Goal: Obtain resource: Download file/media

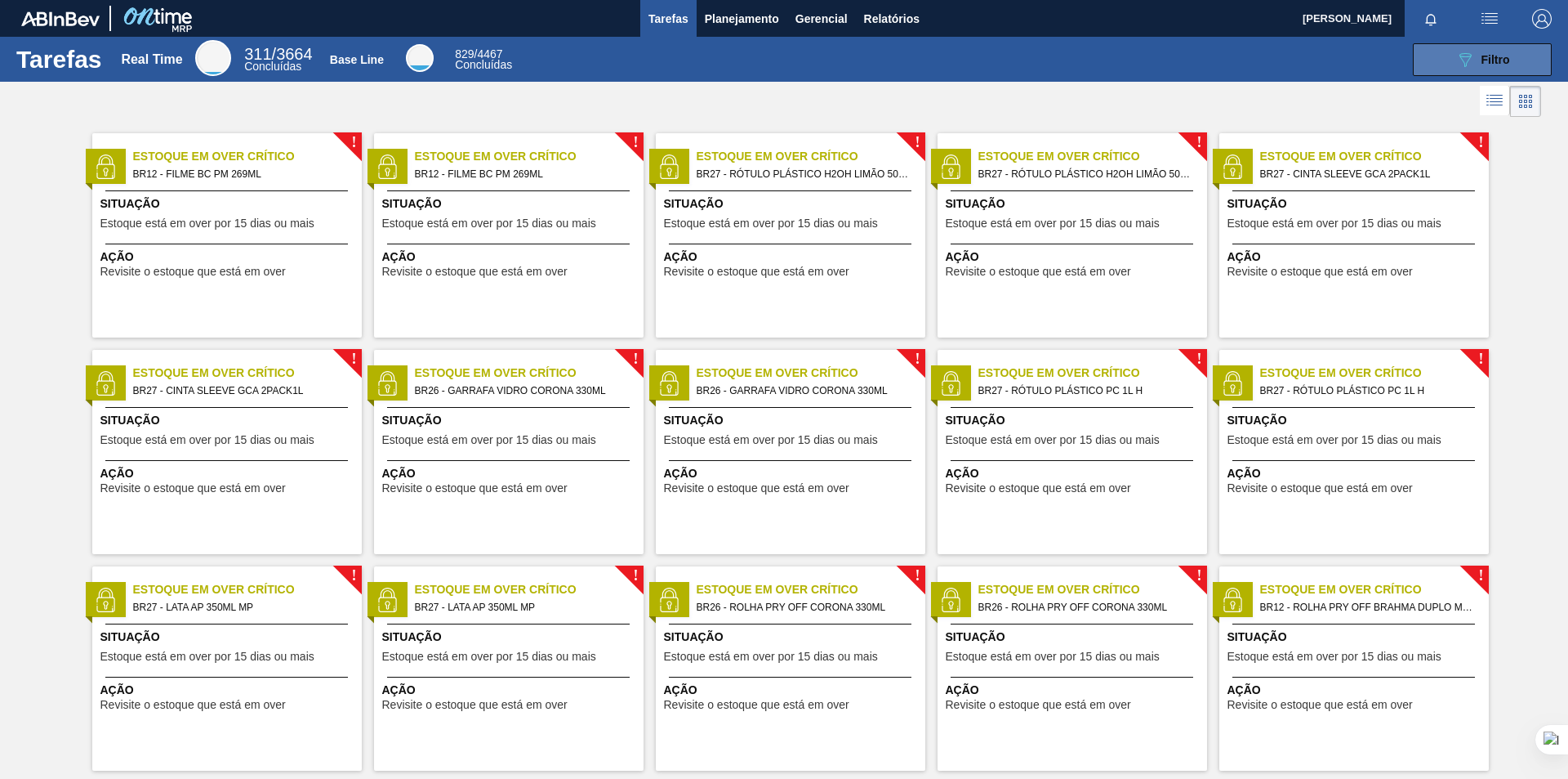
click at [1475, 58] on div "089F7B8B-B2A5-4AFE-B5C0-19BA573D28AC Filtro" at bounding box center [1483, 59] width 55 height 19
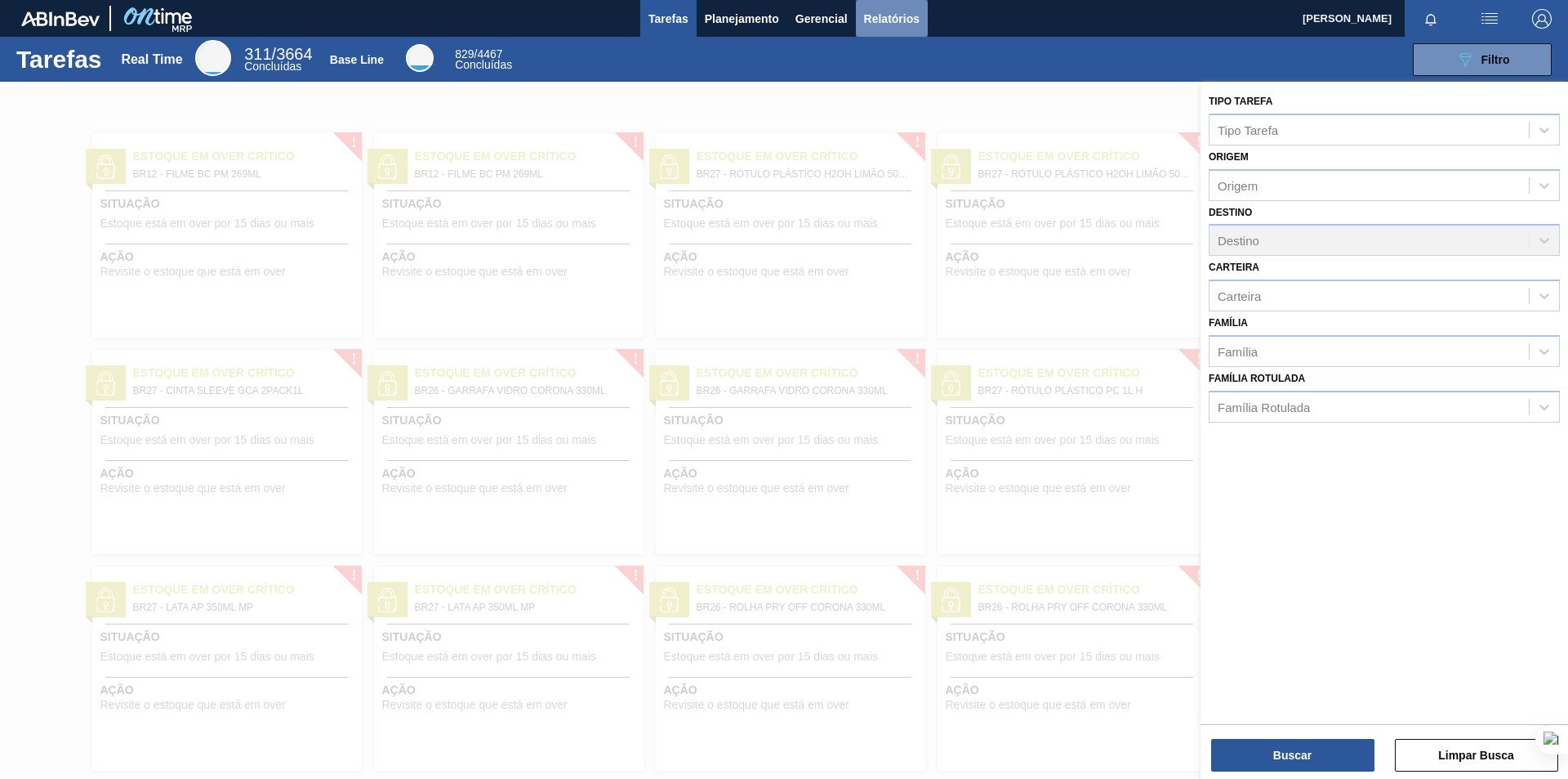
click at [891, 26] on span "Relatórios" at bounding box center [892, 18] width 56 height 19
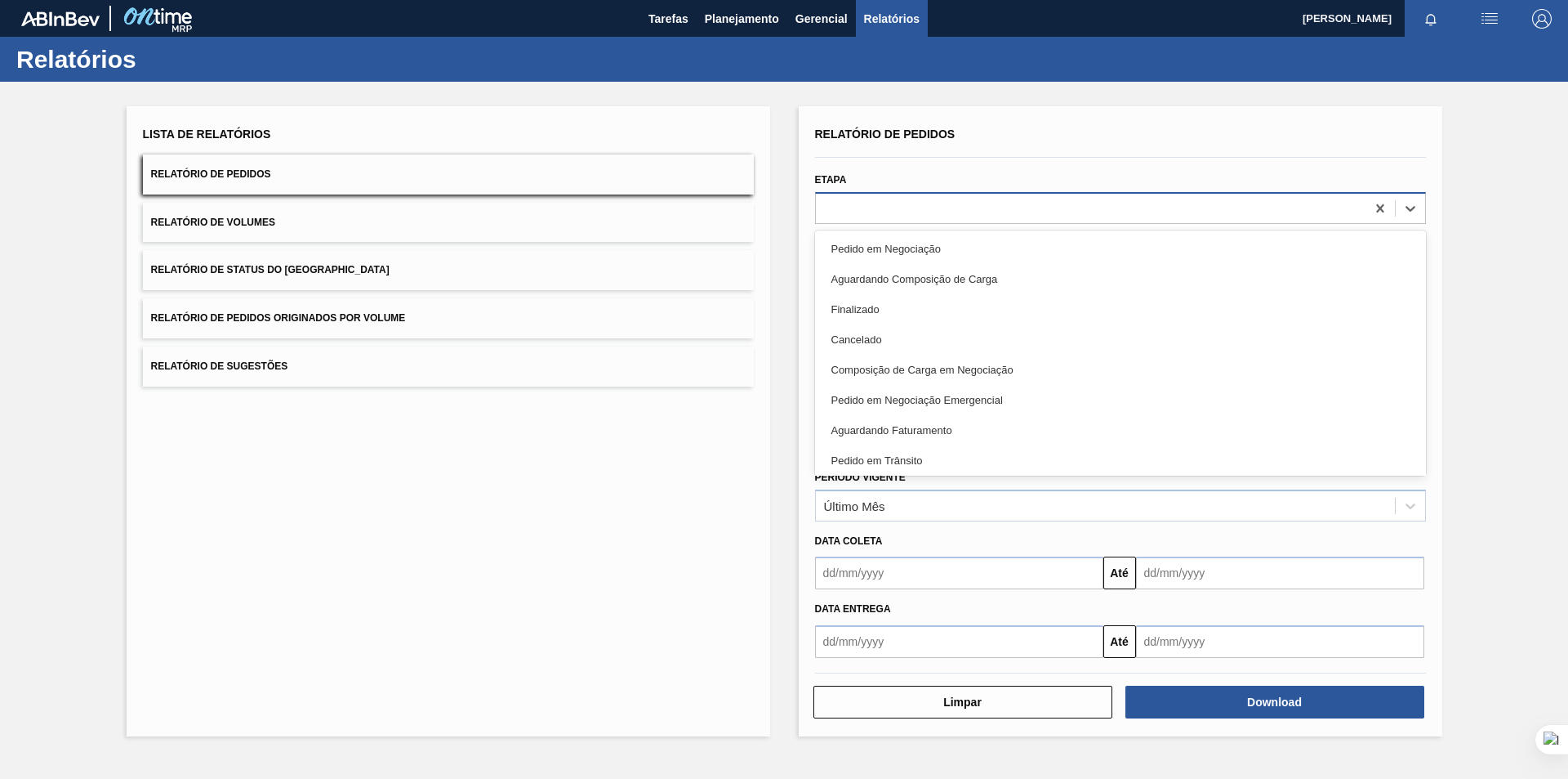
click at [1150, 218] on div at bounding box center [1091, 208] width 549 height 24
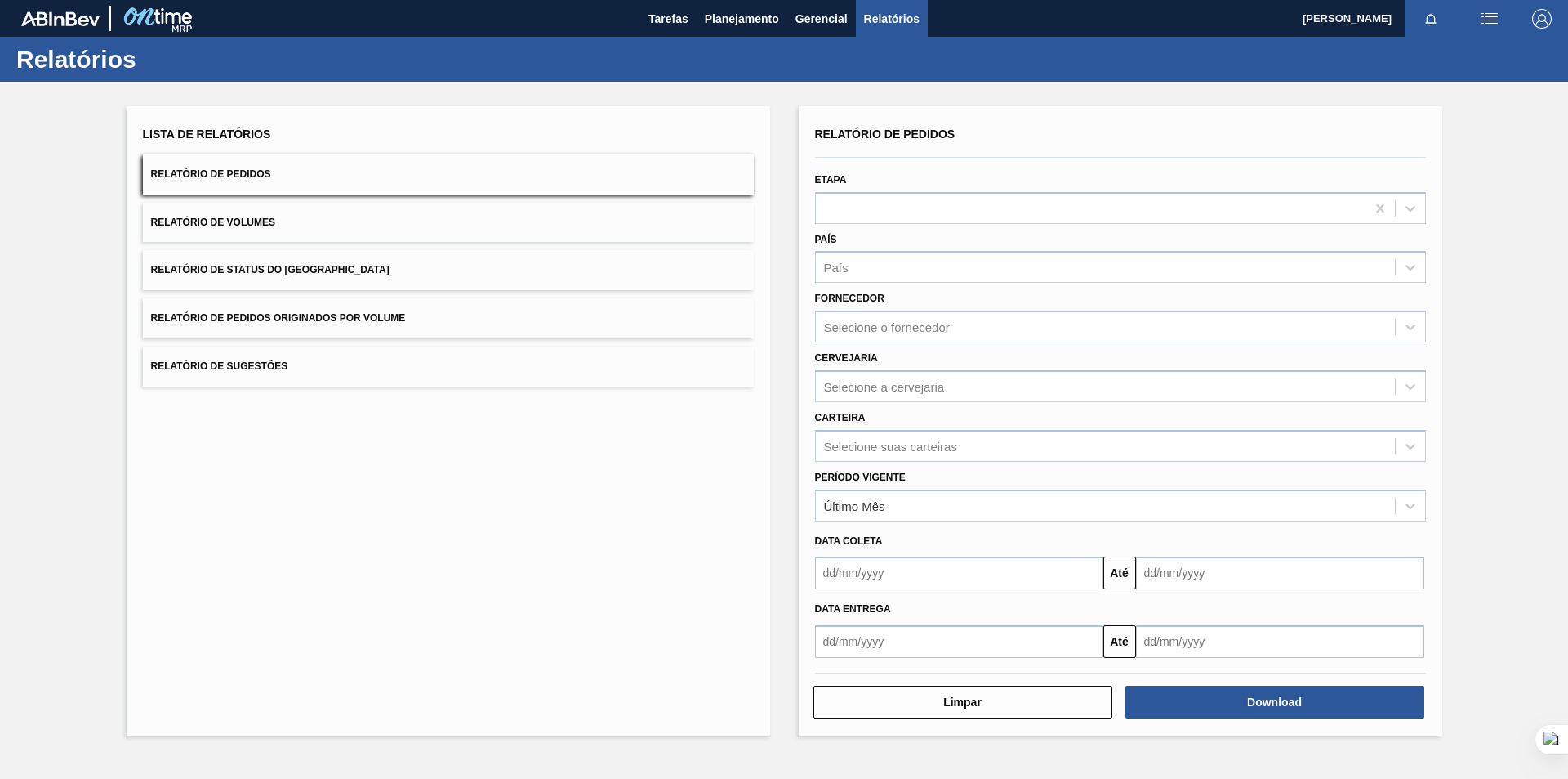
click at [1513, 243] on div "Lista de Relatórios Relatório de Pedidos Relatório de Volumes Relatório de Stat…" at bounding box center [784, 418] width 1568 height 675
click at [1139, 281] on div "País" at bounding box center [1120, 267] width 611 height 32
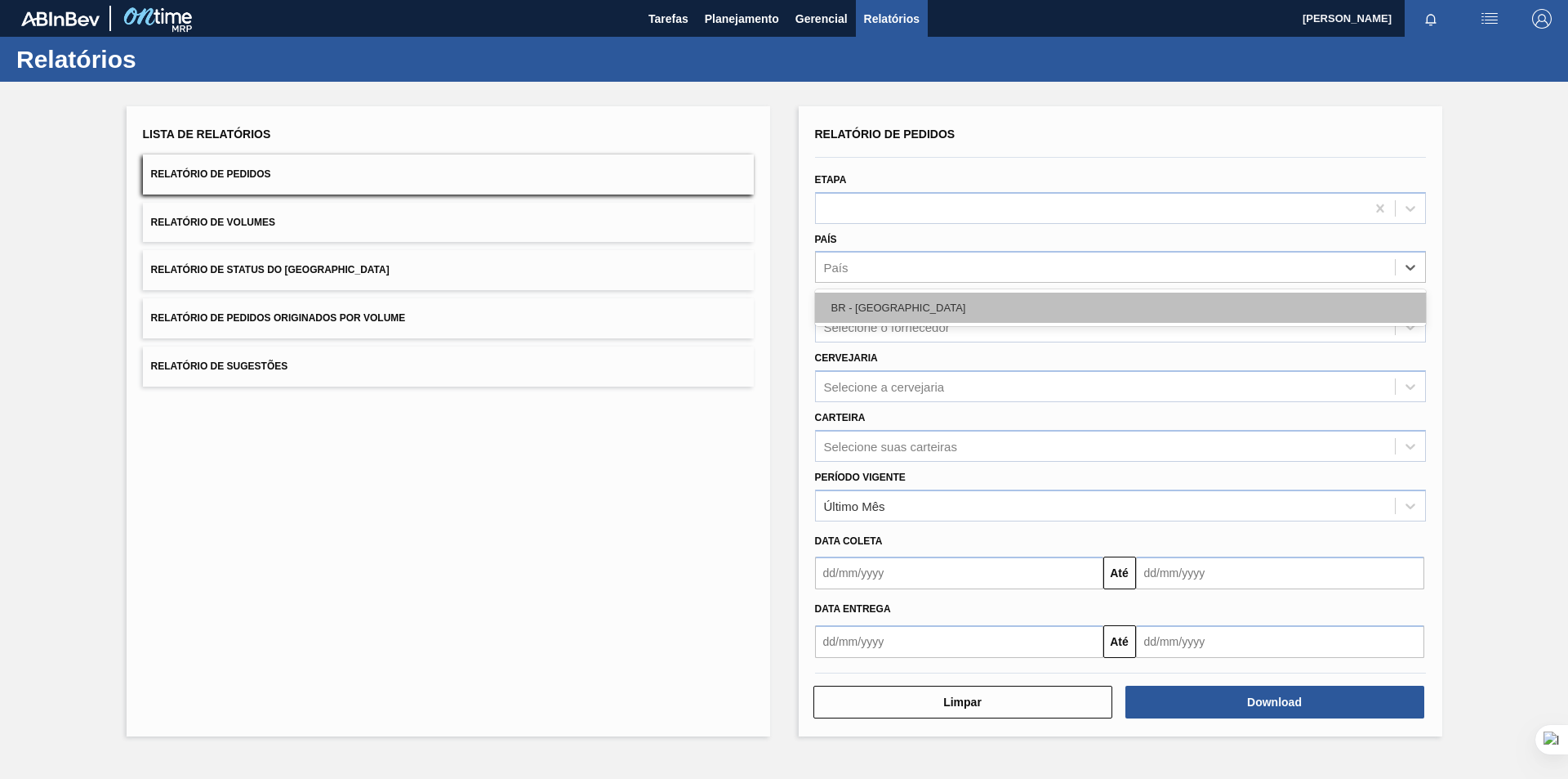
click at [1082, 299] on div "BR - [GEOGRAPHIC_DATA]" at bounding box center [1120, 307] width 611 height 30
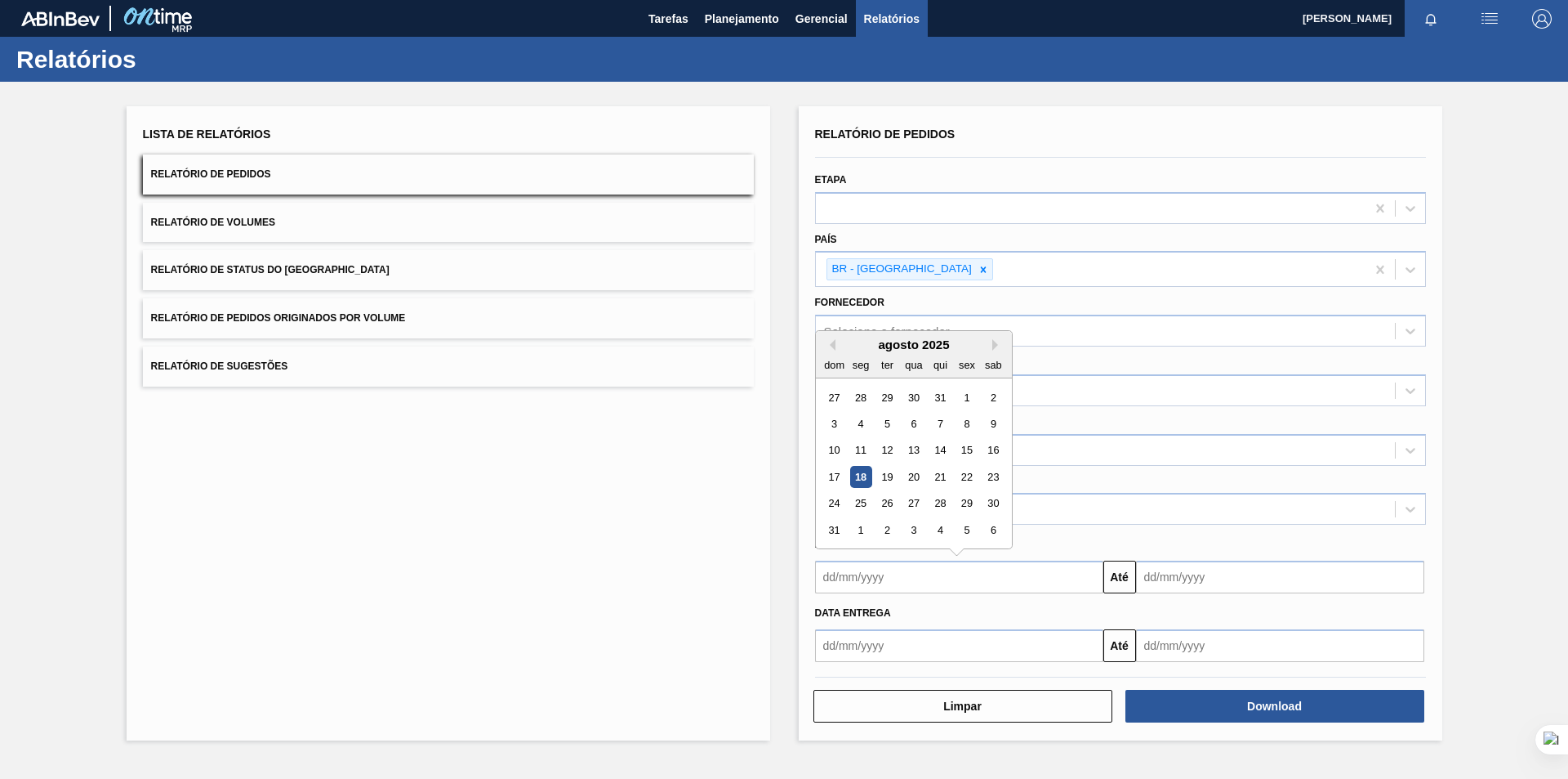
click at [1047, 580] on input "text" at bounding box center [959, 577] width 288 height 33
click at [833, 346] on button "Previous Month" at bounding box center [830, 344] width 12 height 12
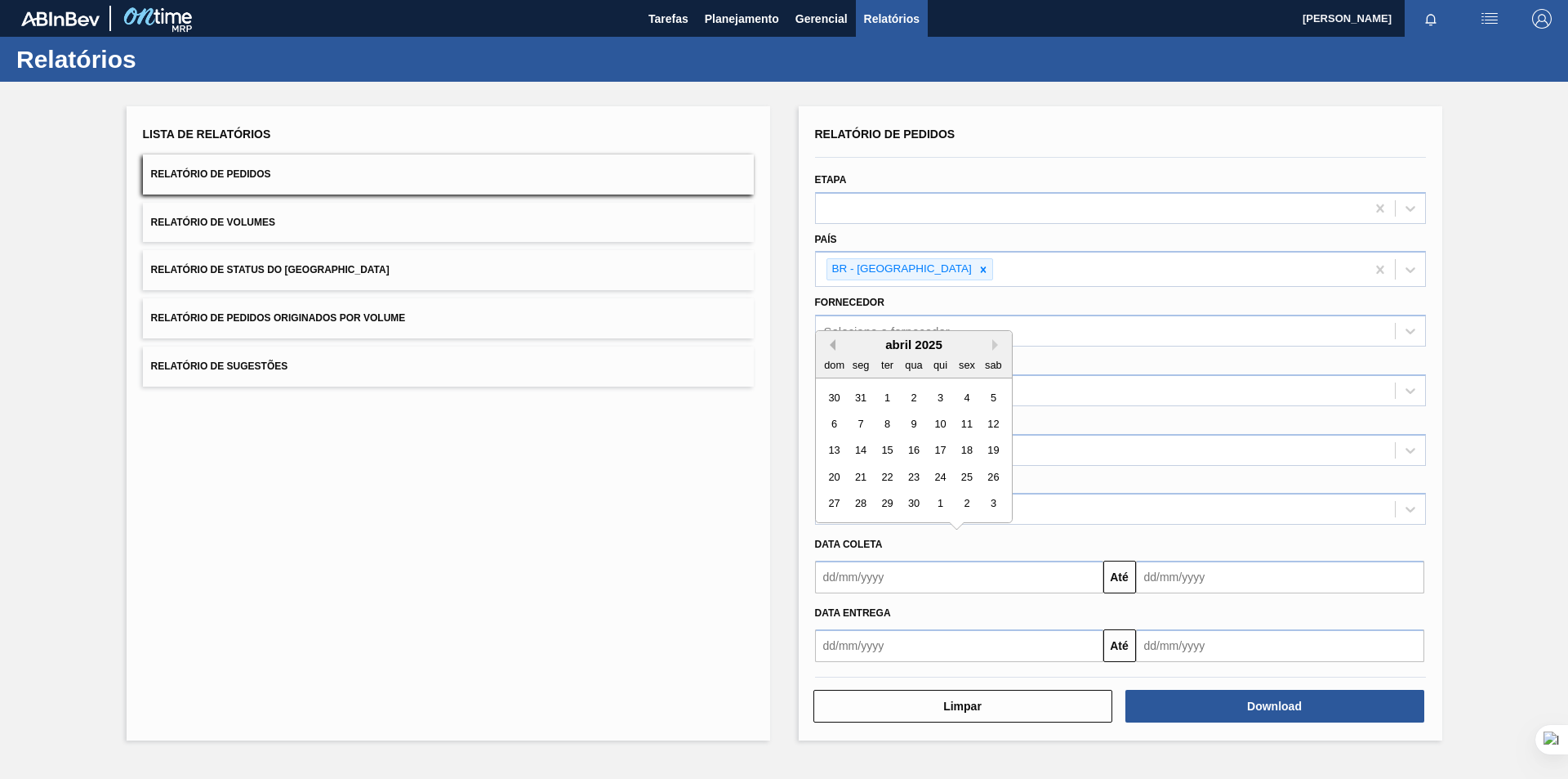
click at [833, 346] on button "Previous Month" at bounding box center [830, 344] width 12 height 12
click at [920, 400] on div "1" at bounding box center [914, 397] width 22 height 22
type input "01/01/2025"
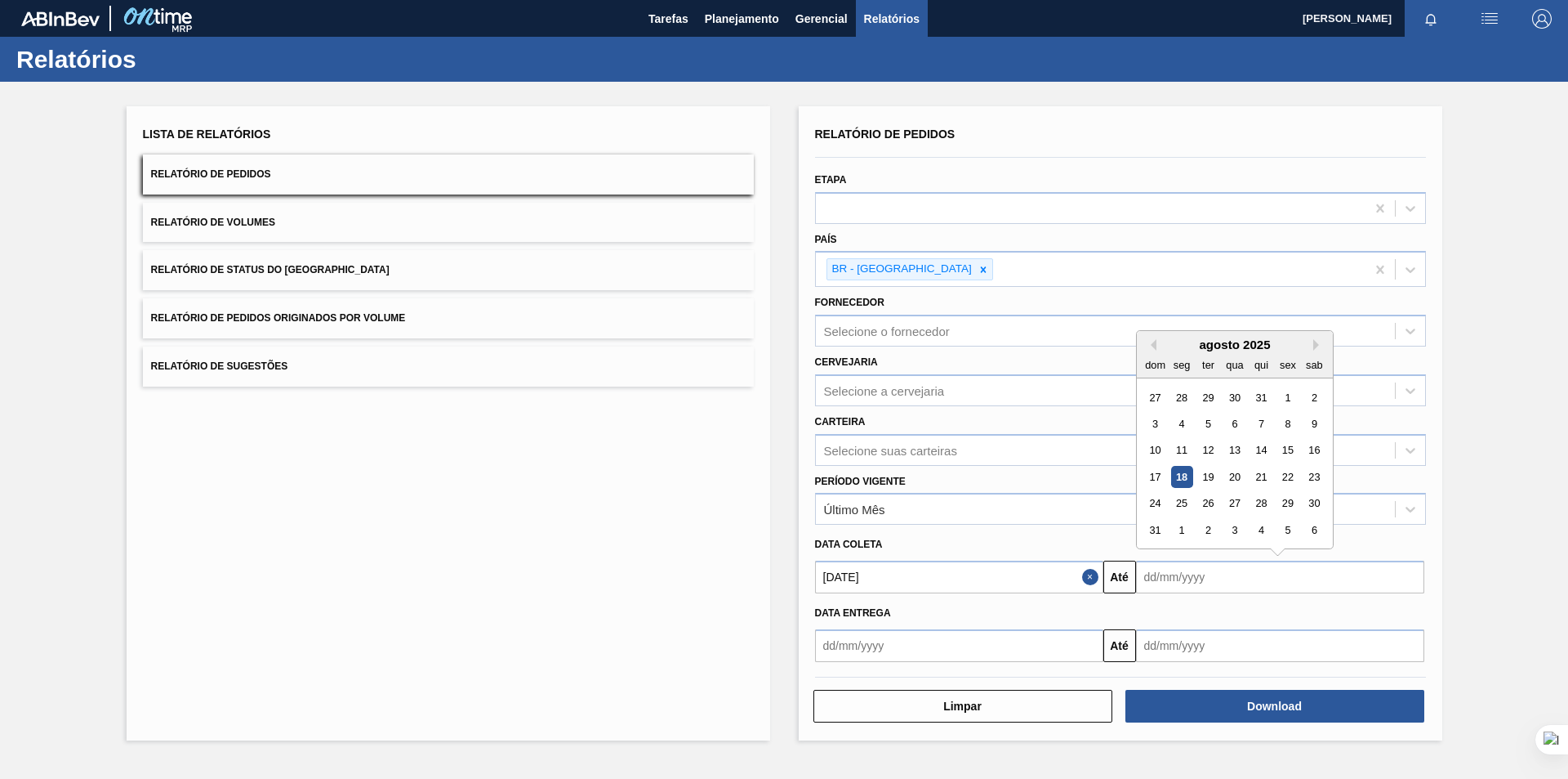
click at [1170, 582] on input "text" at bounding box center [1281, 577] width 288 height 33
click at [1149, 342] on button "Previous Month" at bounding box center [1150, 344] width 12 height 12
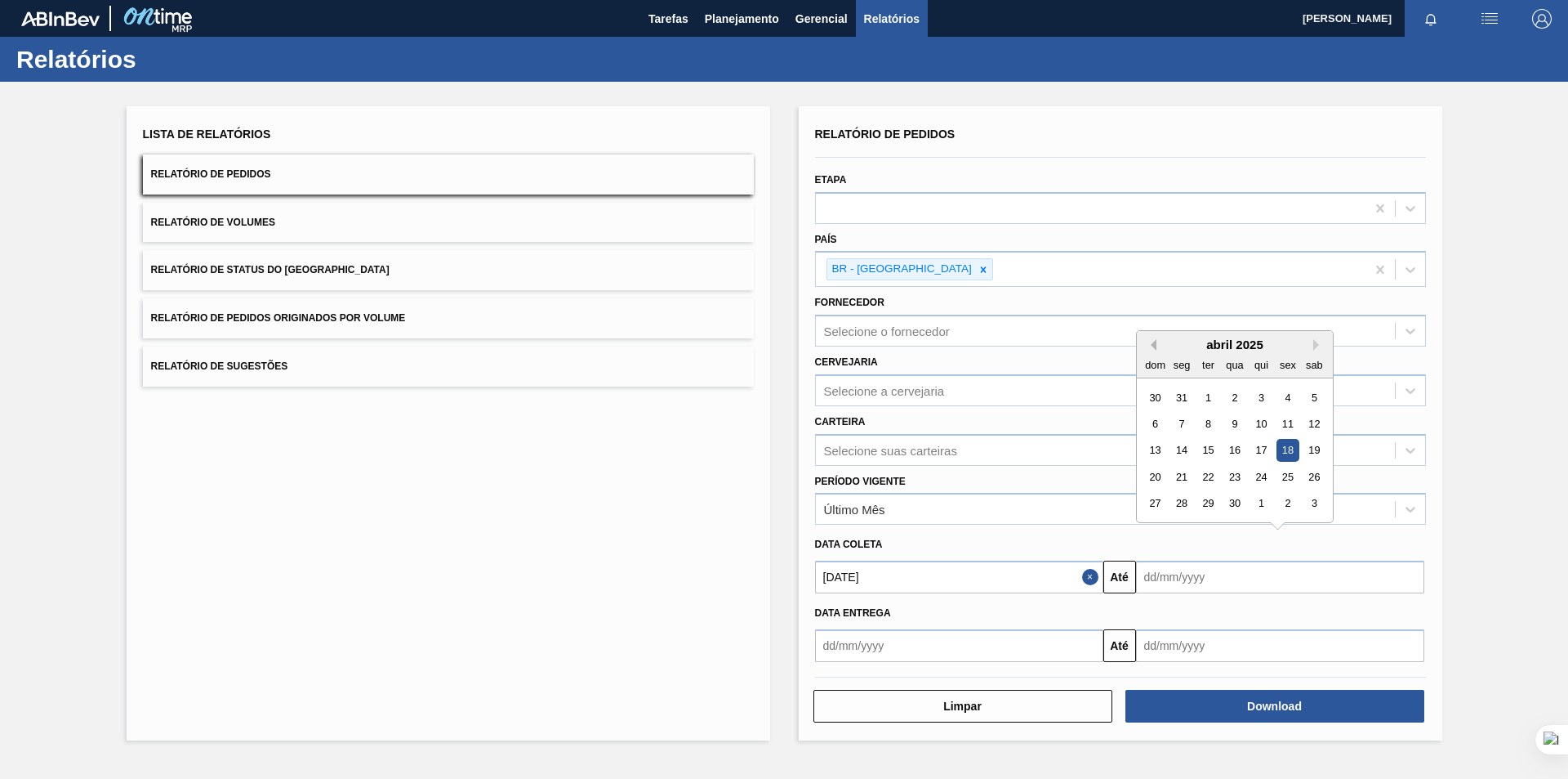
click at [1149, 342] on button "Previous Month" at bounding box center [1150, 344] width 12 height 12
click at [1279, 500] on div "31" at bounding box center [1288, 504] width 22 height 22
type input "31/01/2025"
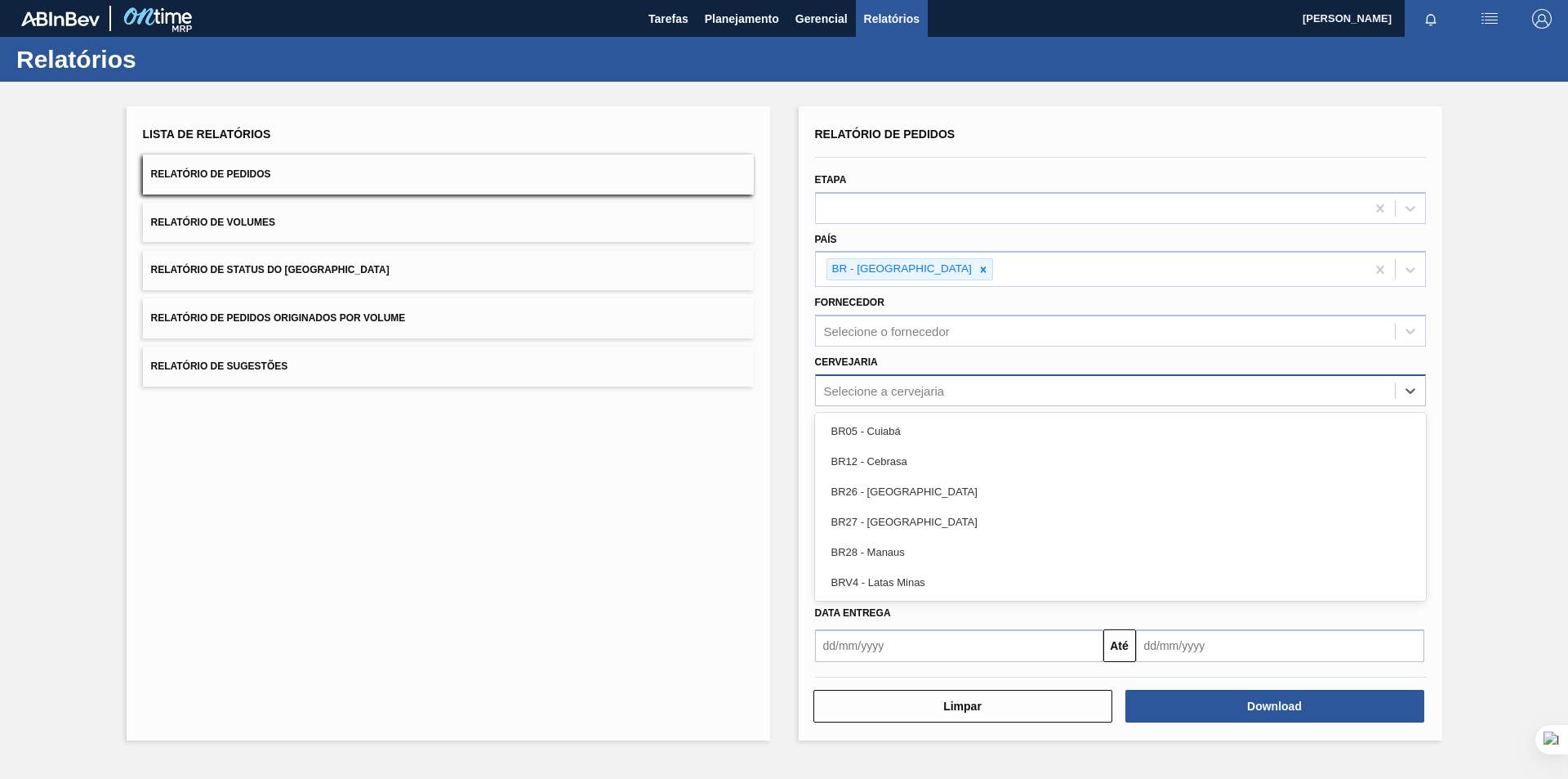
click at [1096, 394] on div "Selecione a cervejaria" at bounding box center [1105, 390] width 579 height 24
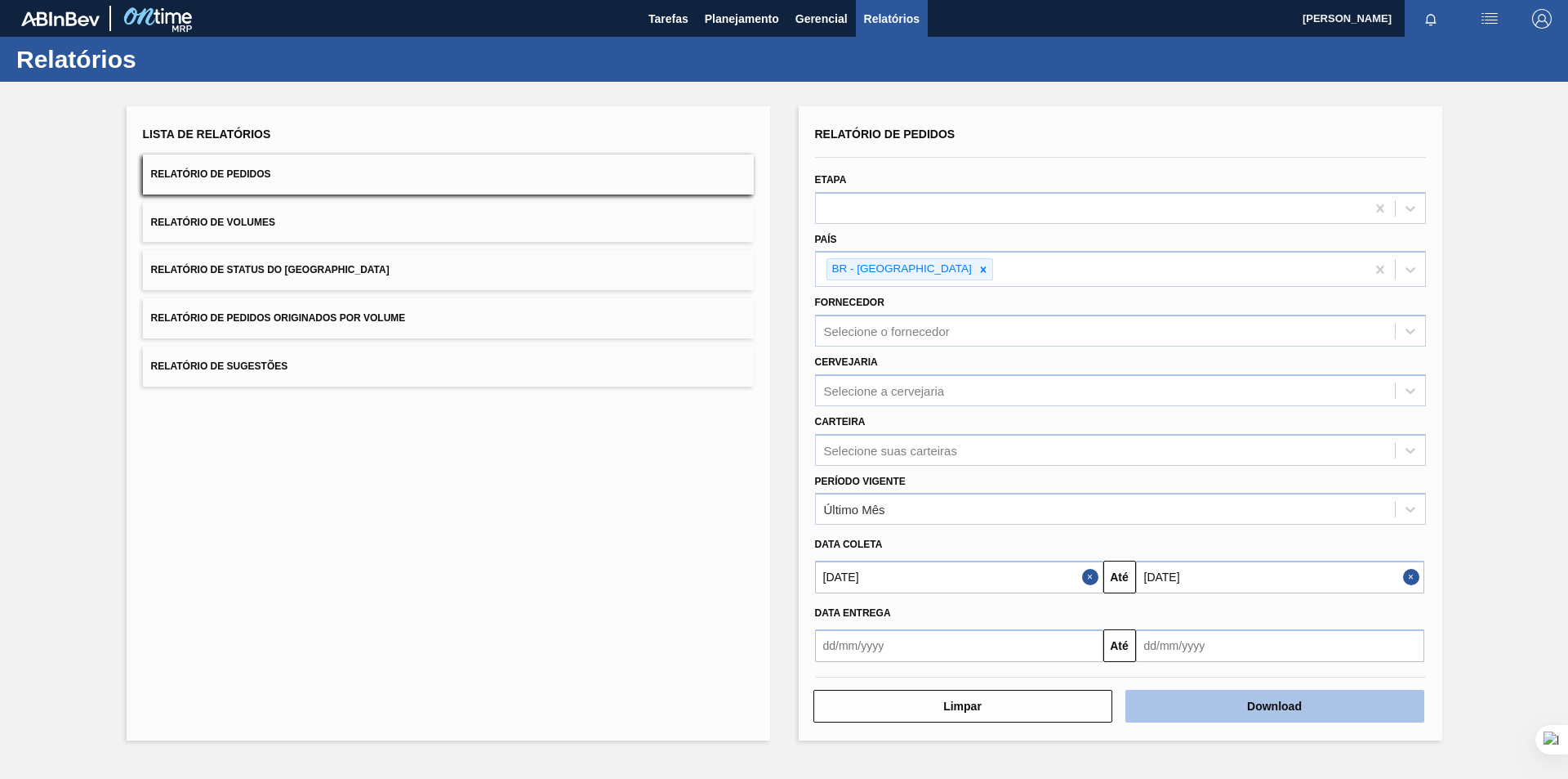
click at [1232, 697] on button "Download" at bounding box center [1274, 706] width 298 height 33
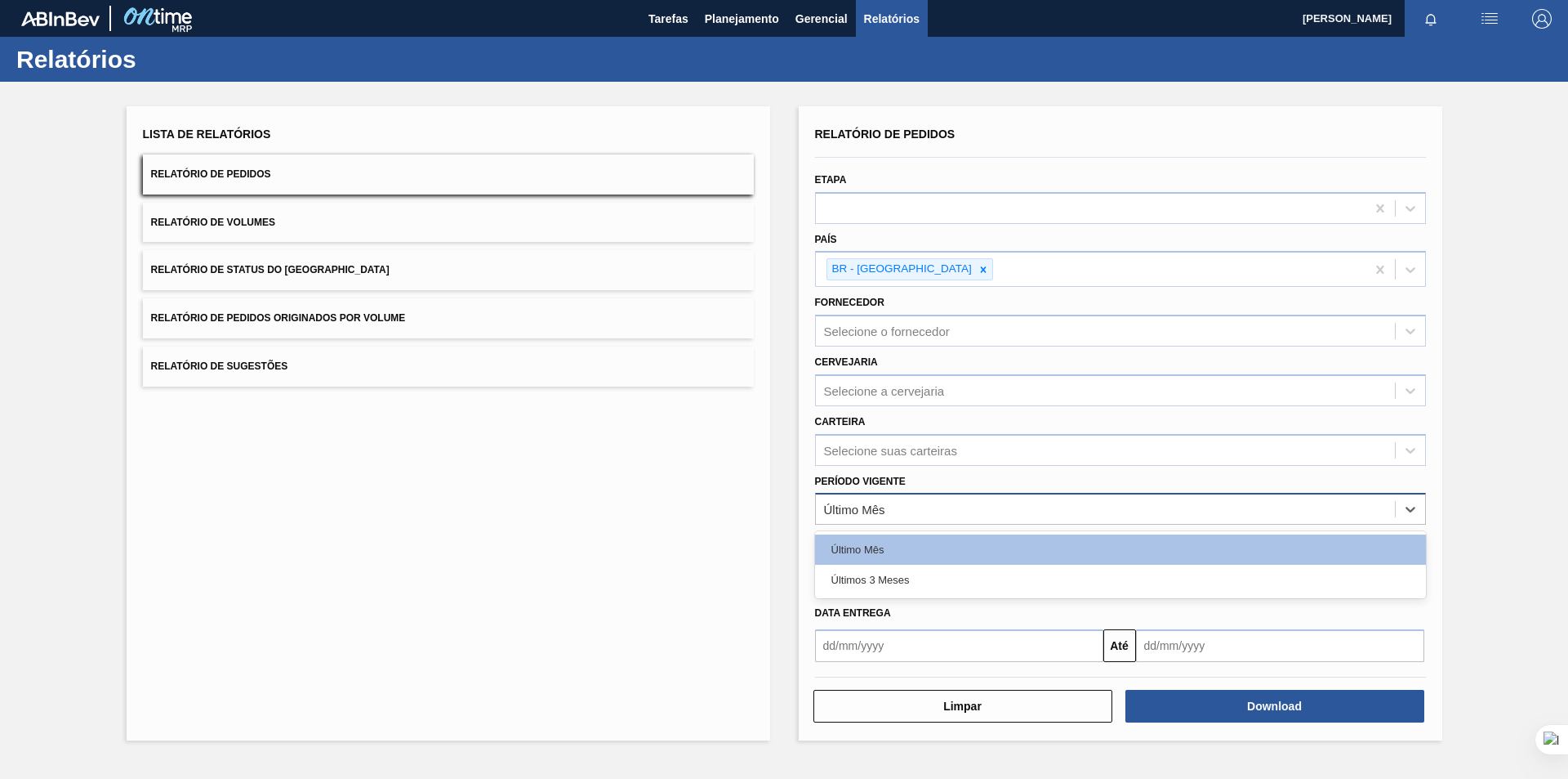
click at [979, 514] on div "Último Mês" at bounding box center [1105, 510] width 579 height 24
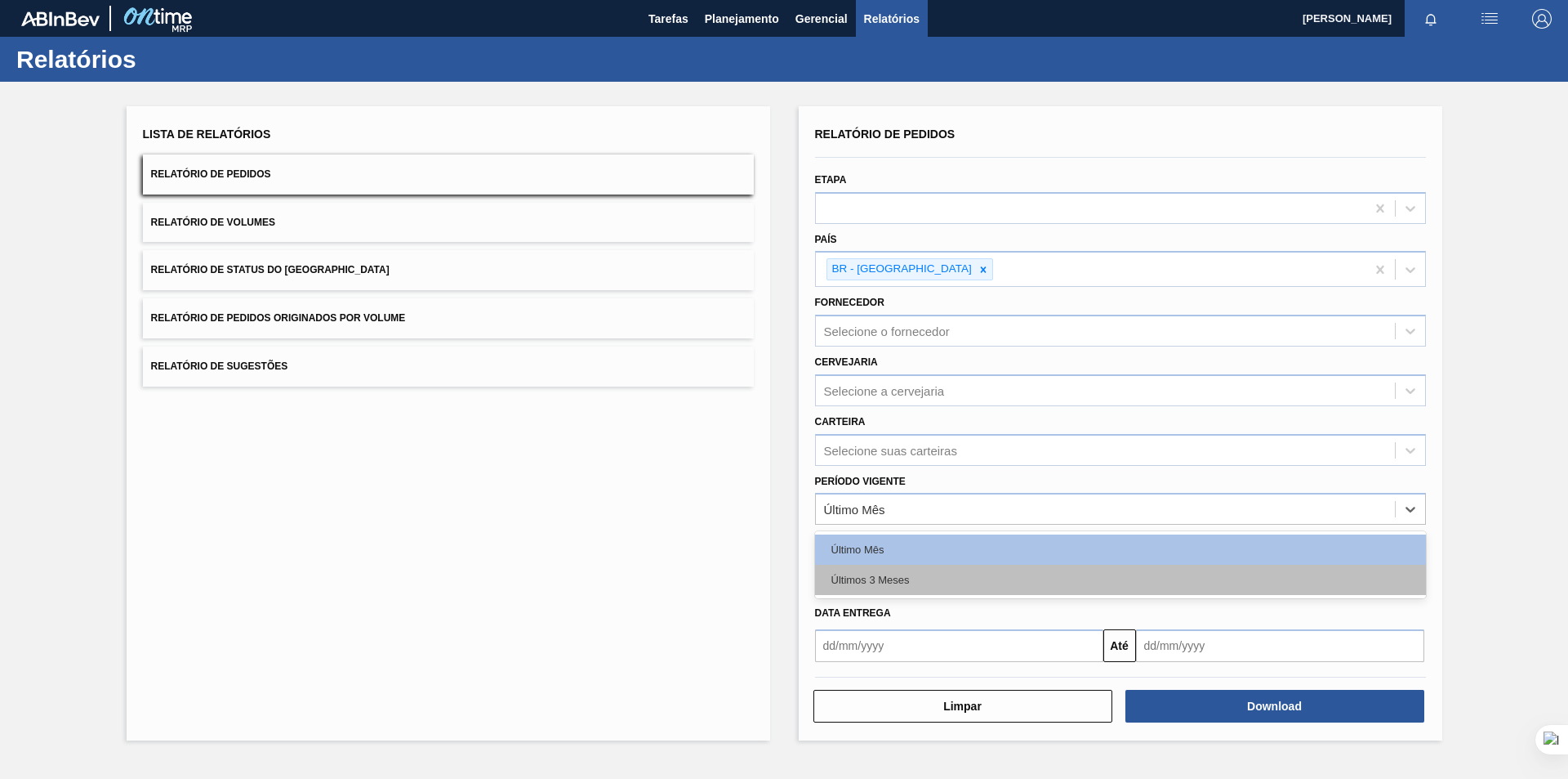
click at [940, 574] on div "Últimos 3 Meses" at bounding box center [1120, 579] width 611 height 30
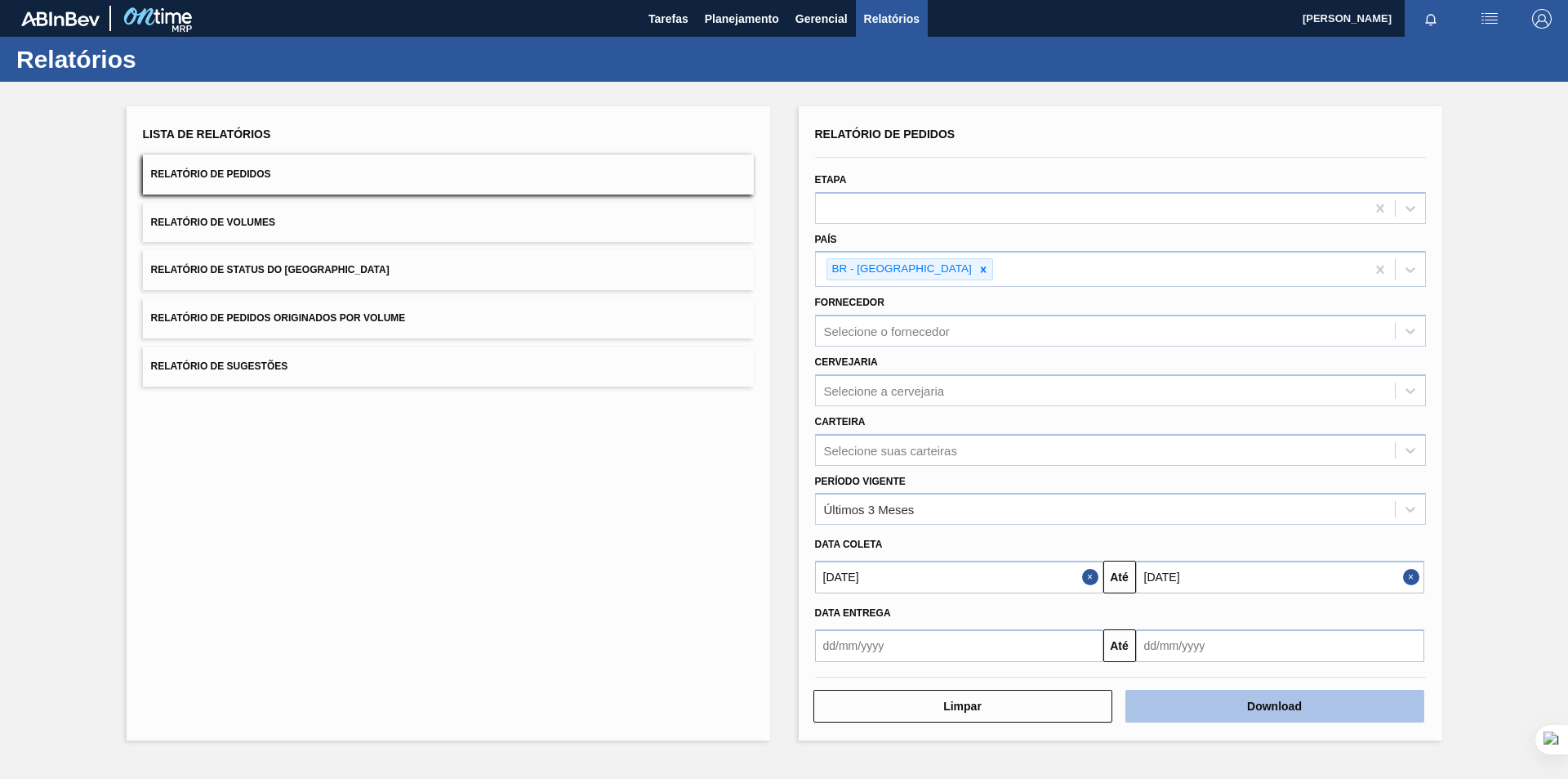
click at [1207, 715] on button "Download" at bounding box center [1274, 706] width 298 height 33
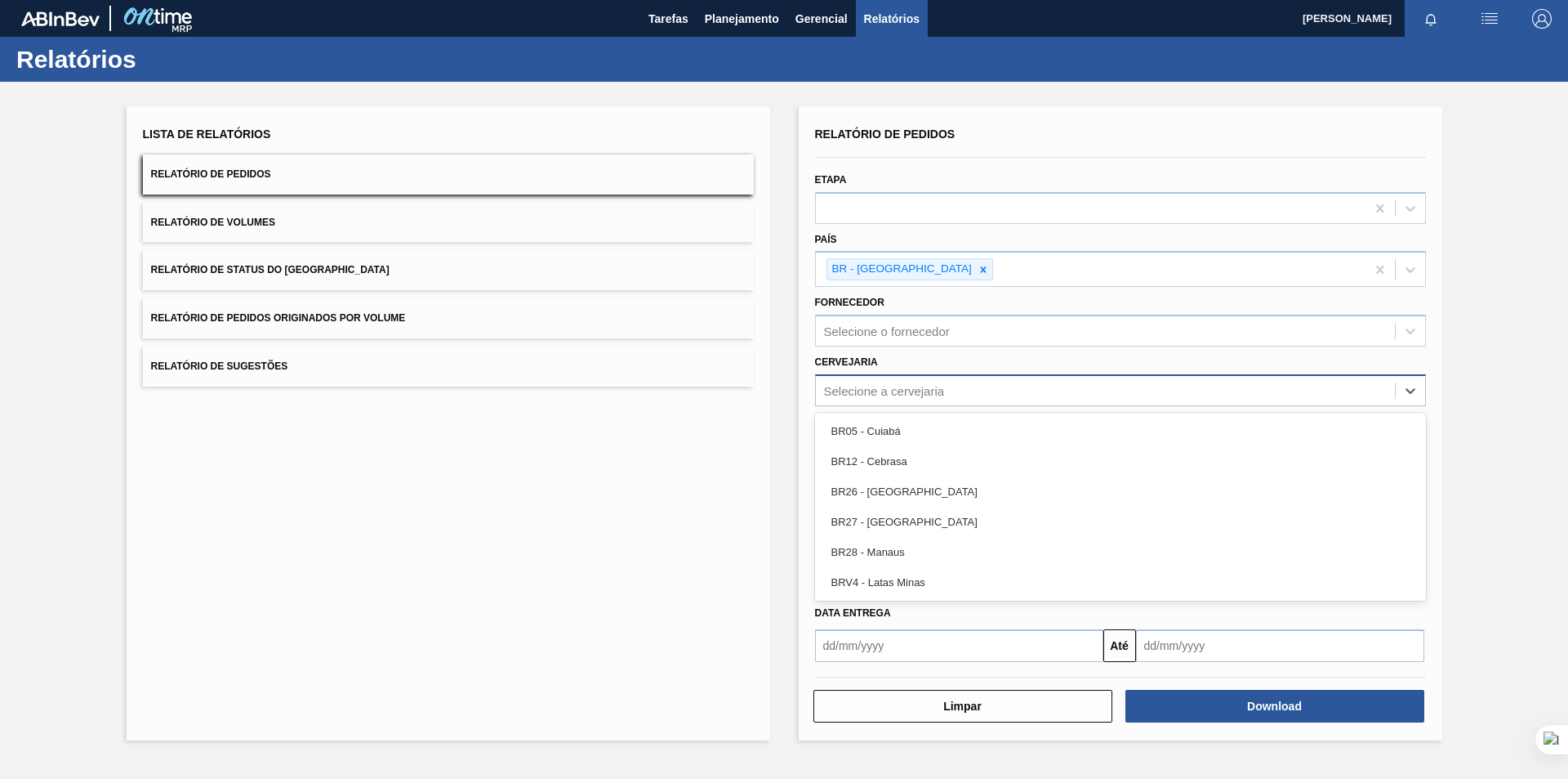
click at [1038, 396] on div "Selecione a cervejaria" at bounding box center [1105, 390] width 579 height 24
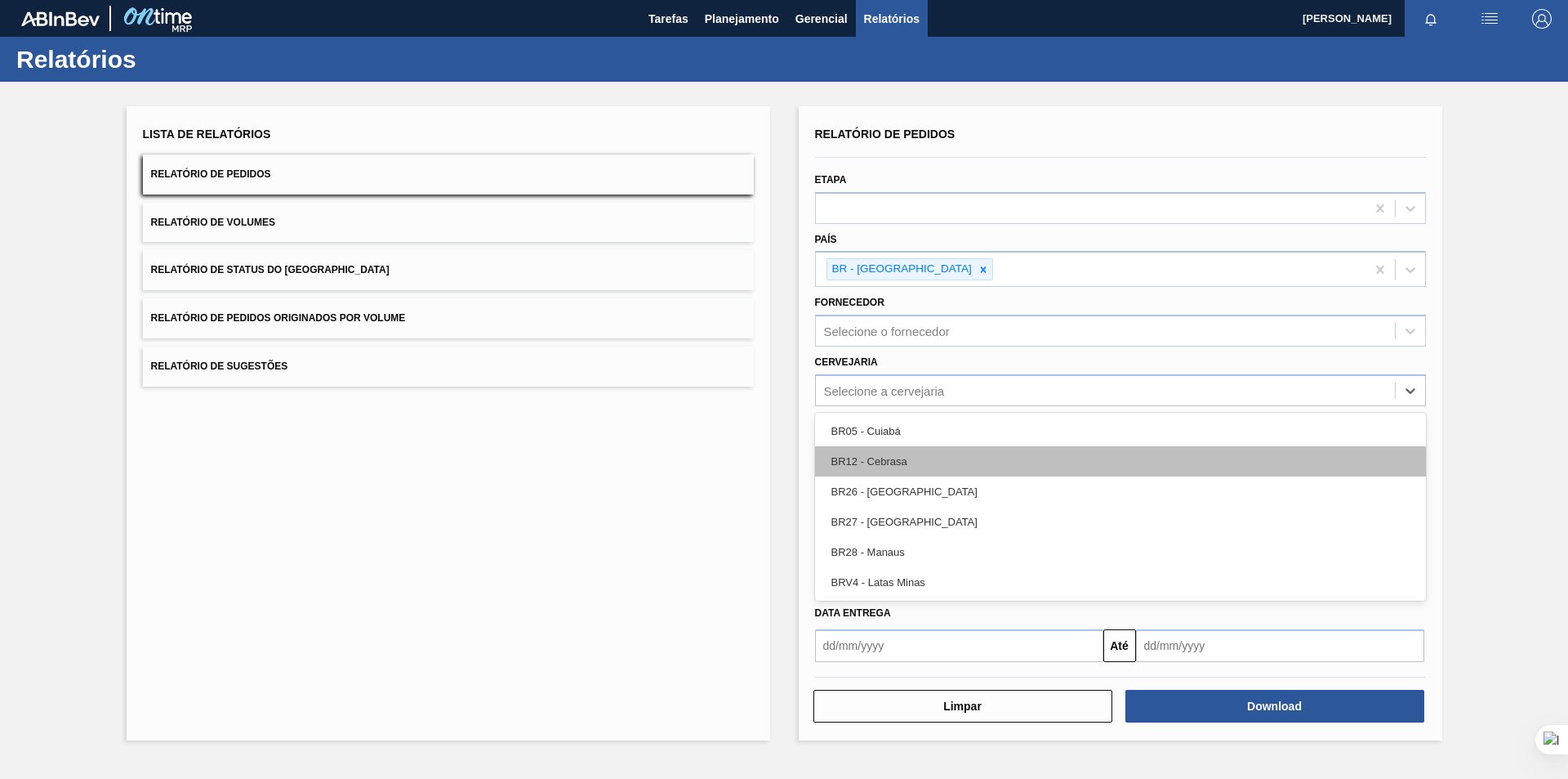
click at [971, 452] on div "BR12 - Cebrasa" at bounding box center [1120, 461] width 611 height 30
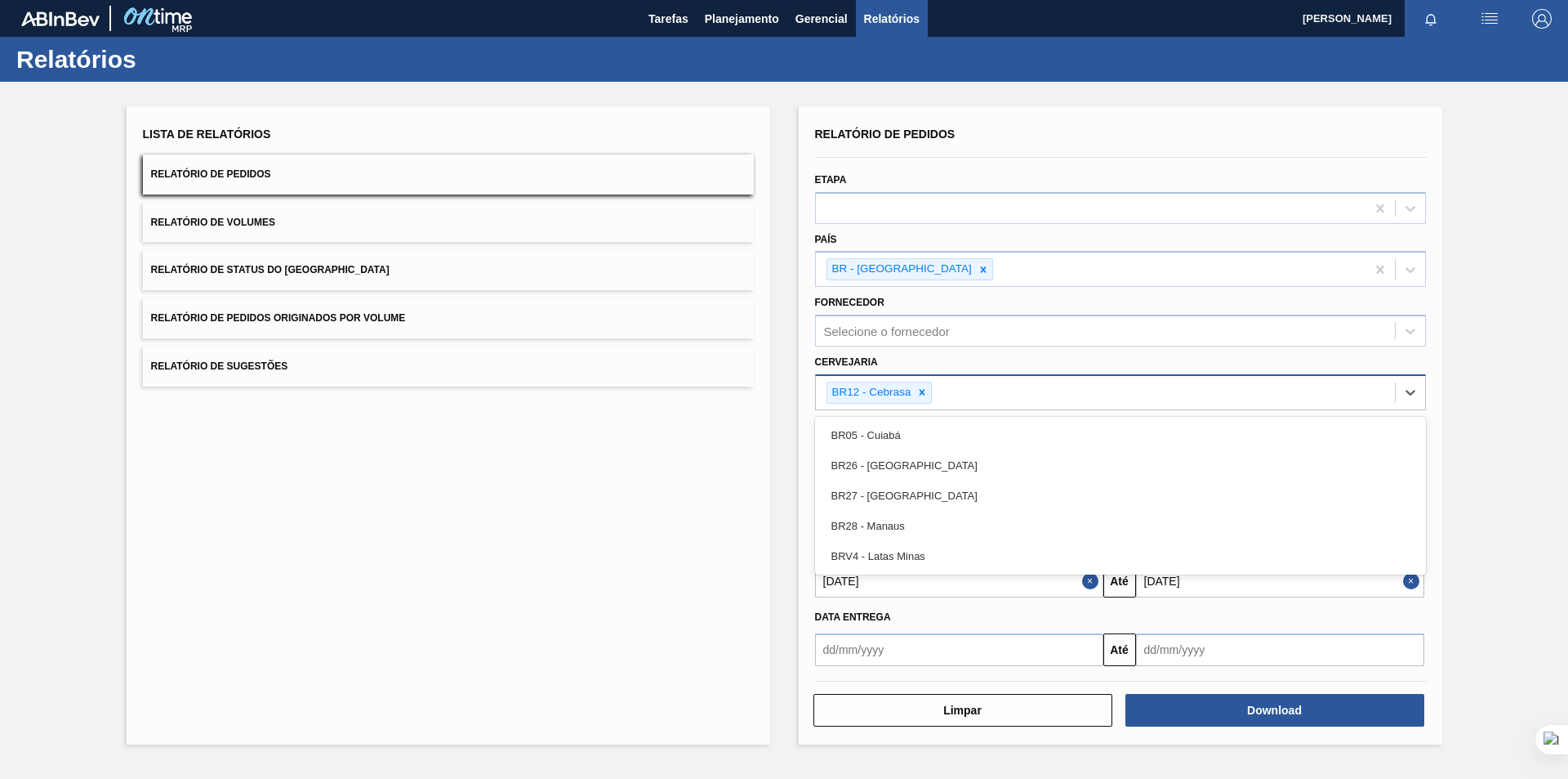
click at [1042, 396] on div "BR12 - Cebrasa" at bounding box center [1105, 393] width 579 height 34
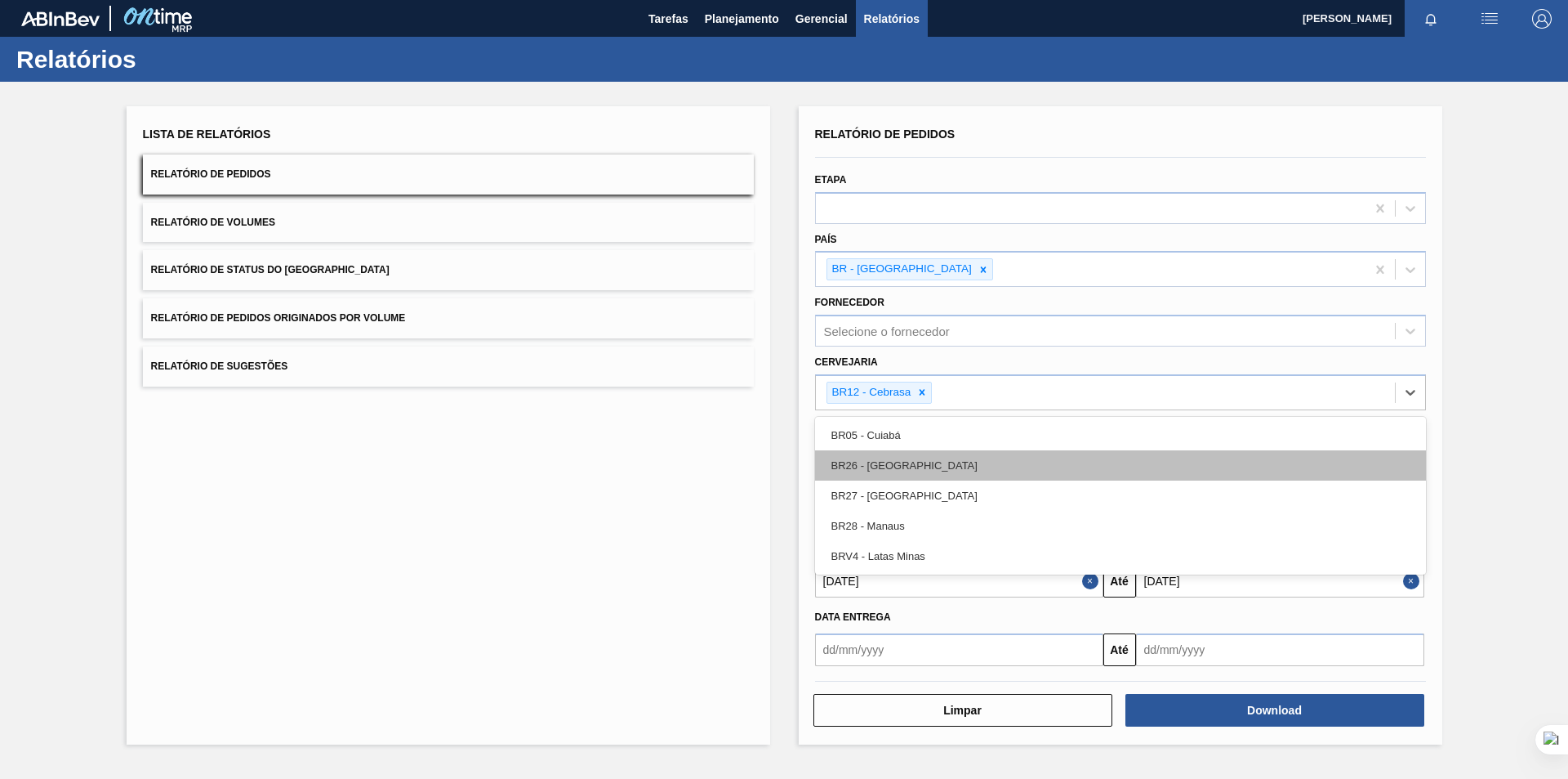
click at [1006, 461] on div "BR26 - [GEOGRAPHIC_DATA]" at bounding box center [1120, 465] width 611 height 30
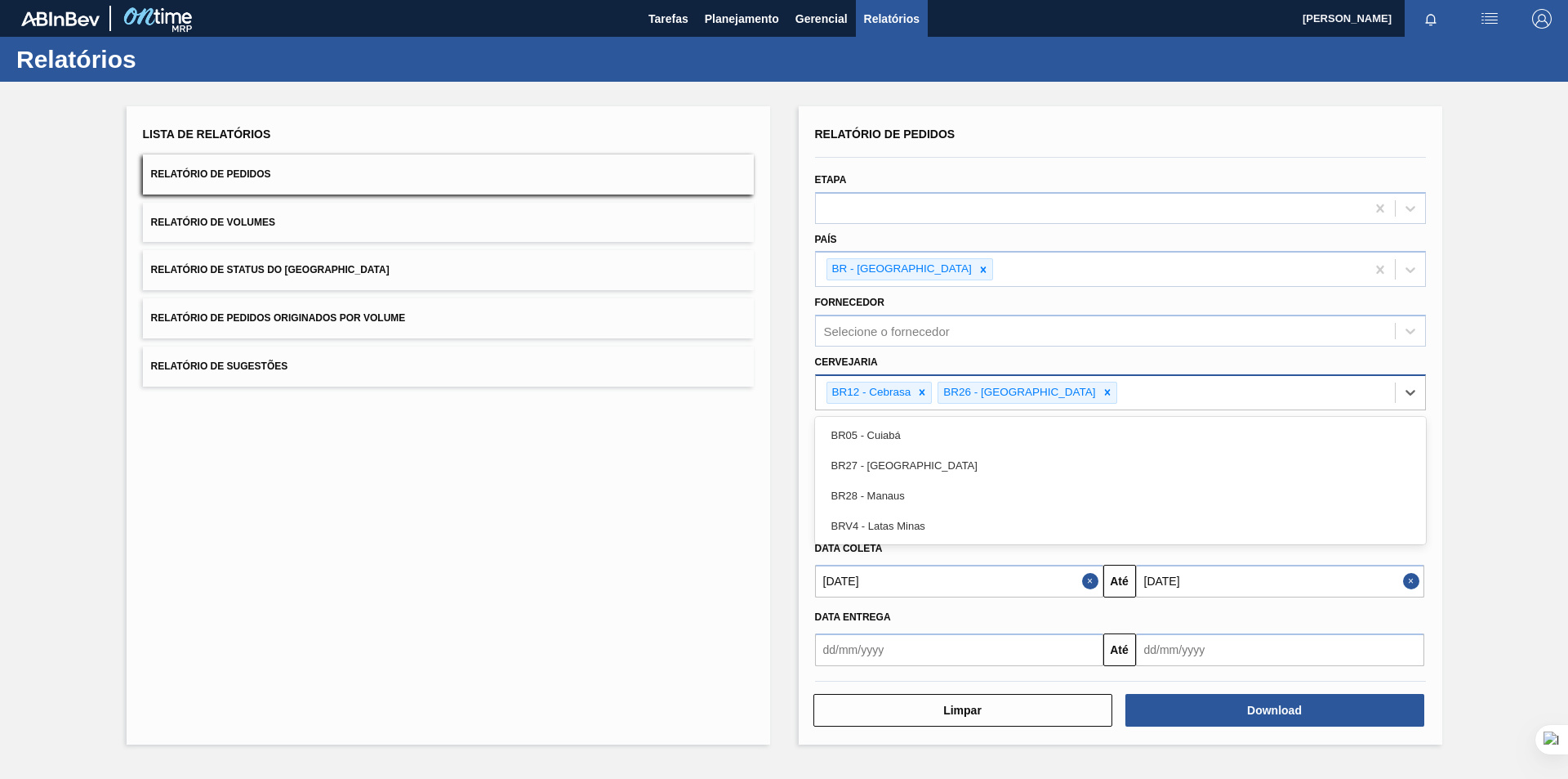
click at [1138, 389] on div "BR12 - Cebrasa BR26 - Uberlândia" at bounding box center [1105, 393] width 579 height 34
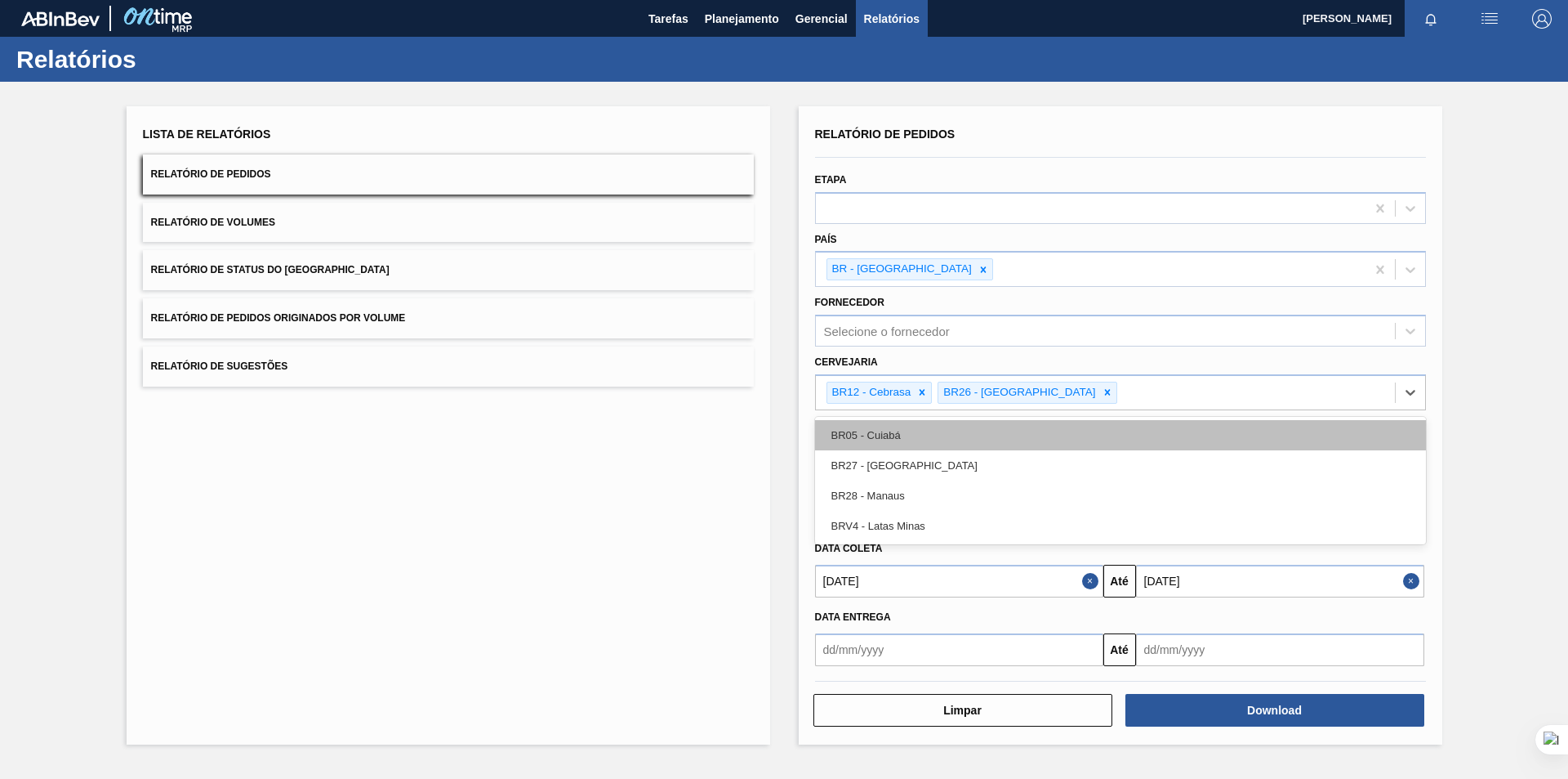
click at [1061, 432] on div "BR05 - Cuiabá" at bounding box center [1120, 435] width 611 height 30
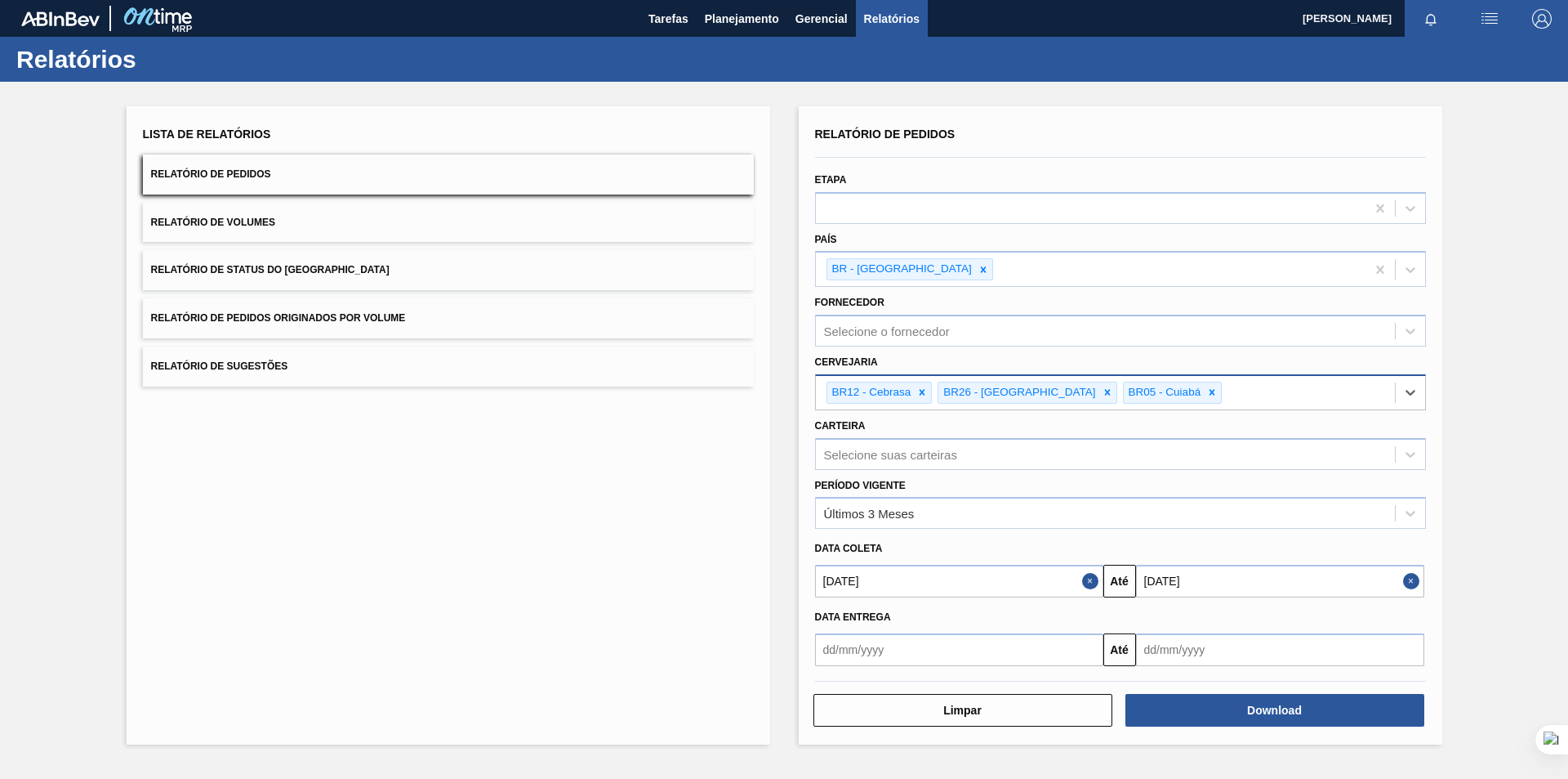
click at [1222, 397] on div "BR12 - Cebrasa BR26 - Uberlândia BR05 - Cuiabá" at bounding box center [1105, 393] width 579 height 34
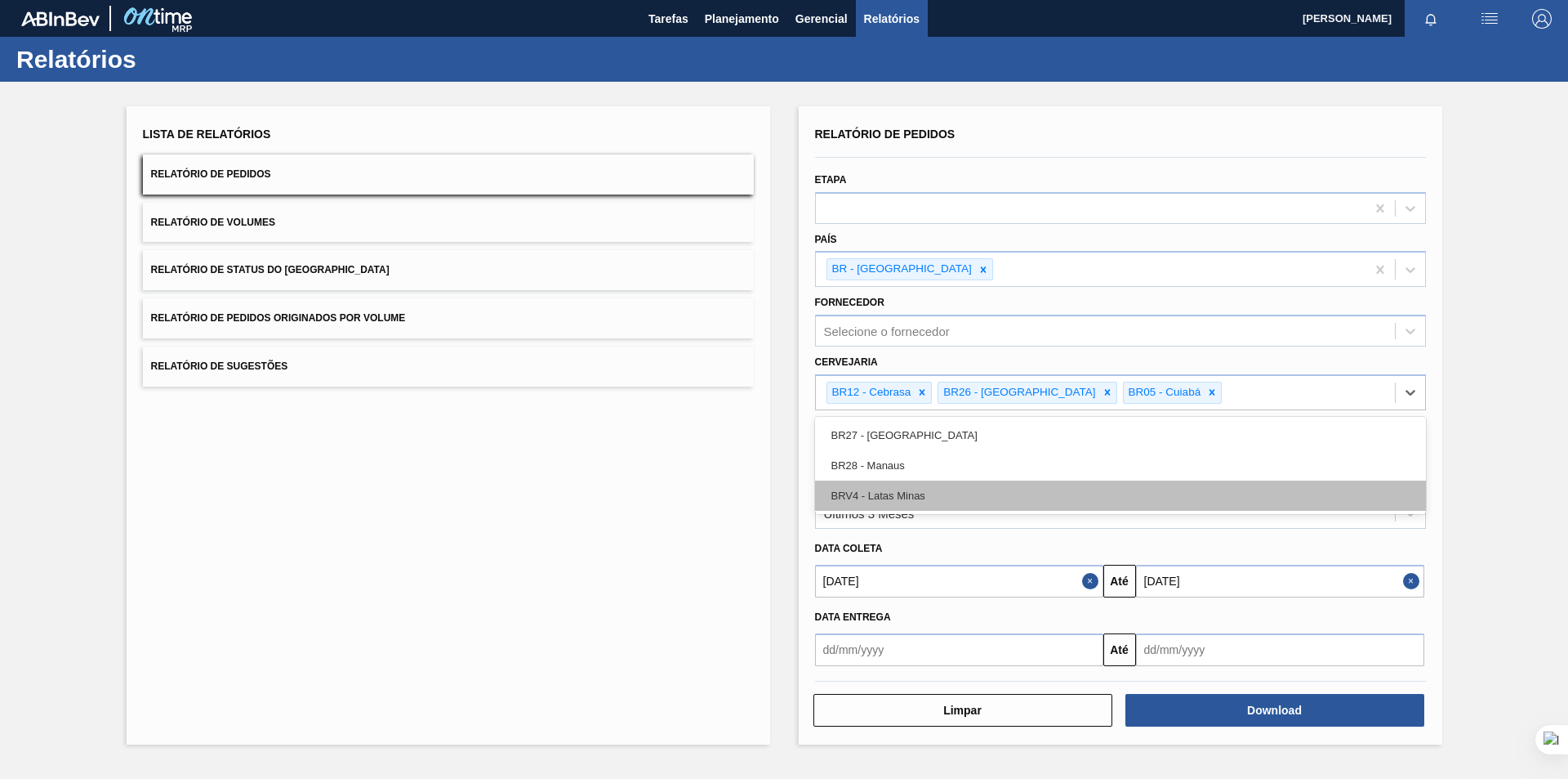
click at [1162, 493] on div "BRV4 - Latas Minas" at bounding box center [1120, 495] width 611 height 30
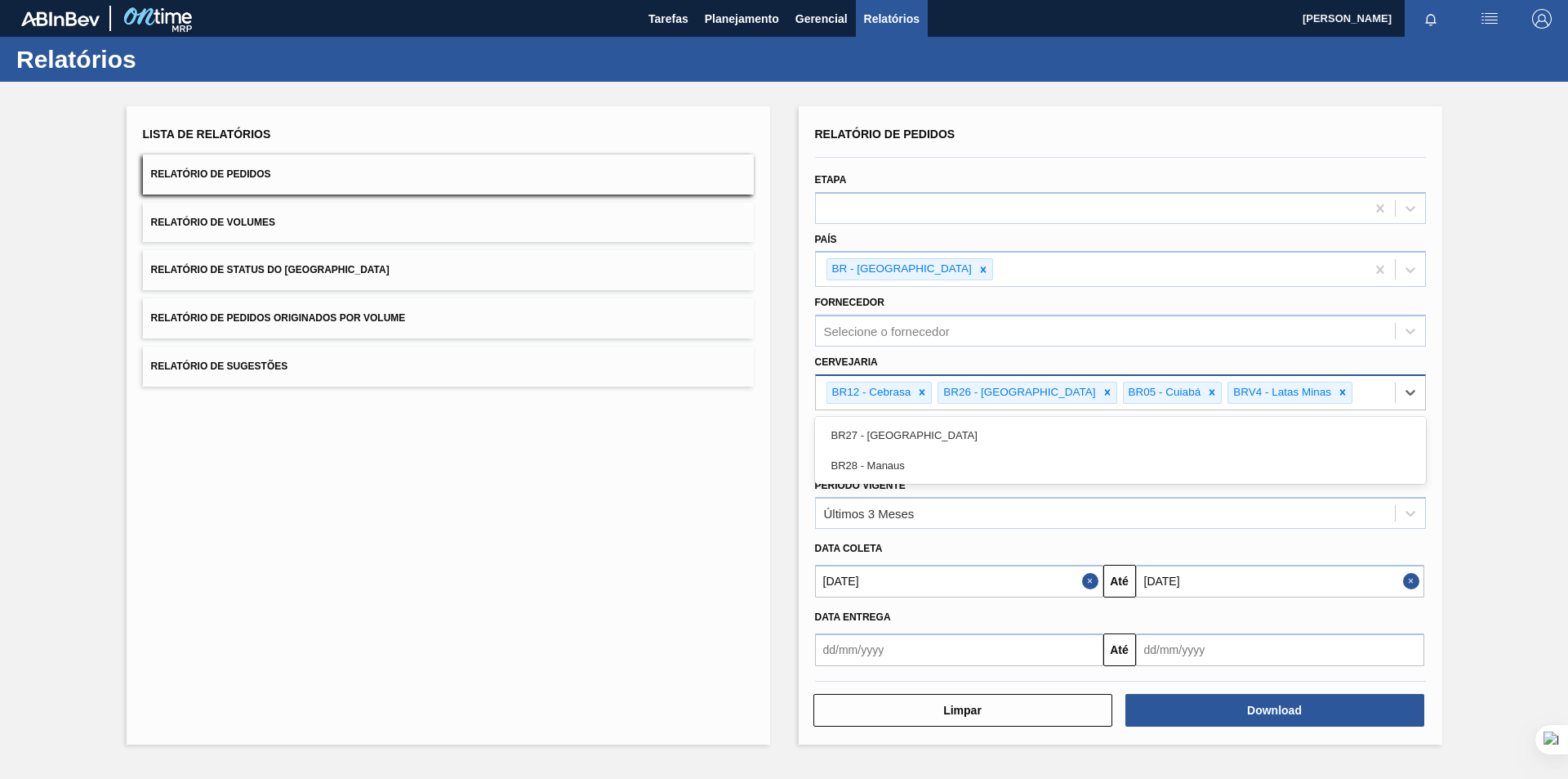
click at [1333, 404] on div "BR12 - Cebrasa BR26 - Uberlândia BR05 - Cuiabá BRV4 - Latas Minas" at bounding box center [1105, 393] width 579 height 34
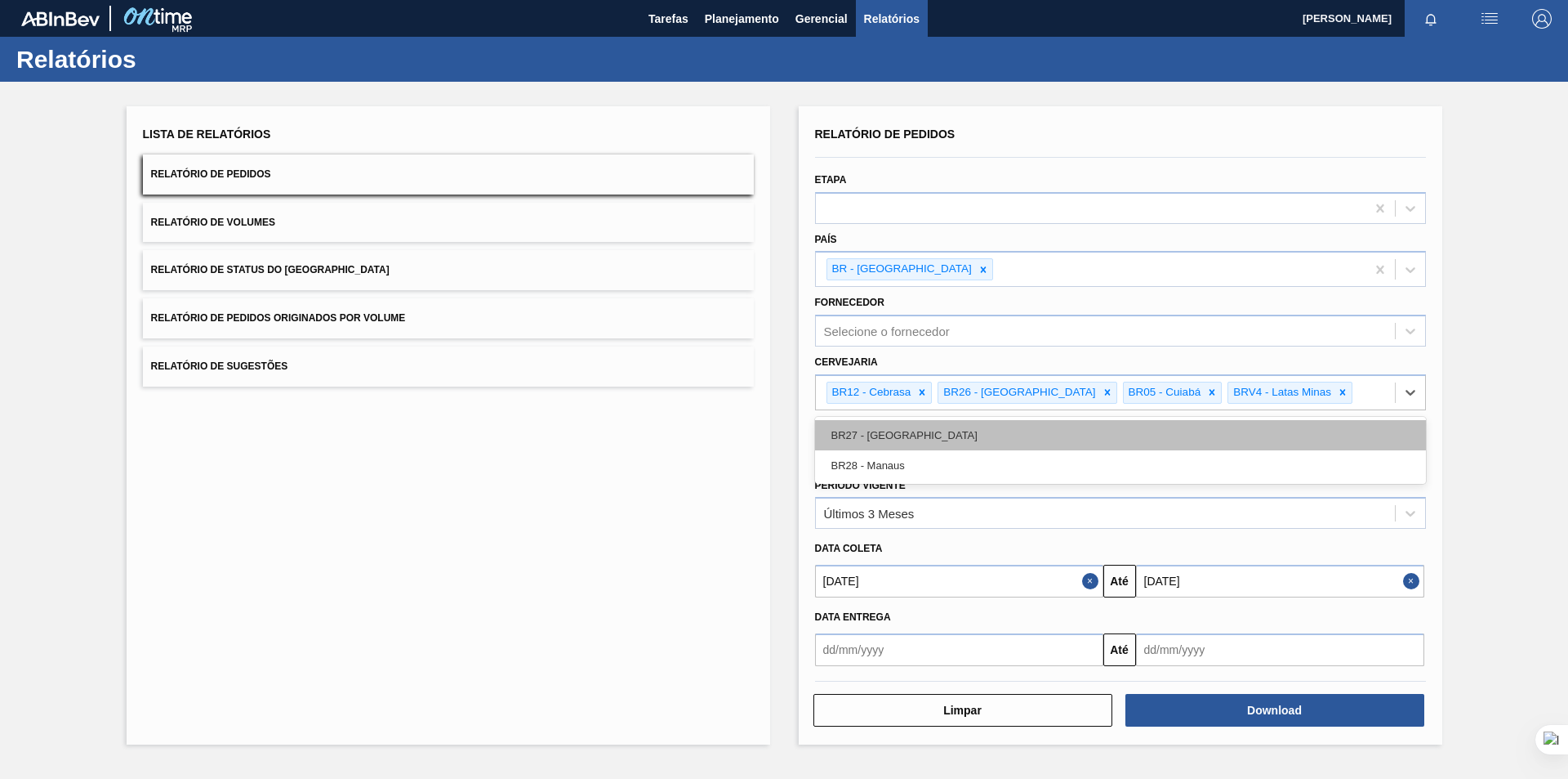
click at [1254, 437] on div "BR27 - [GEOGRAPHIC_DATA]" at bounding box center [1120, 435] width 611 height 30
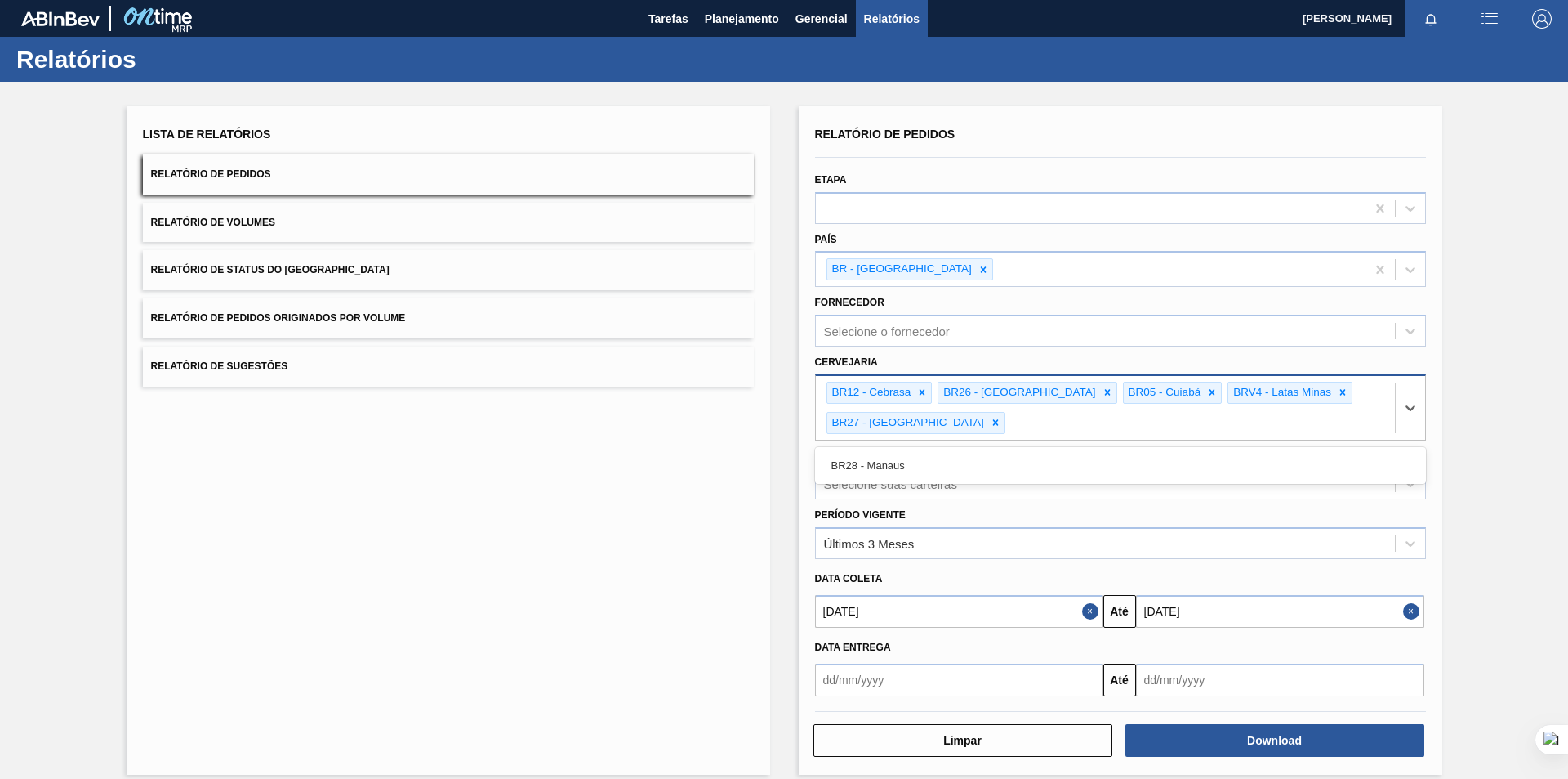
click at [1354, 396] on div "BR12 - Cebrasa BR26 - Uberlândia BR05 - Cuiabá BRV4 - Latas Minas BR27 - Nova M…" at bounding box center [1105, 408] width 579 height 64
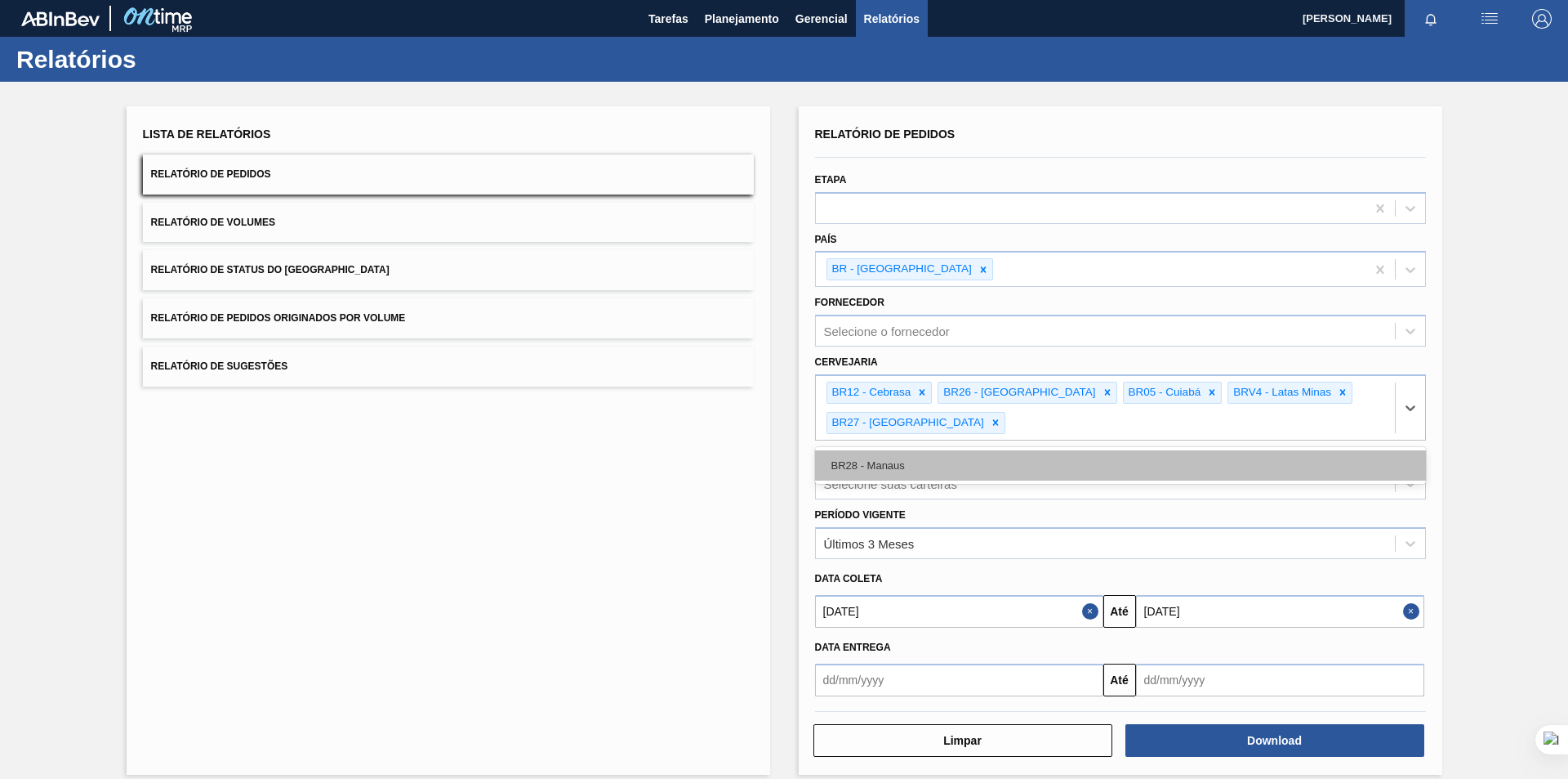
click at [1249, 457] on div "BR28 - Manaus" at bounding box center [1120, 465] width 611 height 30
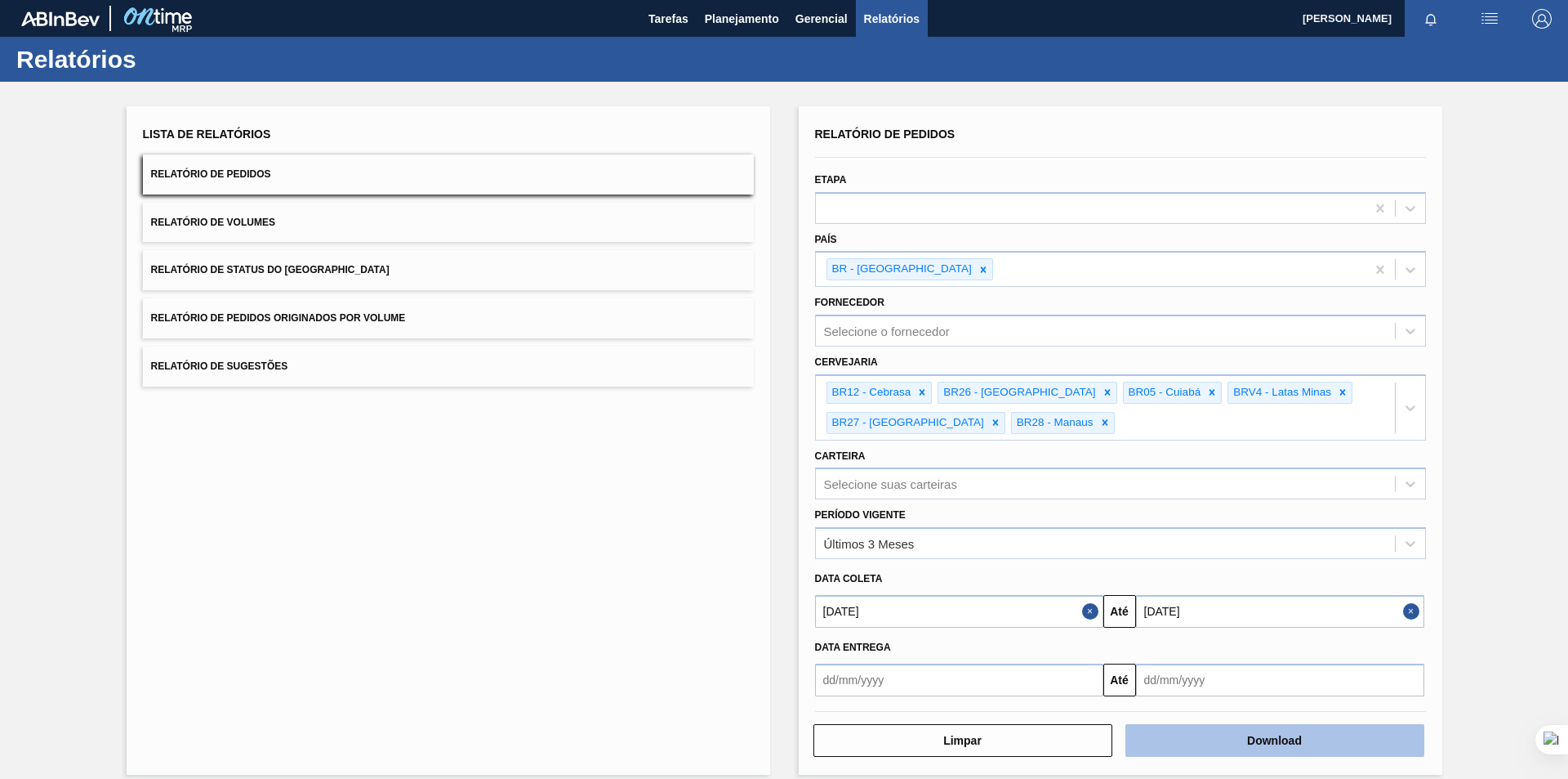
click at [1236, 744] on button "Download" at bounding box center [1274, 741] width 298 height 33
click at [1148, 226] on div "País BR - Brasil" at bounding box center [1121, 256] width 624 height 64
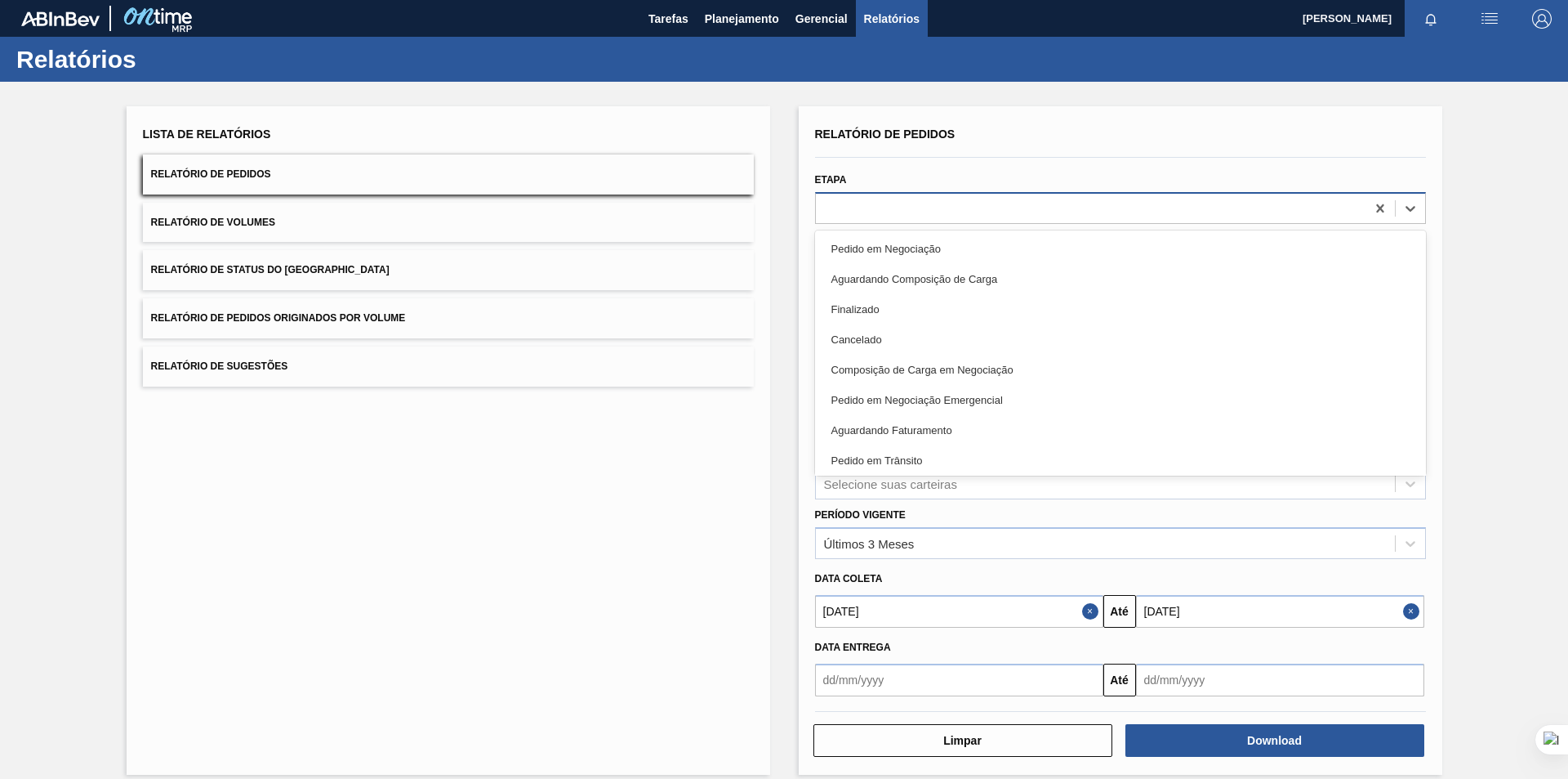
click at [1122, 212] on div at bounding box center [1091, 208] width 549 height 24
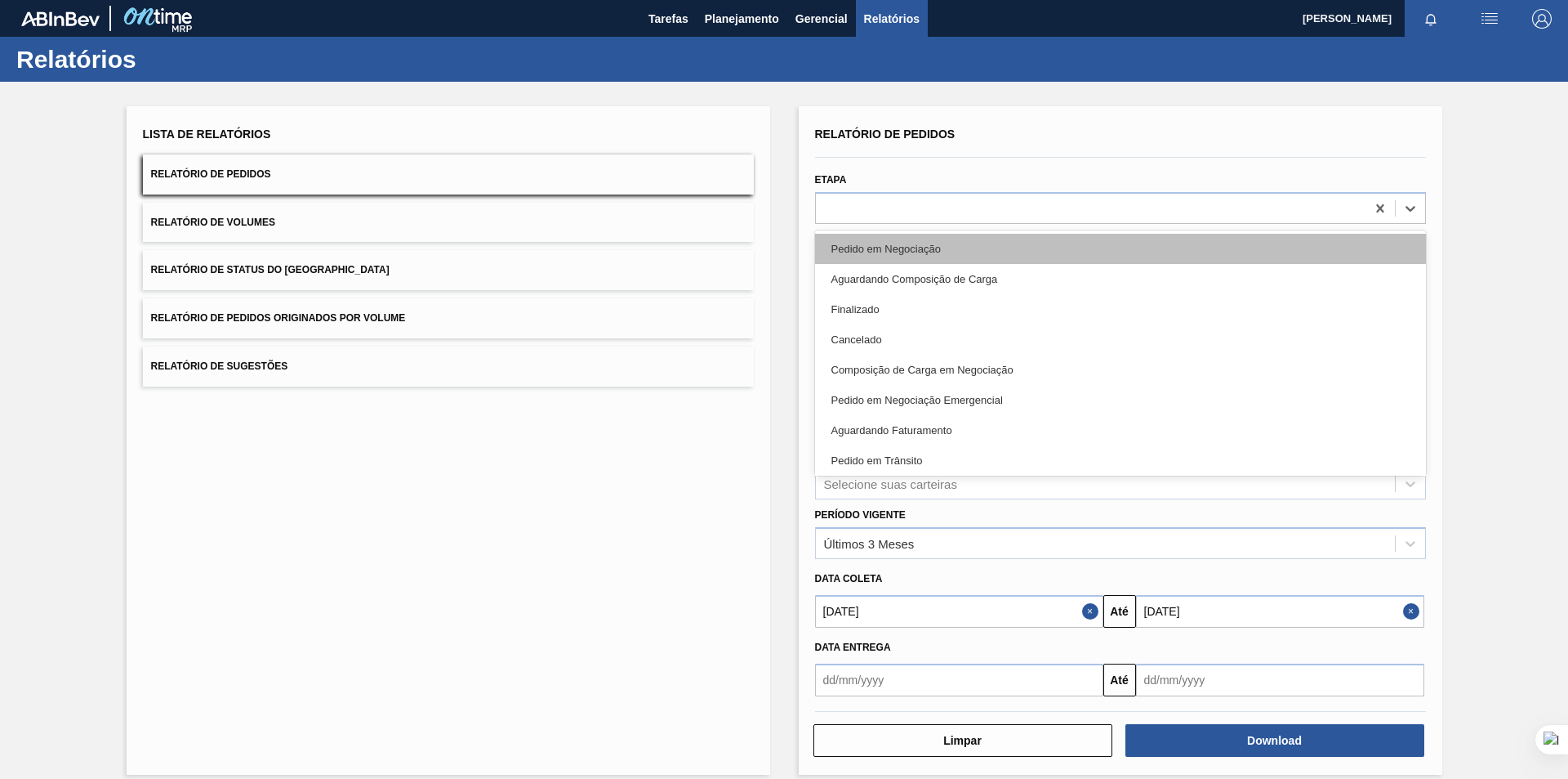
click at [1060, 239] on div "Pedido em Negociação Aguardando Composição de Carga Finalizado Cancelado Compos…" at bounding box center [1120, 353] width 611 height 245
click at [1060, 239] on div "Pedido em Negociação" at bounding box center [1120, 248] width 611 height 30
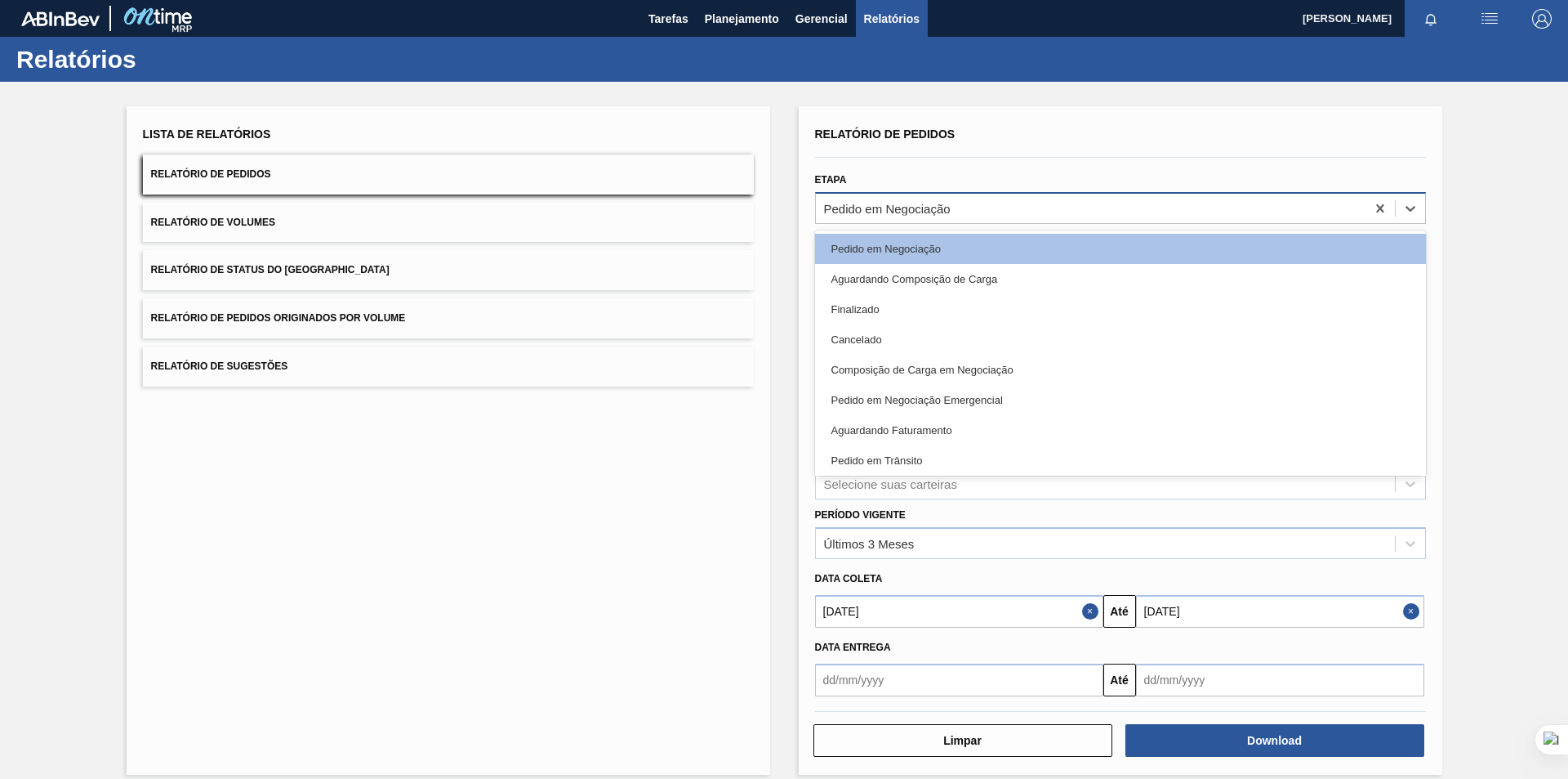
click at [1177, 212] on div "Pedido em Negociação" at bounding box center [1091, 208] width 549 height 24
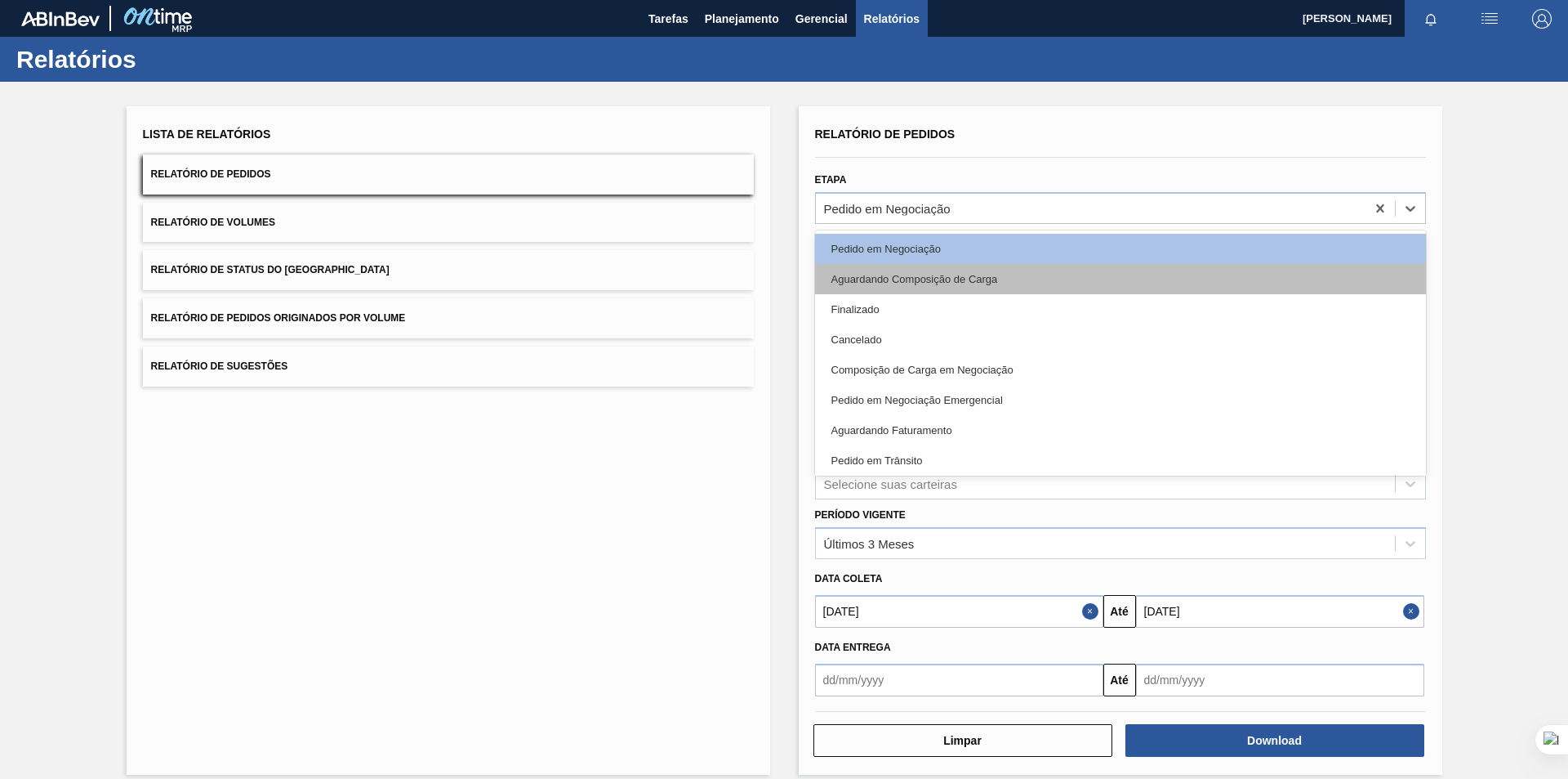
click at [1137, 271] on div "Aguardando Composição de Carga" at bounding box center [1120, 279] width 611 height 30
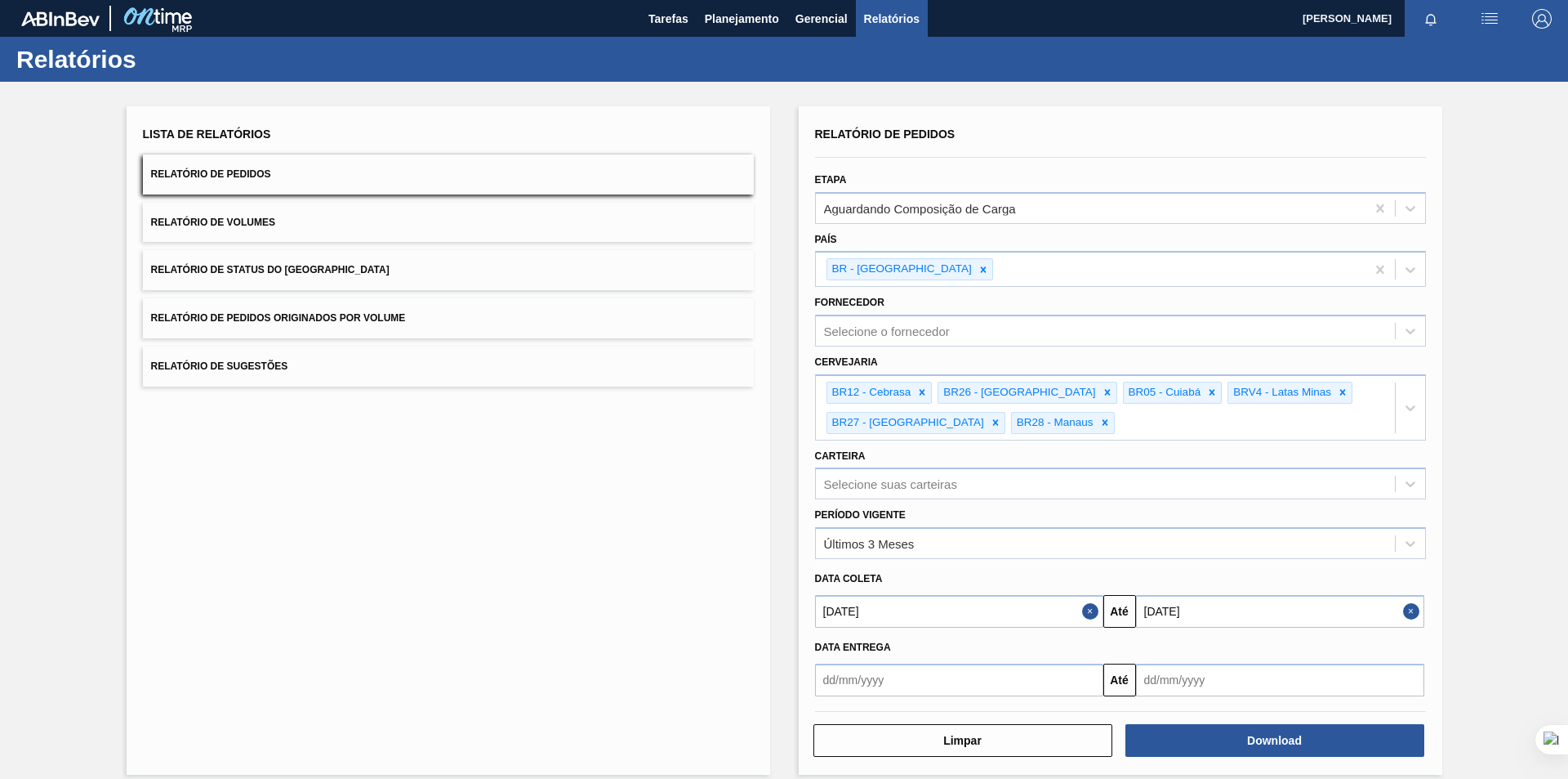
click at [1178, 226] on div "País BR - Brasil" at bounding box center [1121, 256] width 624 height 64
click at [1415, 214] on icon at bounding box center [1410, 208] width 16 height 16
click at [1378, 210] on icon at bounding box center [1380, 208] width 16 height 16
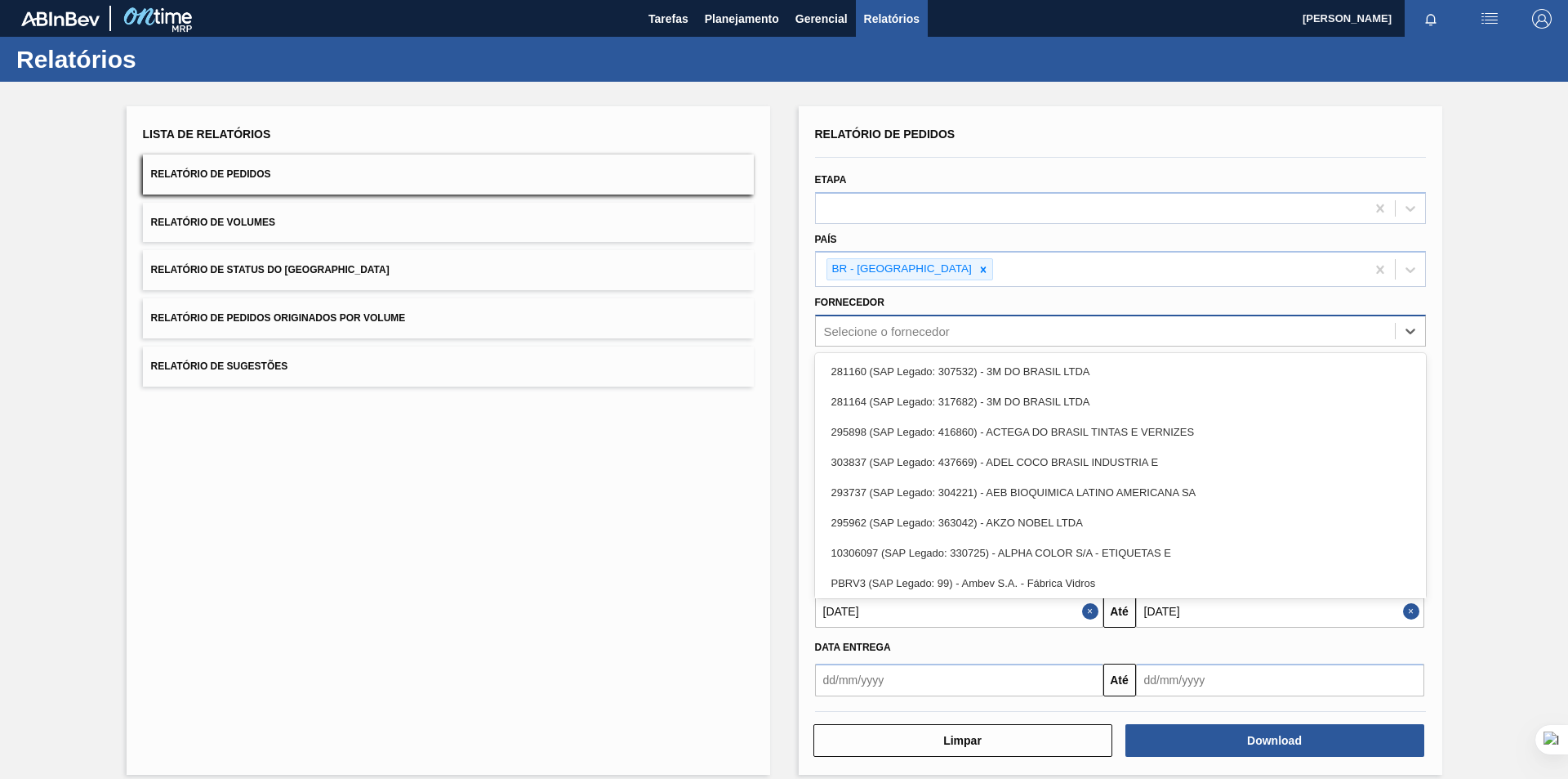
click at [1307, 342] on div "Selecione o fornecedor" at bounding box center [1105, 332] width 579 height 24
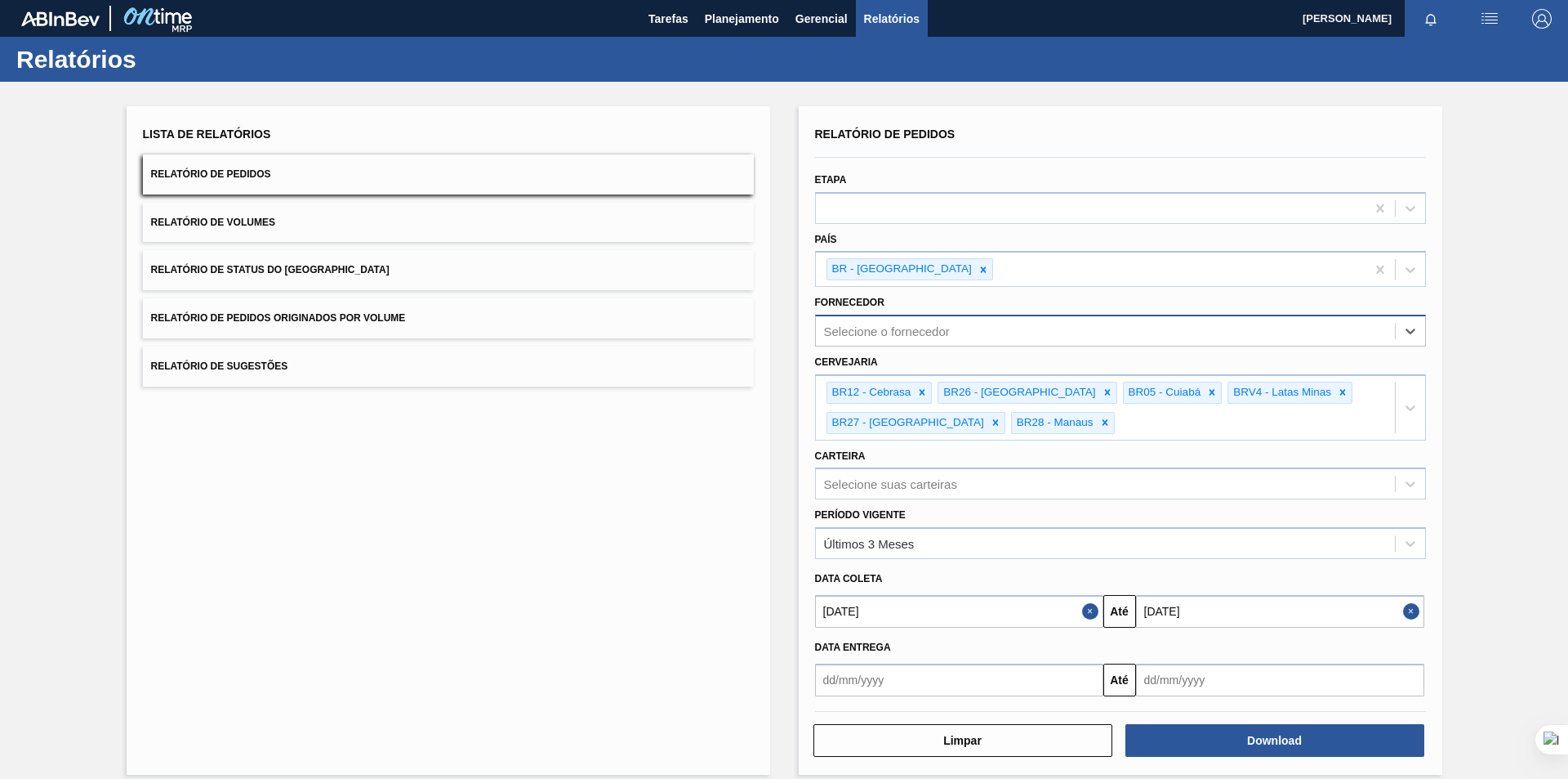
click at [1307, 342] on div "Selecione o fornecedor" at bounding box center [1105, 332] width 579 height 24
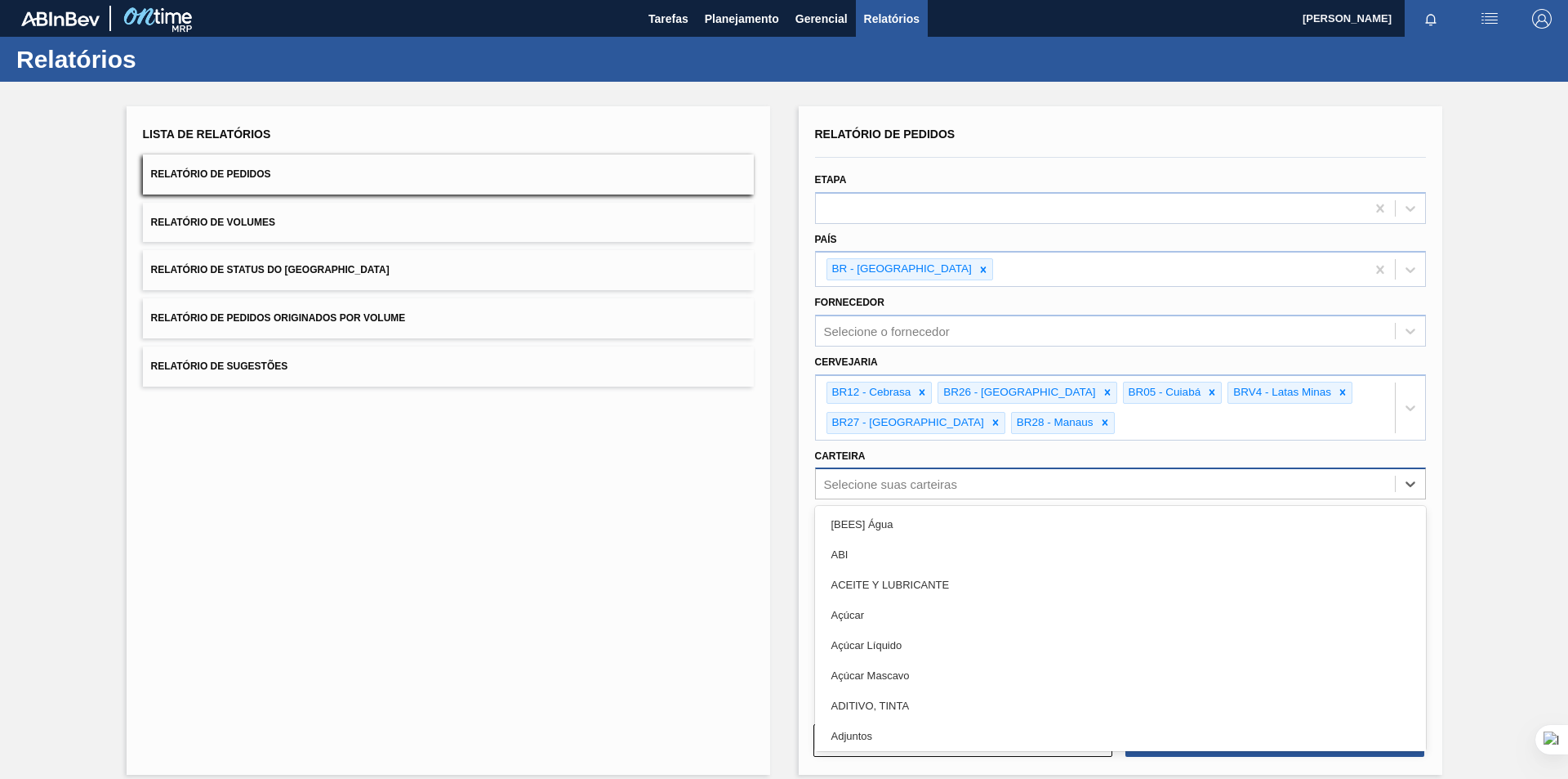
click at [1200, 479] on div "Selecione suas carteiras" at bounding box center [1105, 484] width 579 height 24
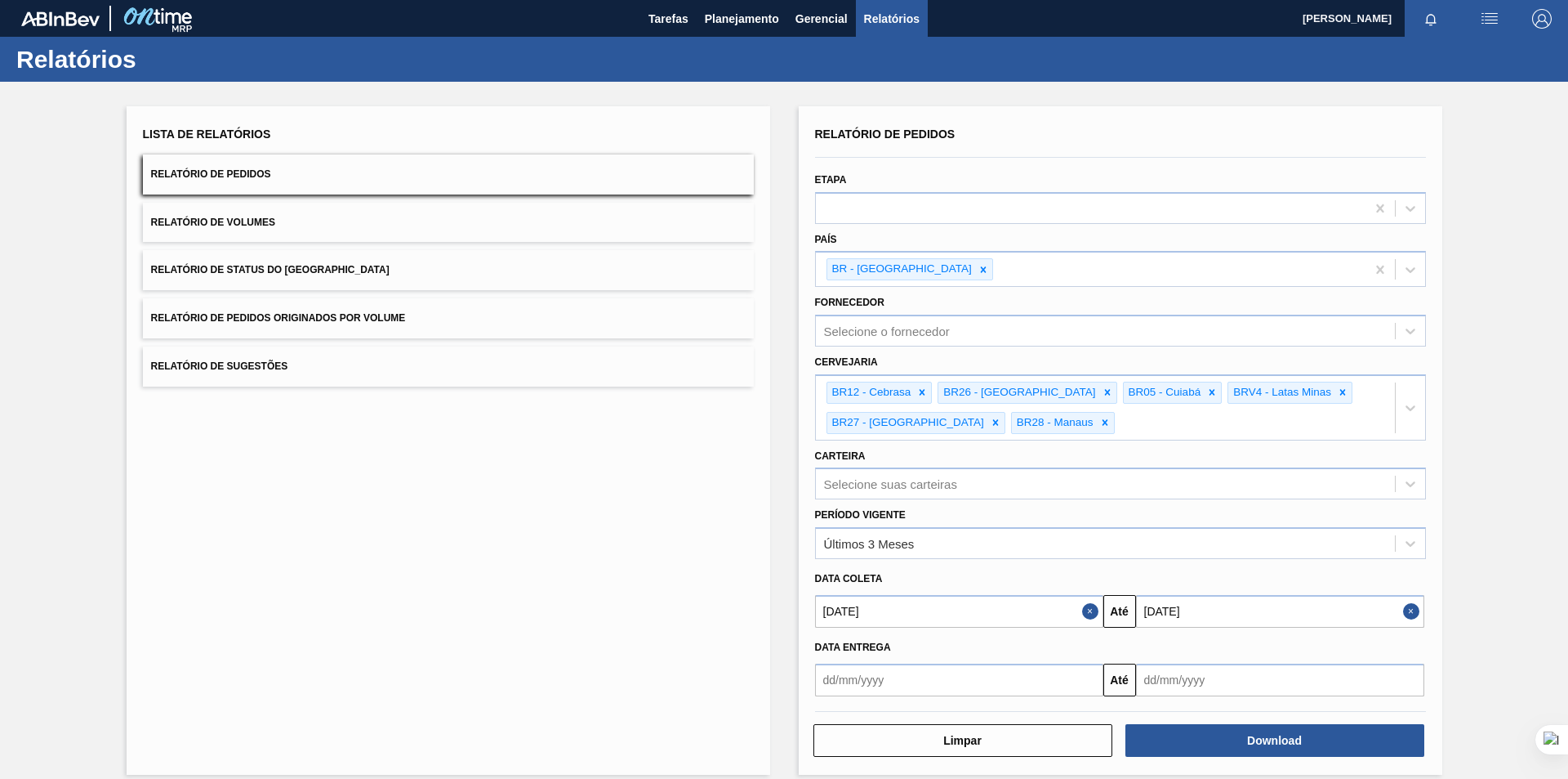
click at [1531, 424] on div "Lista de Relatórios Relatório de Pedidos Relatório de Volumes Relatório de Stat…" at bounding box center [784, 437] width 1568 height 713
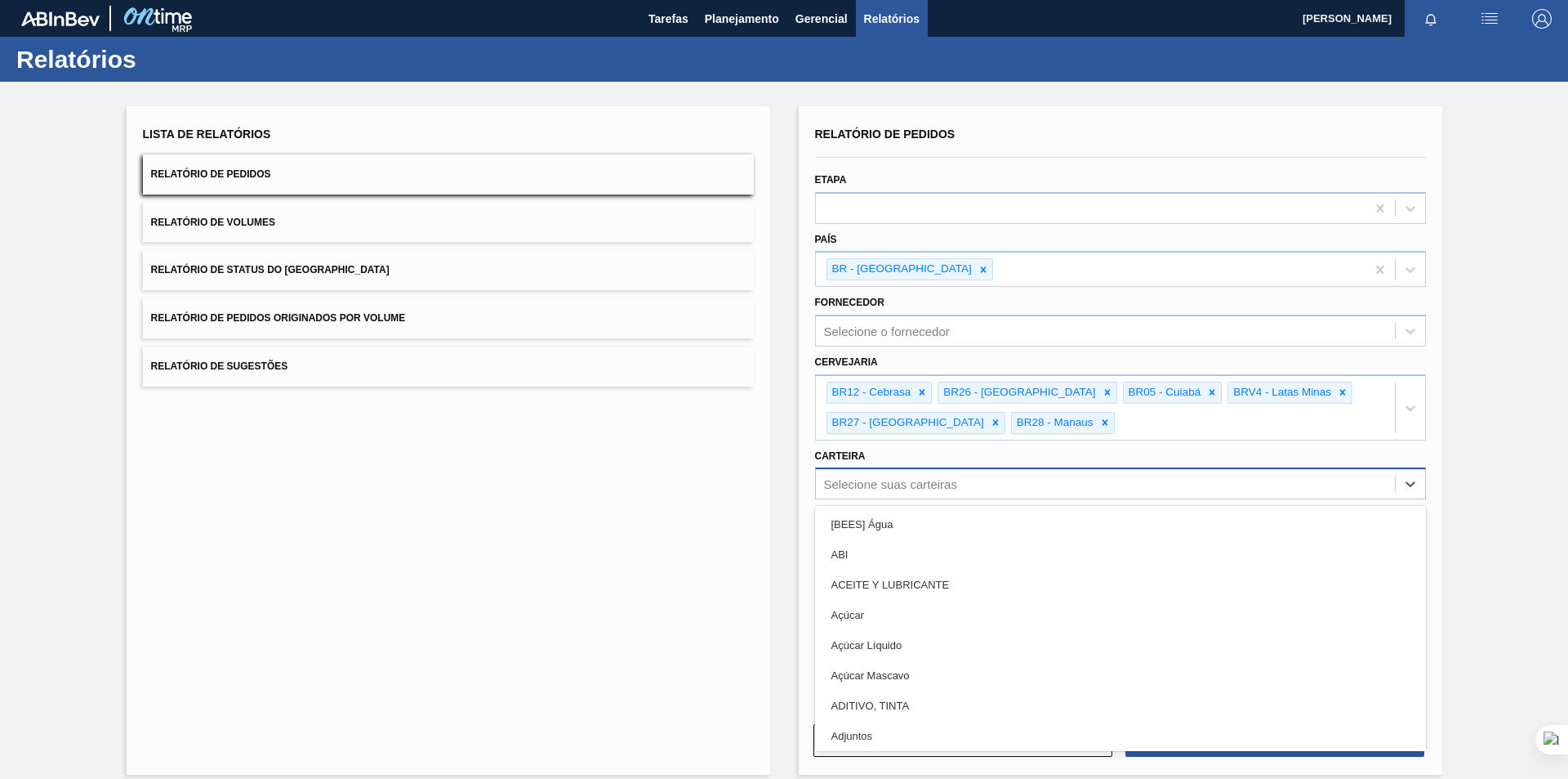
click at [1082, 486] on div "Selecione suas carteiras" at bounding box center [1105, 484] width 579 height 24
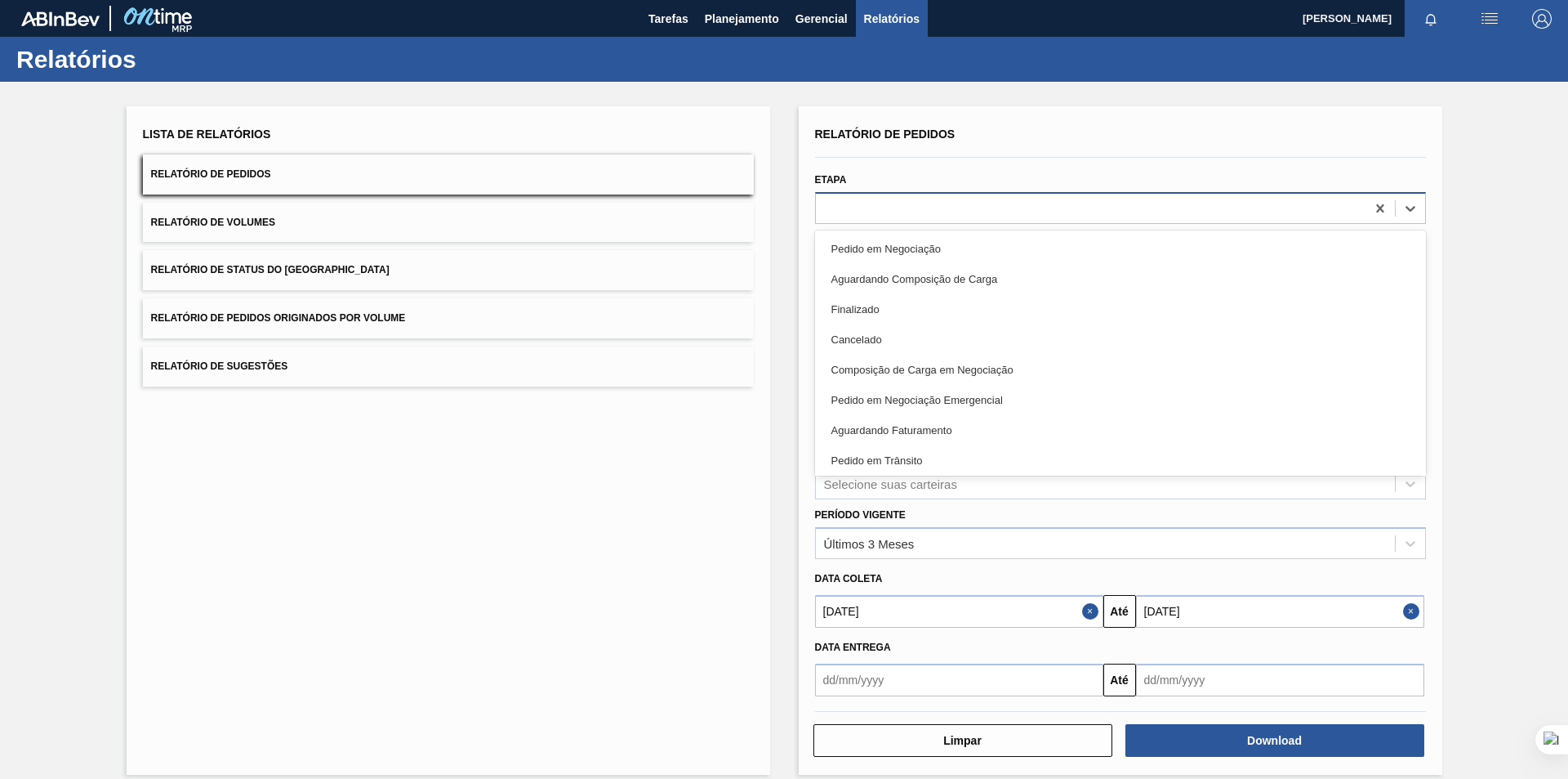
click at [1136, 203] on div at bounding box center [1091, 208] width 549 height 24
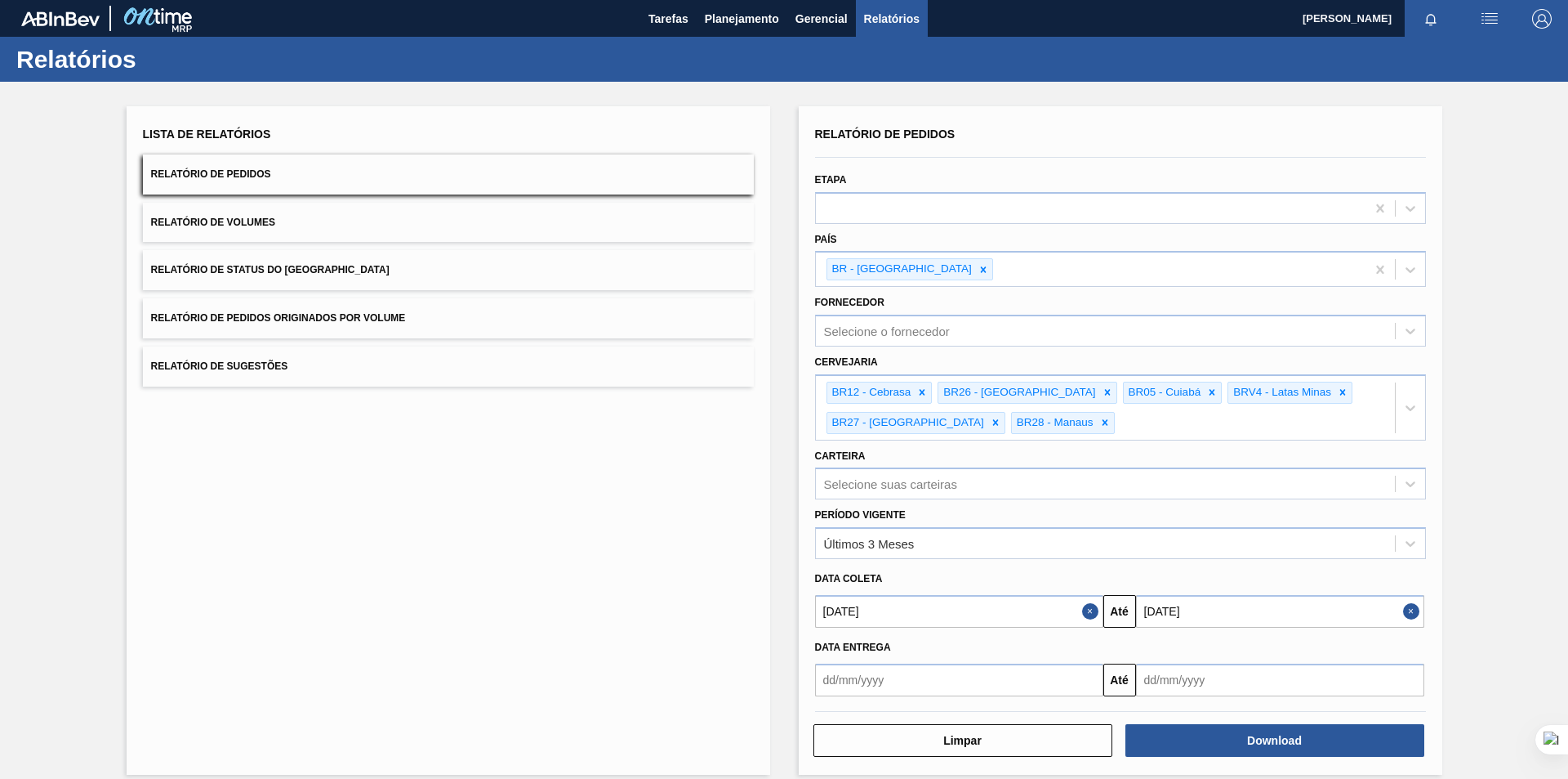
click at [1521, 408] on div "Lista de Relatórios Relatório de Pedidos Relatório de Volumes Relatório de Stat…" at bounding box center [784, 437] width 1568 height 713
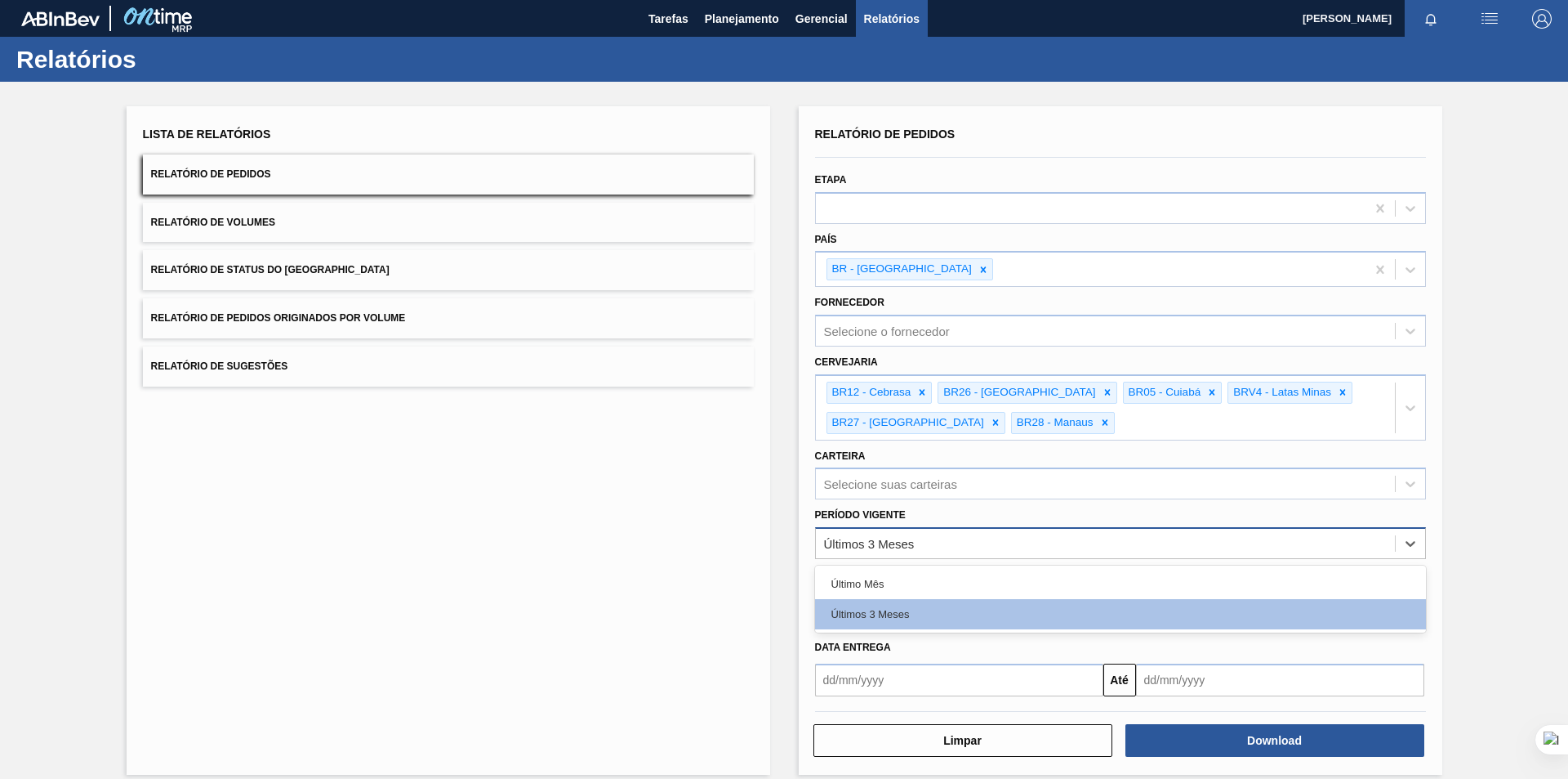
click at [1349, 553] on div "Últimos 3 Meses" at bounding box center [1105, 544] width 579 height 24
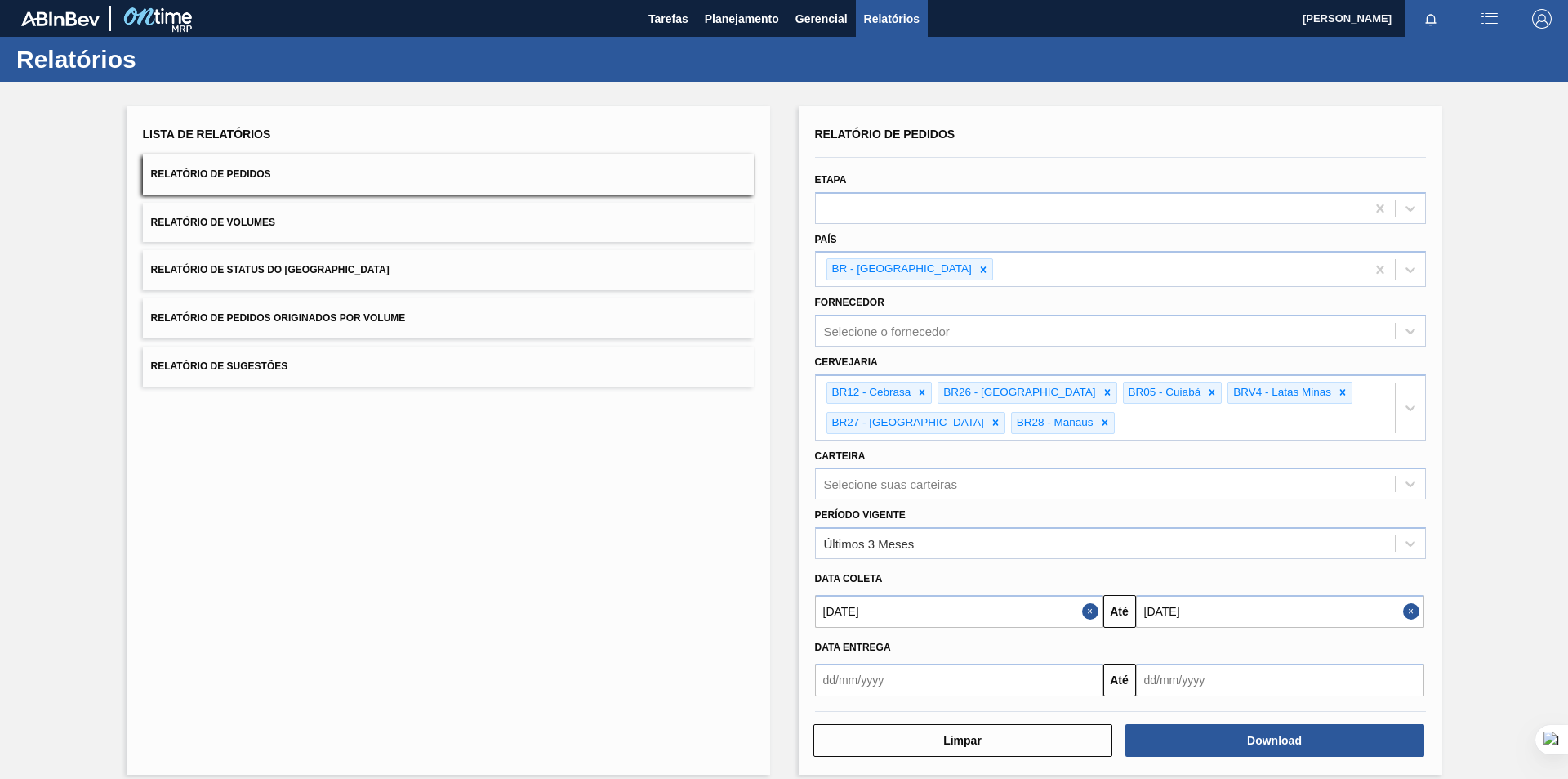
click at [1475, 513] on div "Lista de Relatórios Relatório de Pedidos Relatório de Volumes Relatório de Stat…" at bounding box center [784, 437] width 1568 height 713
click at [1345, 612] on input "31/01/2025" at bounding box center [1281, 611] width 288 height 33
click at [1314, 399] on div "janeiro 2025" at bounding box center [1235, 405] width 196 height 14
click at [1314, 404] on button "Next Month" at bounding box center [1319, 405] width 12 height 12
click at [1011, 523] on div "Período Vigente Últimos 3 Meses" at bounding box center [1120, 531] width 611 height 56
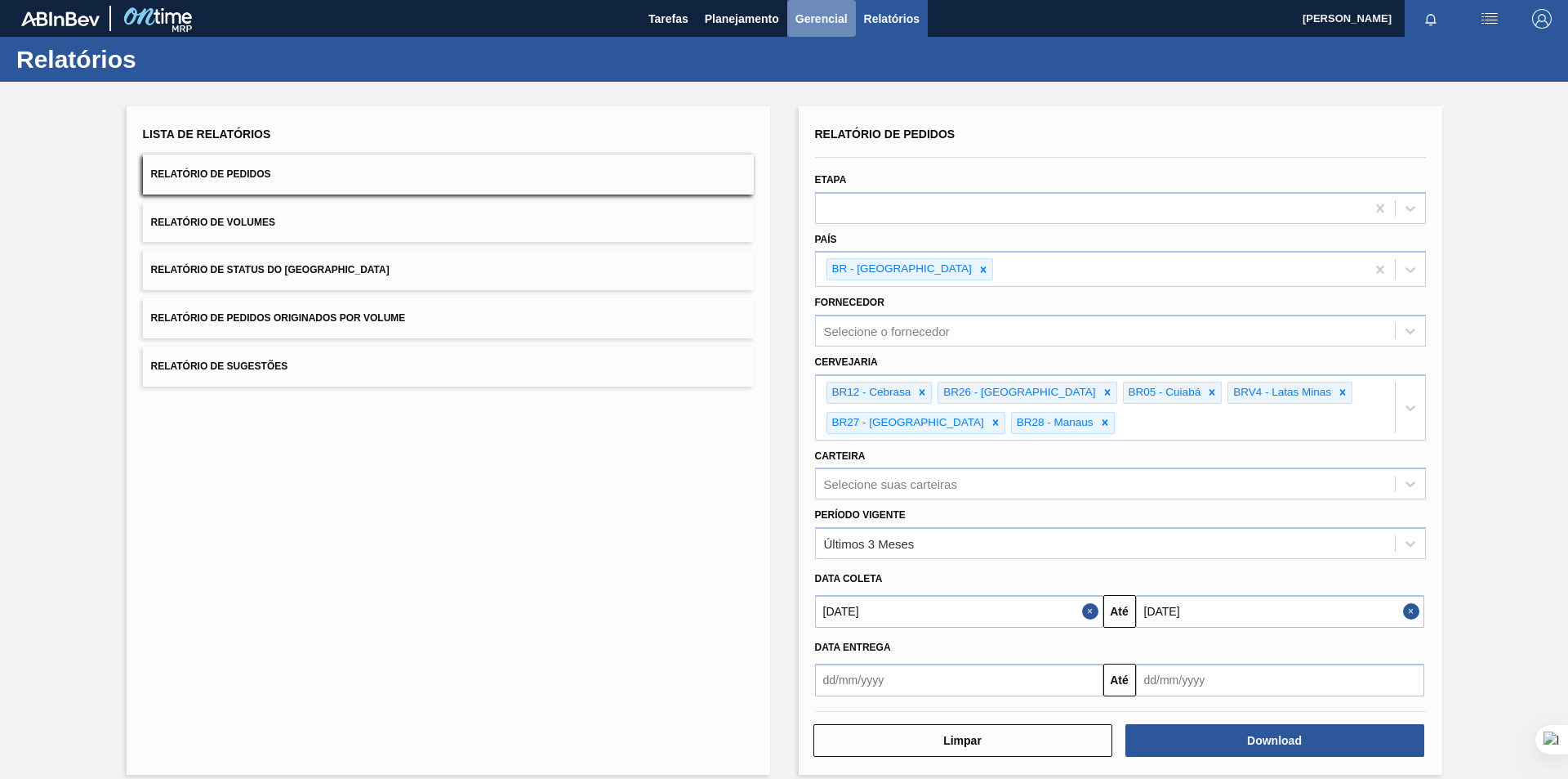
click at [837, 24] on span "Gerencial" at bounding box center [821, 18] width 52 height 19
click at [813, 80] on li "Itens Críticos" at bounding box center [821, 81] width 119 height 26
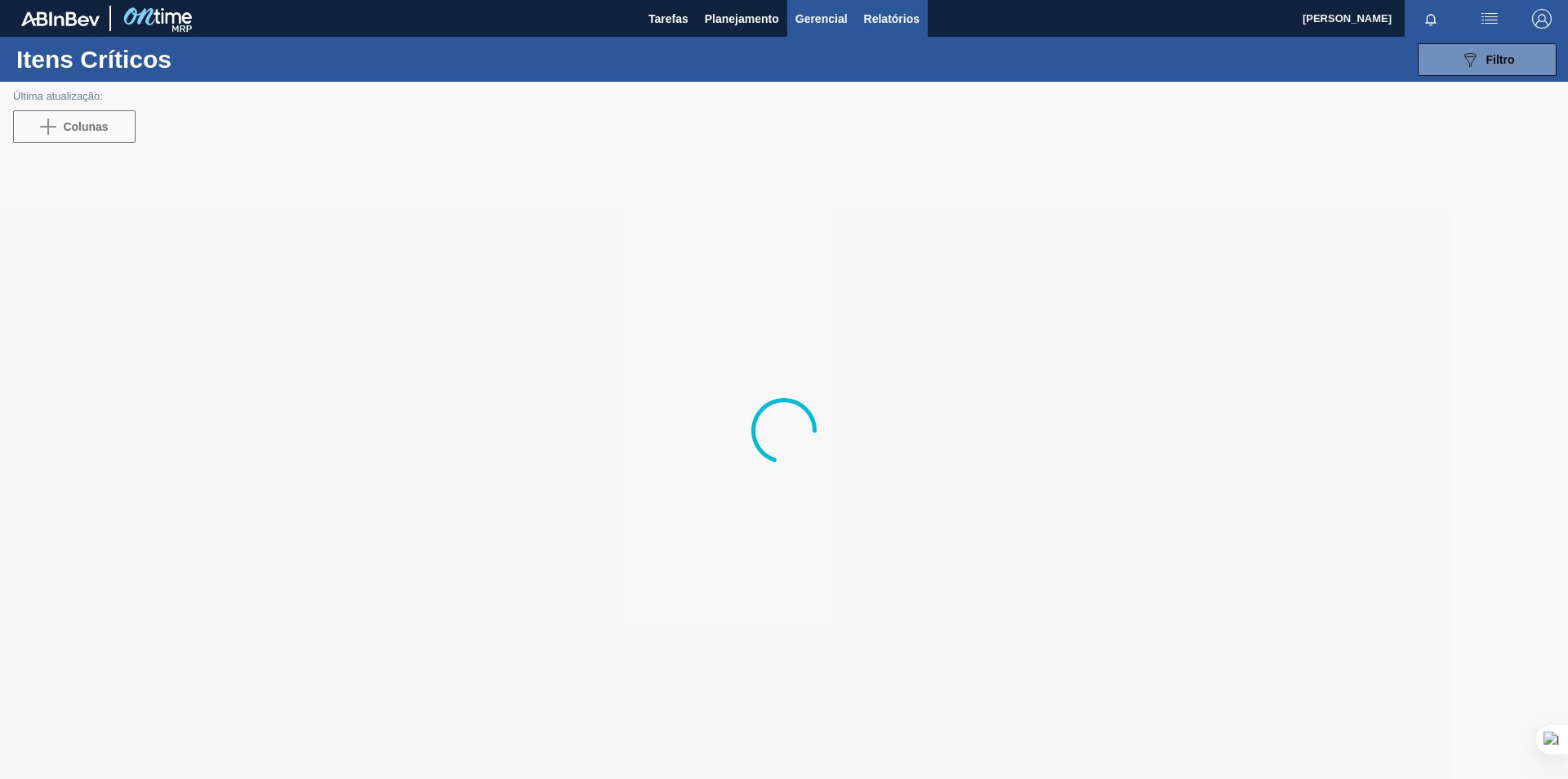
click at [884, 23] on span "Relatórios" at bounding box center [892, 18] width 56 height 19
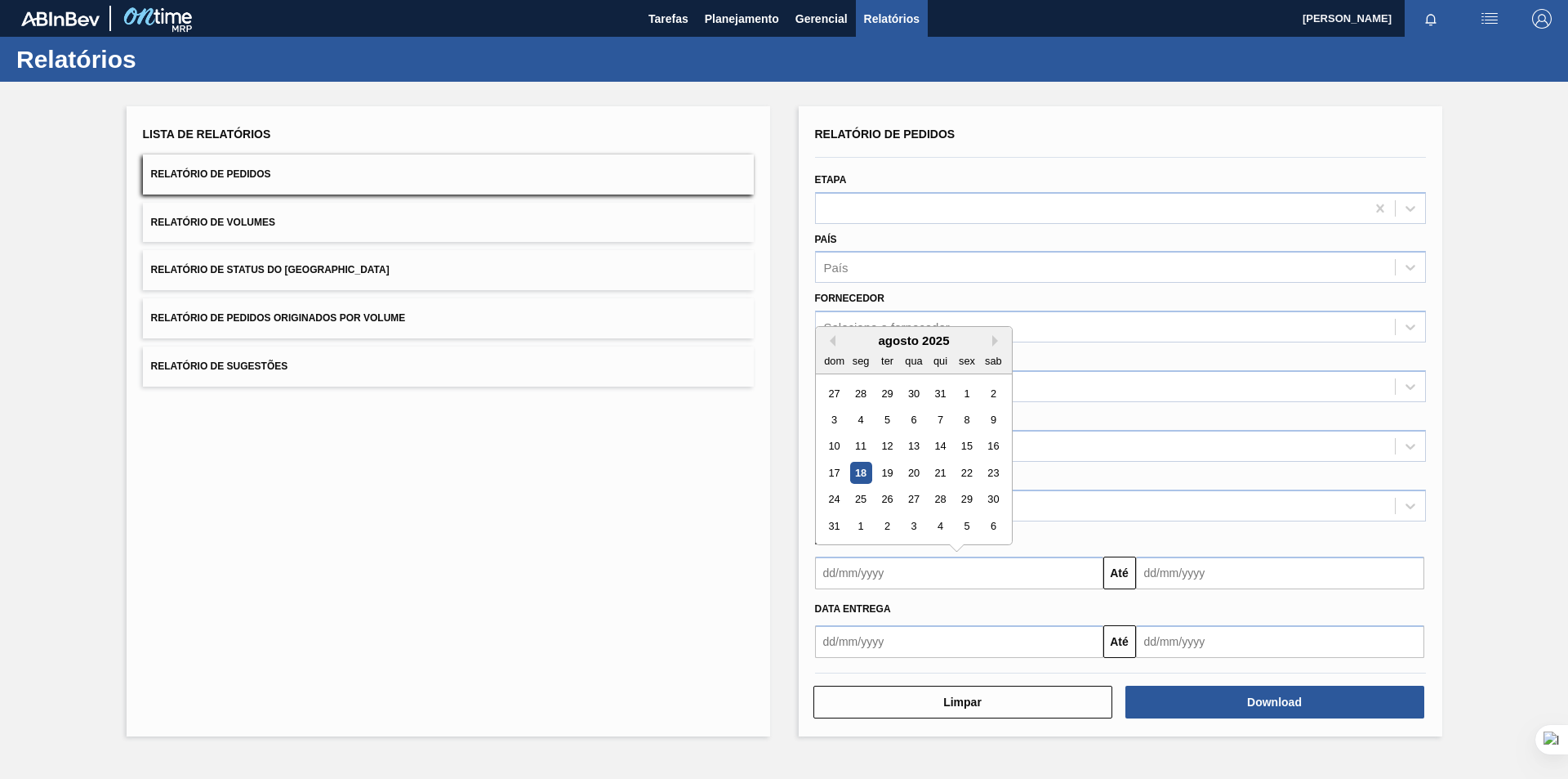
click at [1014, 580] on input "text" at bounding box center [959, 573] width 288 height 33
click at [831, 346] on div "agosto 2025" at bounding box center [914, 340] width 196 height 14
click at [835, 342] on div "agosto 2025" at bounding box center [914, 340] width 196 height 14
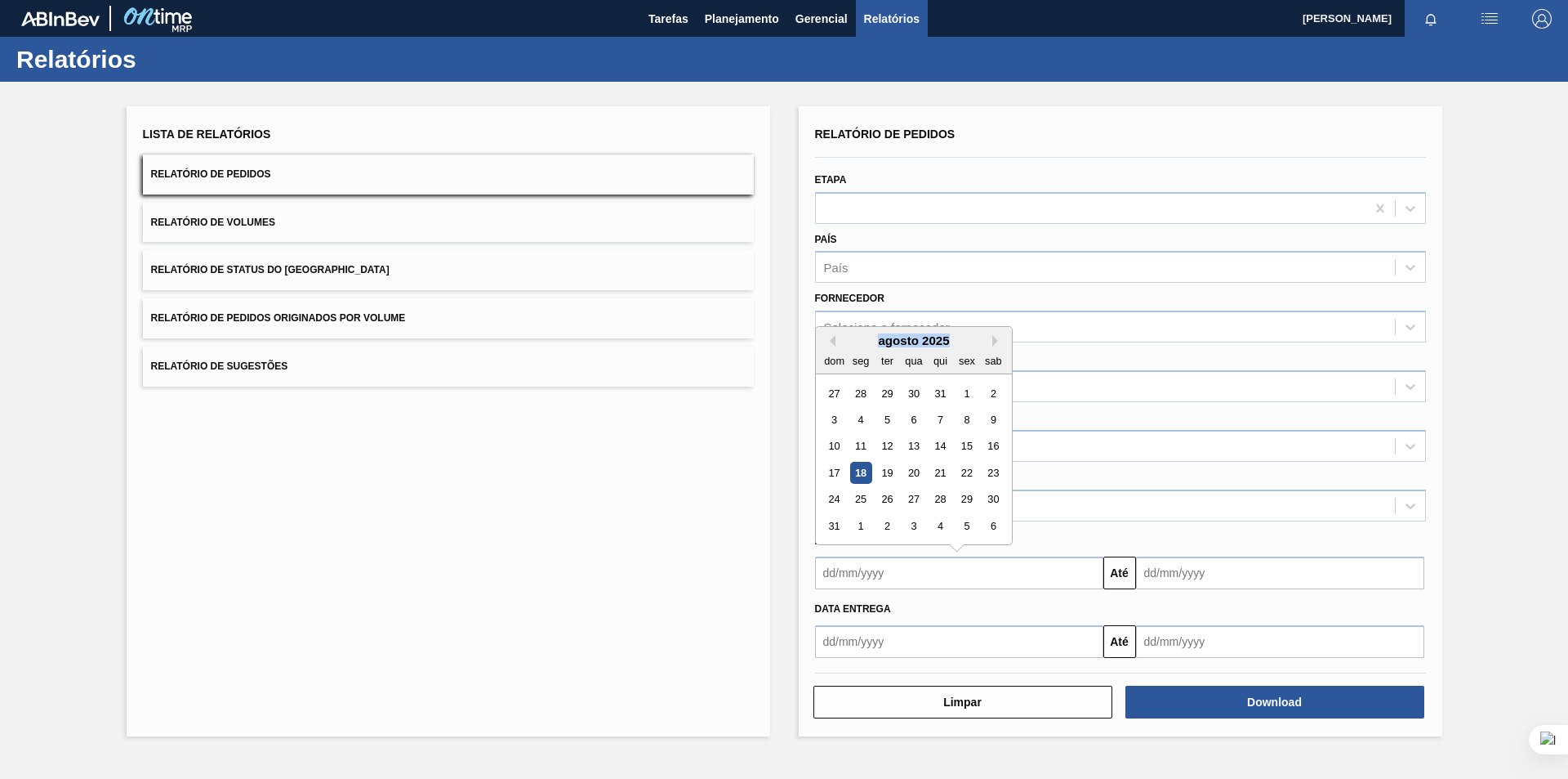
click at [835, 342] on div "agosto 2025" at bounding box center [914, 340] width 196 height 14
click at [1465, 553] on div "Lista de Relatórios Relatório de Pedidos Relatório de Volumes Relatório de Stat…" at bounding box center [784, 418] width 1568 height 675
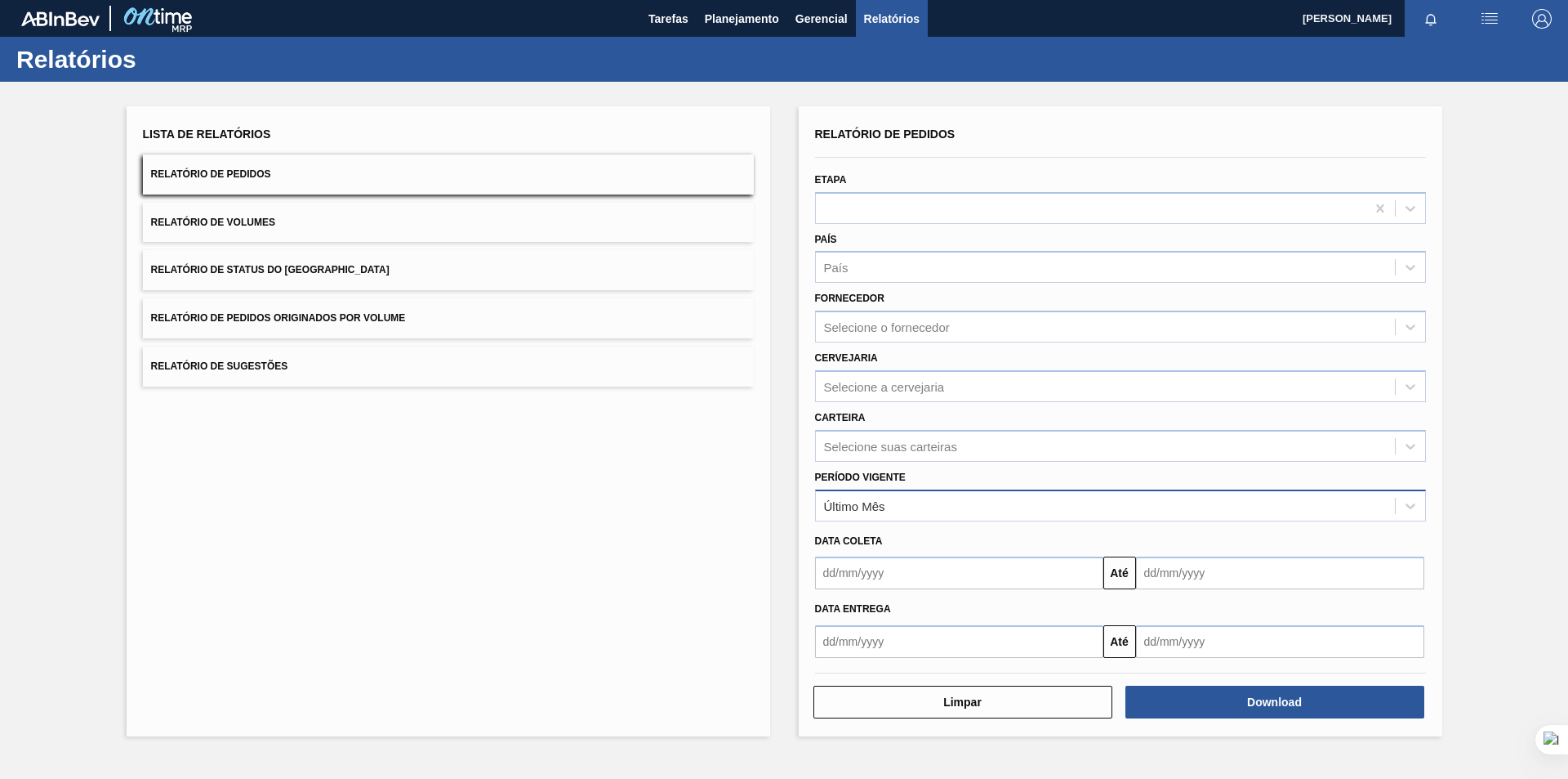
click at [1206, 508] on div "Último Mês" at bounding box center [1105, 505] width 579 height 24
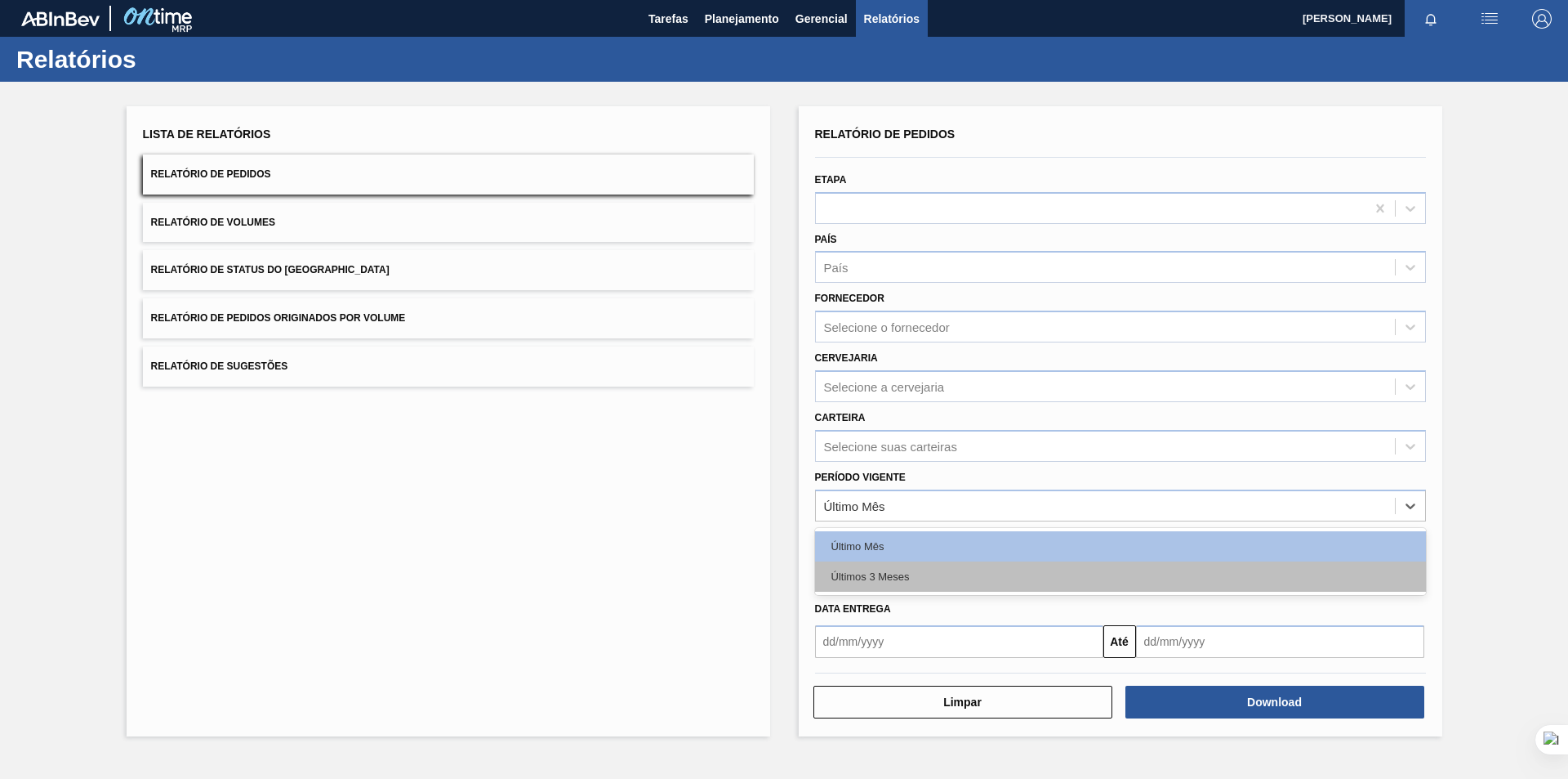
click at [1180, 574] on div "Últimos 3 Meses" at bounding box center [1120, 576] width 611 height 30
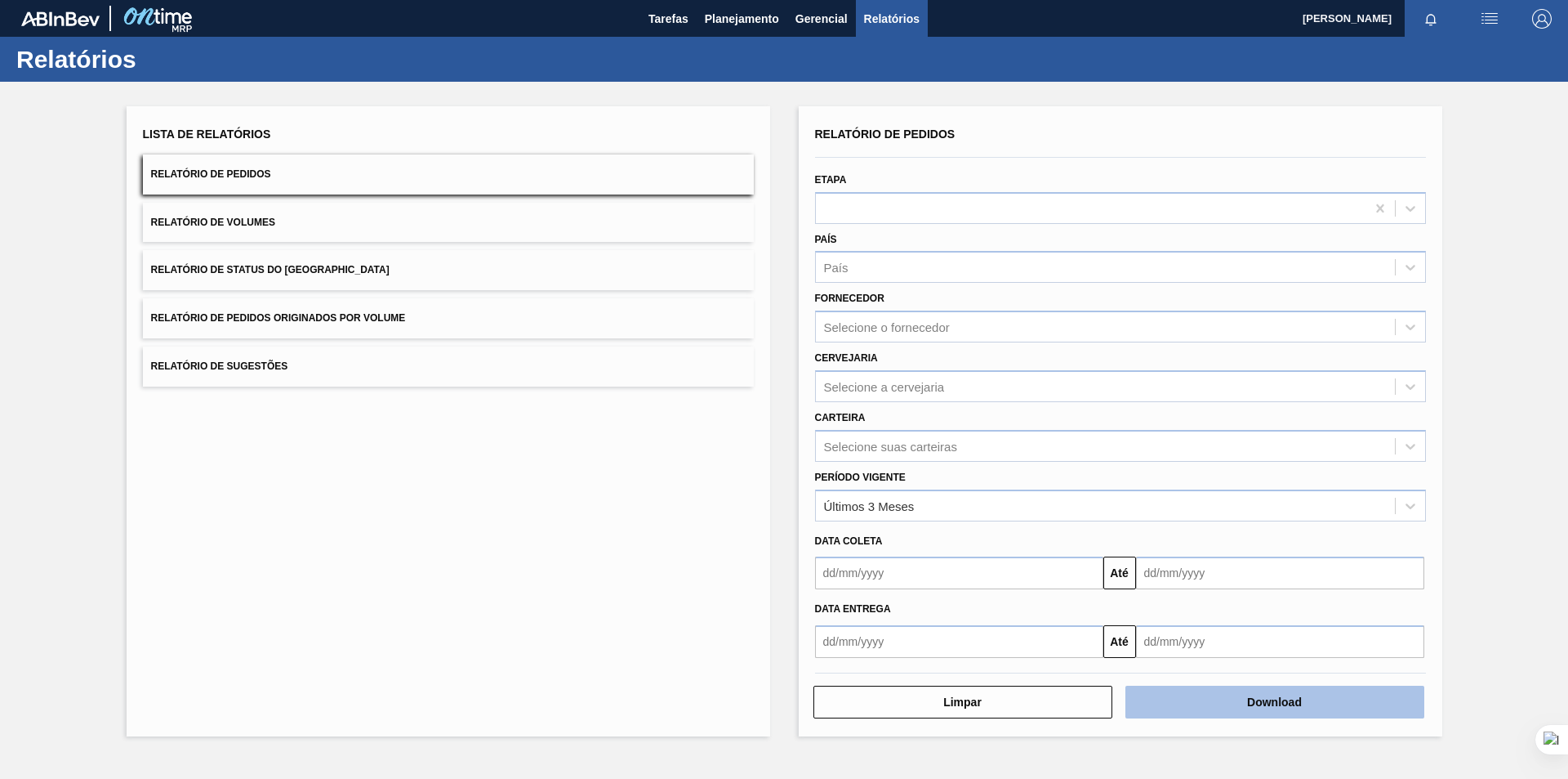
click at [1223, 699] on button "Download" at bounding box center [1274, 702] width 298 height 33
click at [1260, 703] on button "Download" at bounding box center [1274, 702] width 298 height 33
click at [1551, 142] on div "Lista de Relatórios Relatório de Pedidos Relatório de Volumes Relatório de Stat…" at bounding box center [784, 418] width 1568 height 675
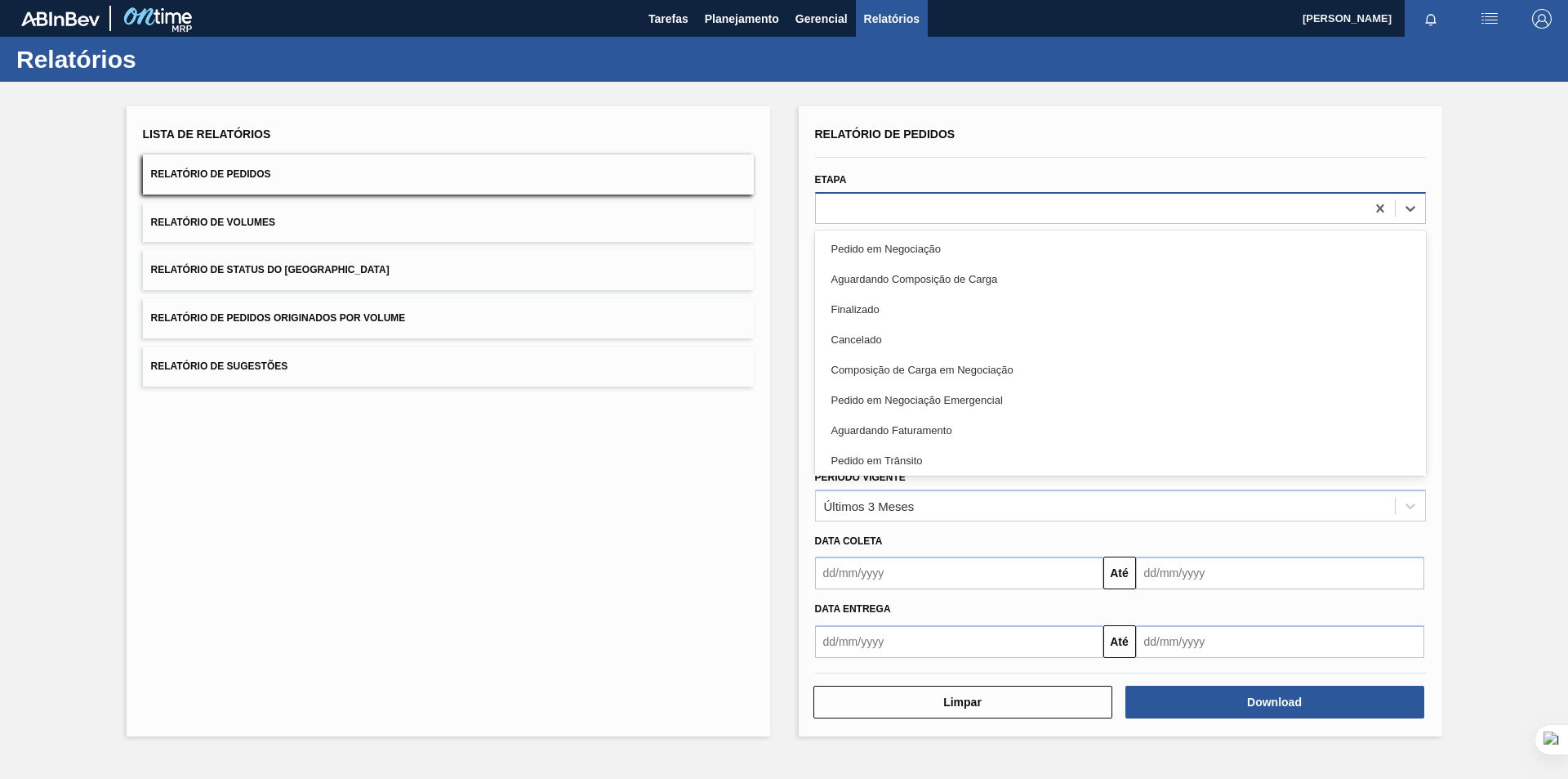
click at [876, 205] on div at bounding box center [1091, 208] width 549 height 24
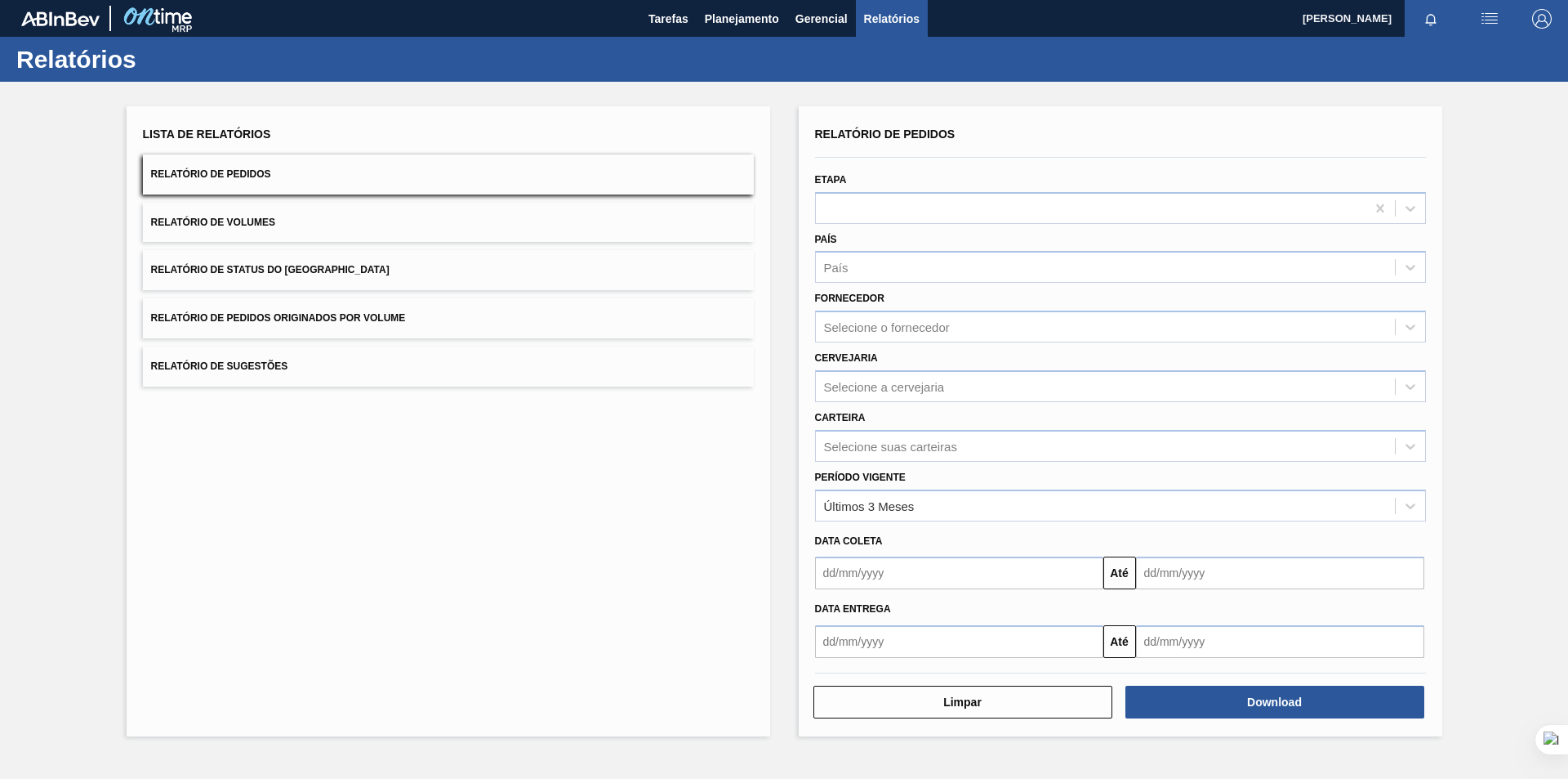
click at [1092, 142] on div "Relatório de Pedidos" at bounding box center [1120, 134] width 611 height 24
click at [968, 291] on div "Fornecedor Selecione o fornecedor" at bounding box center [1120, 314] width 611 height 56
click at [959, 277] on div "País" at bounding box center [1105, 268] width 579 height 24
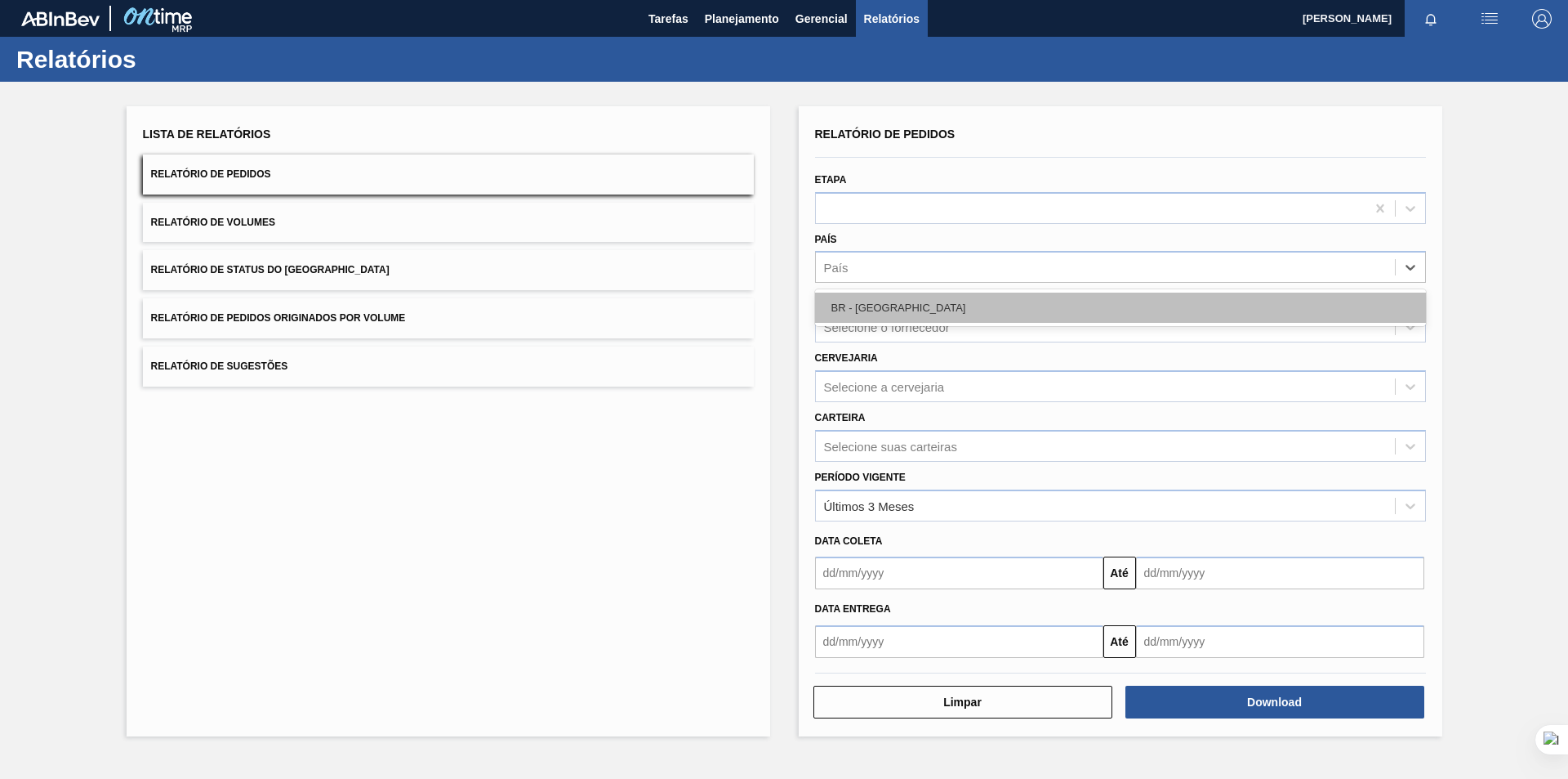
click at [920, 305] on div "BR - [GEOGRAPHIC_DATA]" at bounding box center [1120, 307] width 611 height 30
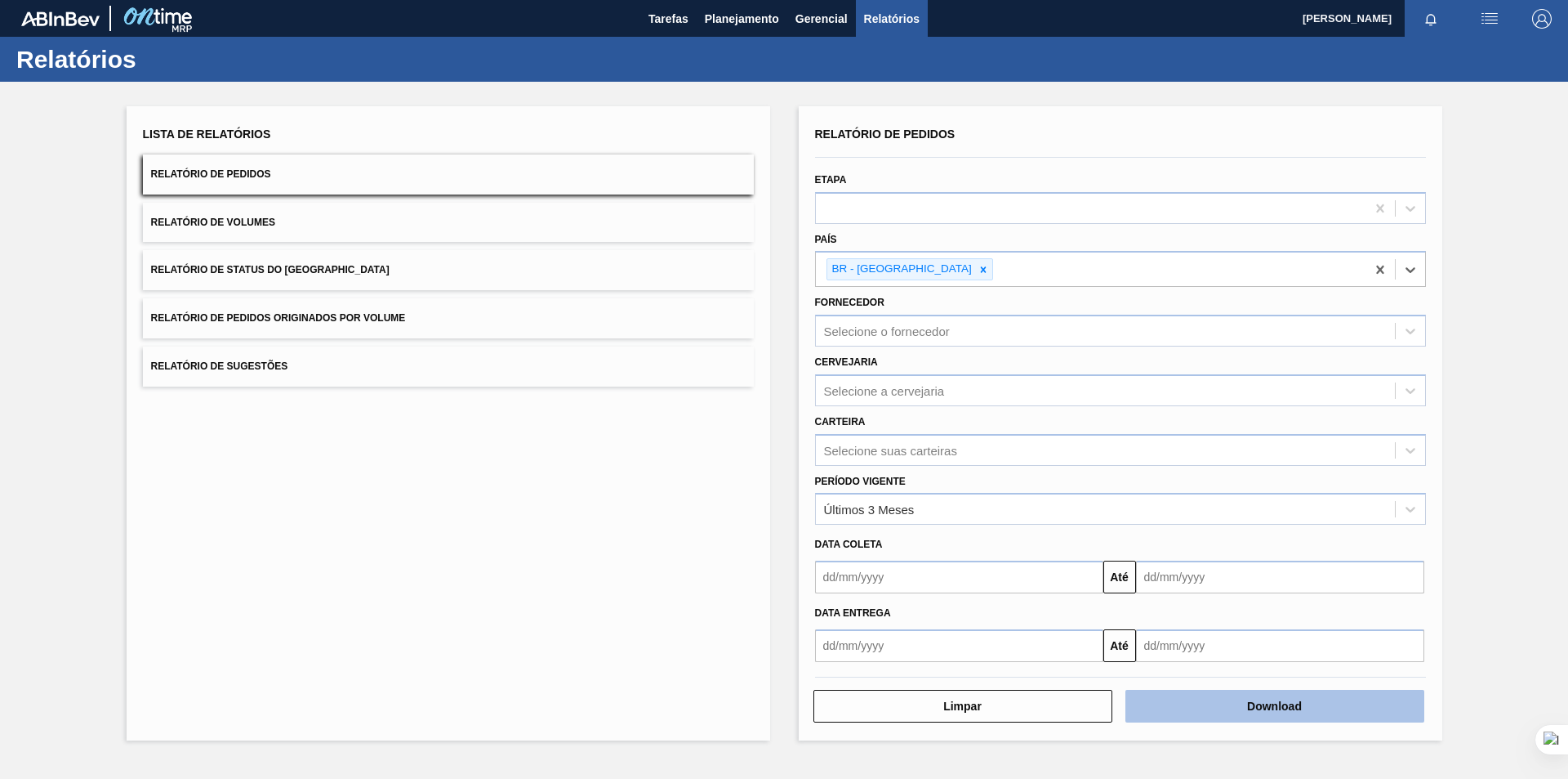
click at [1257, 704] on button "Download" at bounding box center [1274, 706] width 298 height 33
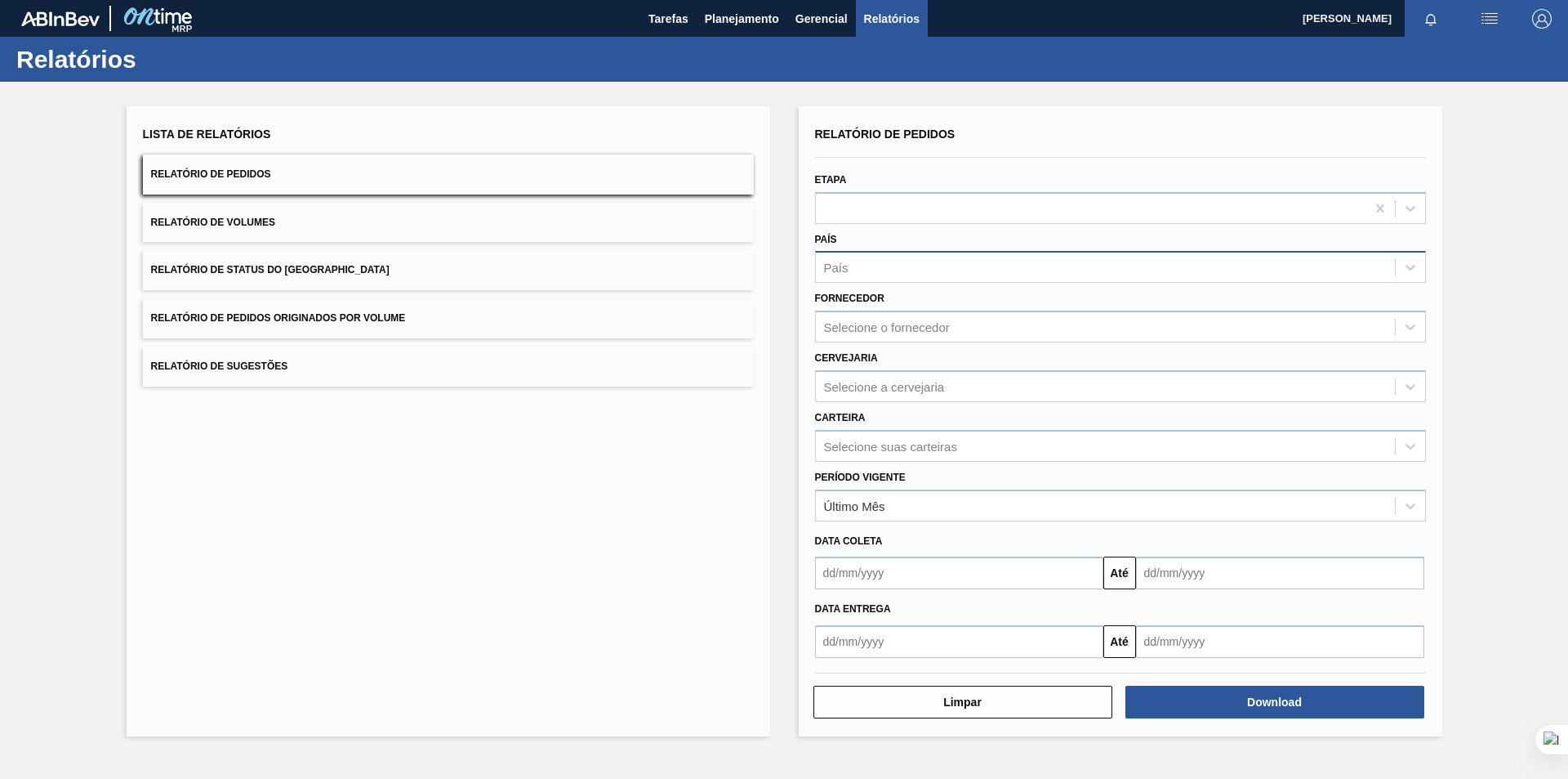
click at [1013, 260] on div "País" at bounding box center [1105, 268] width 579 height 24
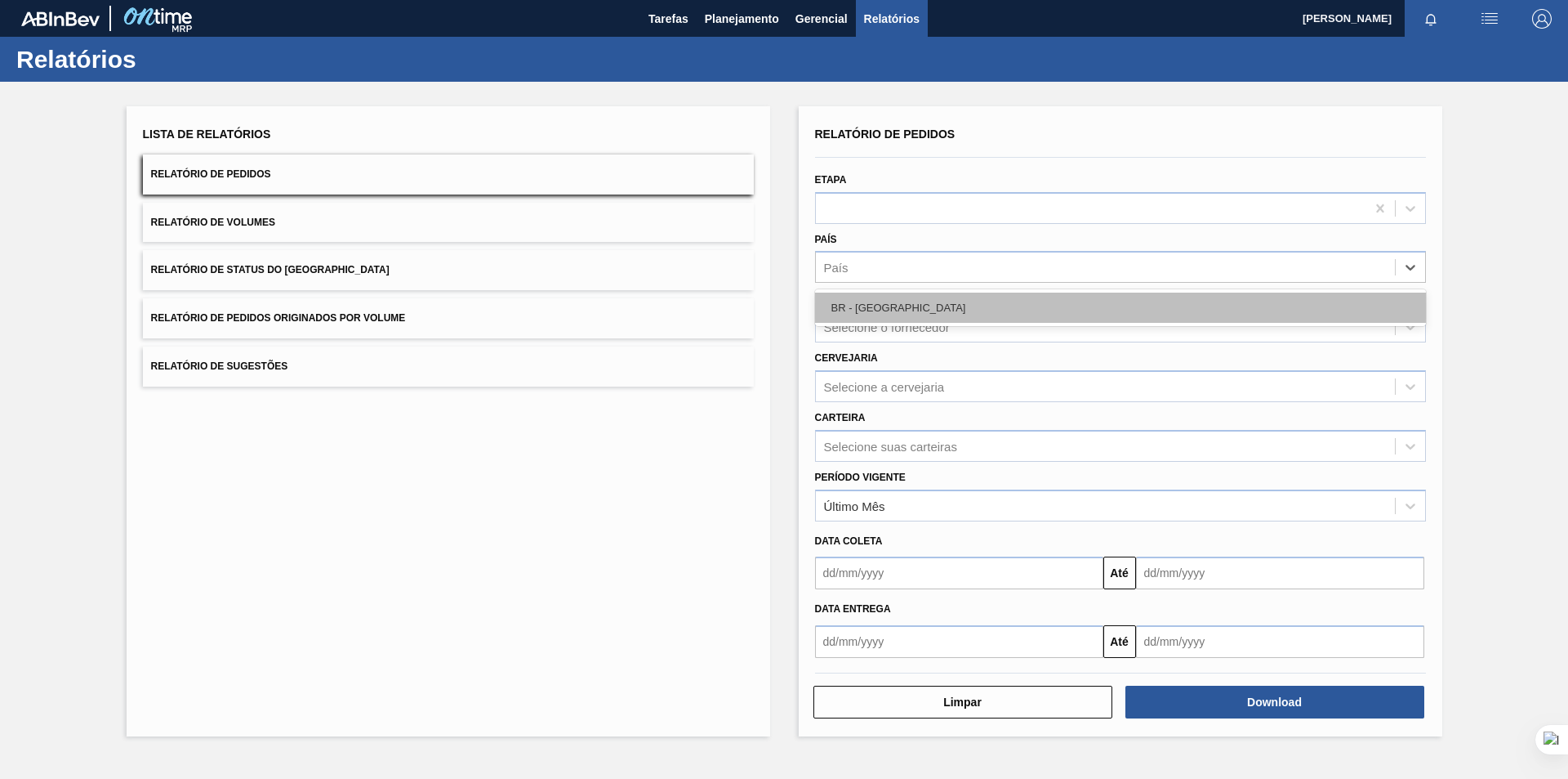
click at [847, 300] on div "BR - [GEOGRAPHIC_DATA]" at bounding box center [1120, 307] width 611 height 30
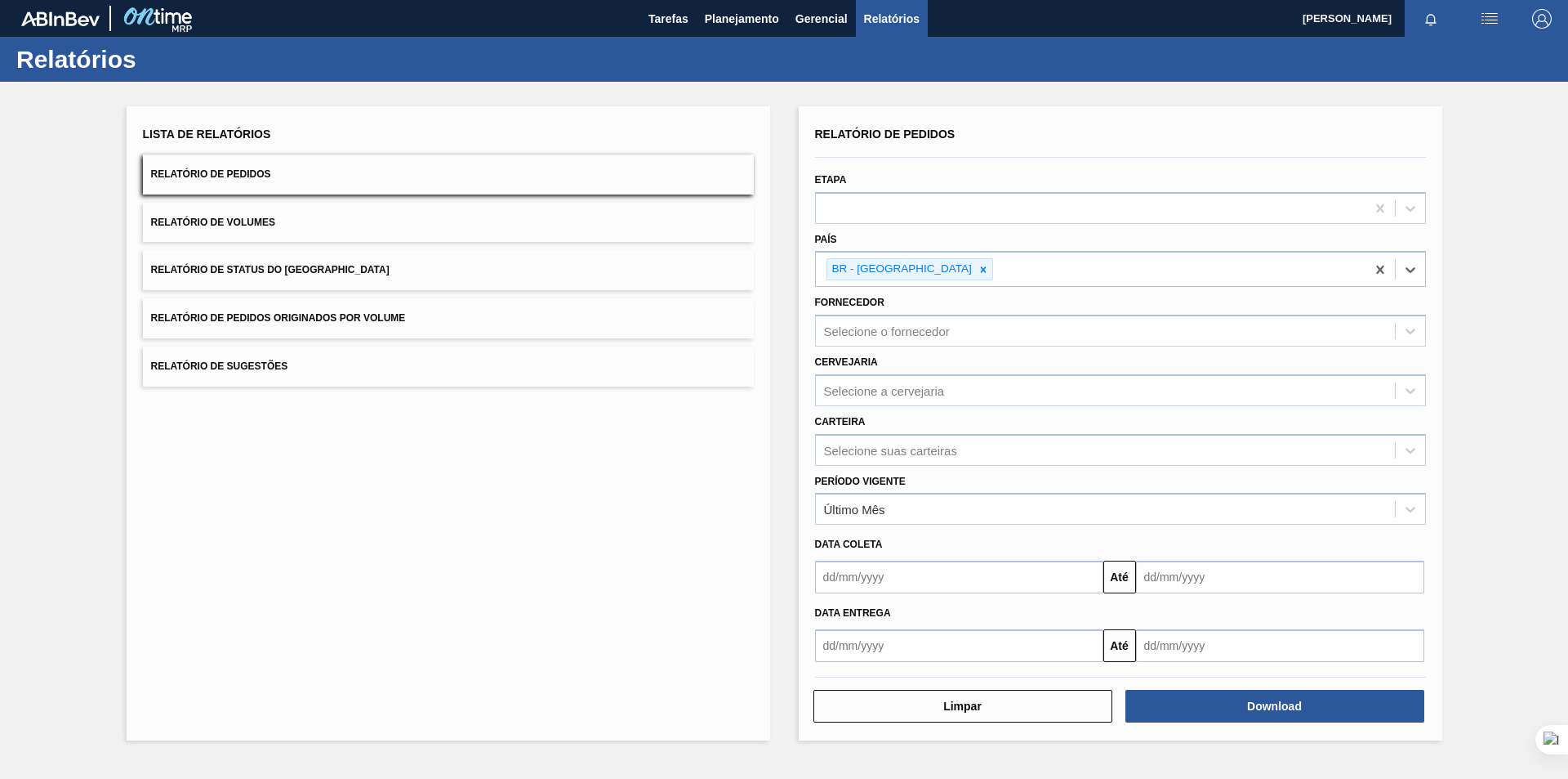
click at [1036, 575] on input "text" at bounding box center [959, 577] width 288 height 33
click at [834, 345] on button "Previous Month" at bounding box center [830, 344] width 12 height 12
click at [935, 396] on div "1" at bounding box center [939, 397] width 22 height 22
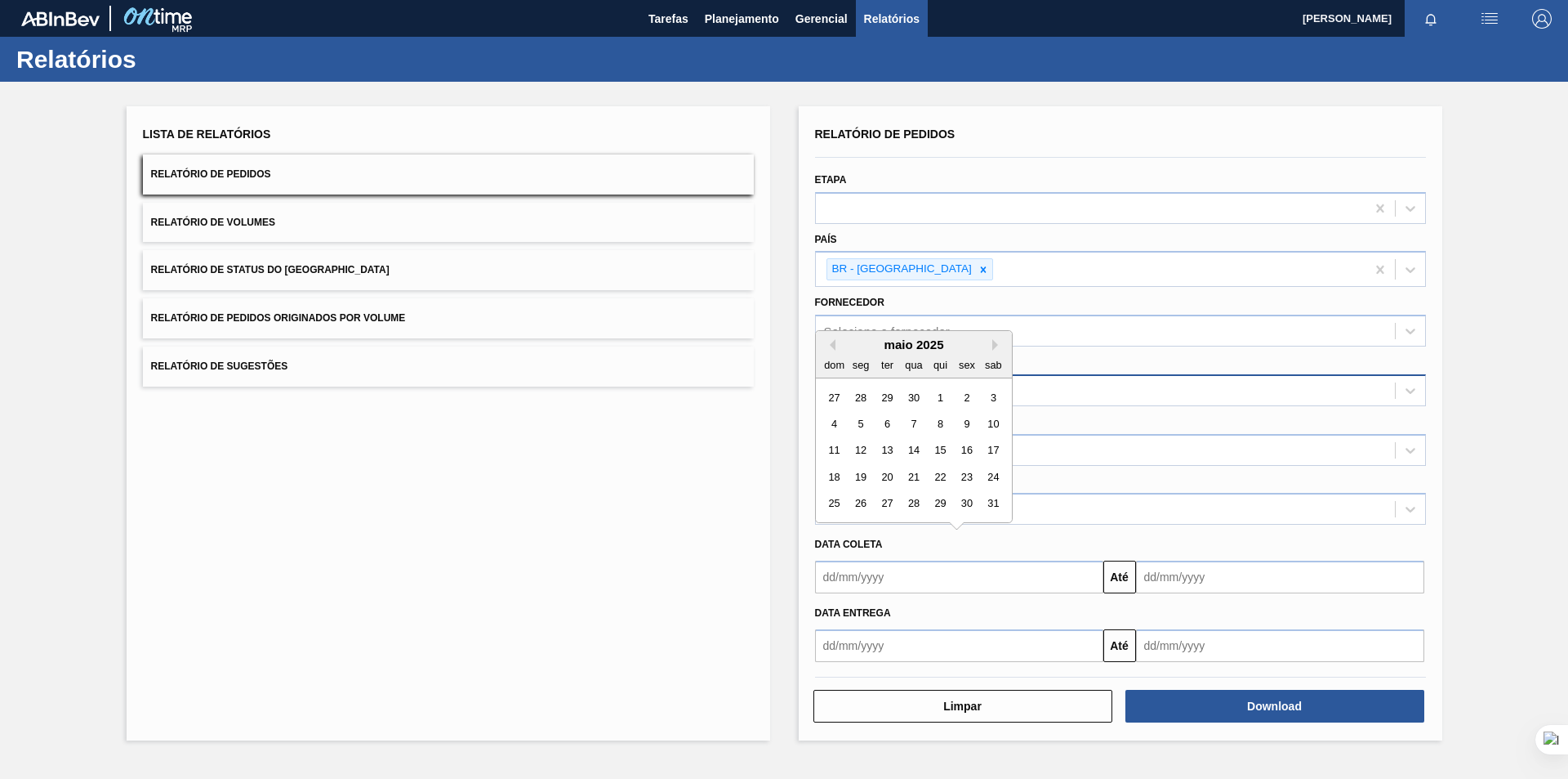
type input "01/05/2025"
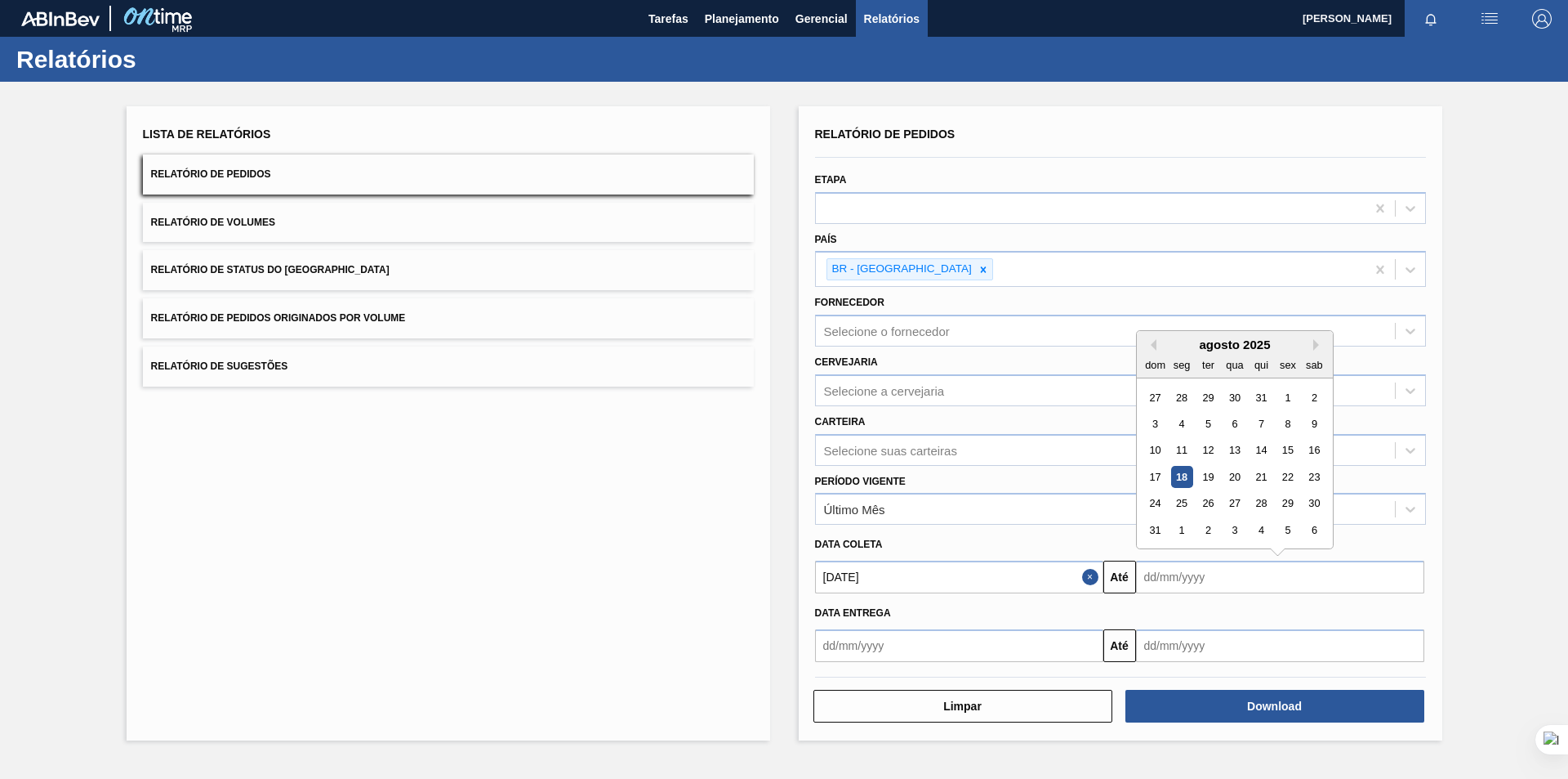
click at [1189, 594] on input "text" at bounding box center [1281, 577] width 288 height 33
click at [1153, 352] on div "dom seg ter qua qui sex sab" at bounding box center [1235, 364] width 196 height 26
click at [1153, 345] on button "Previous Month" at bounding box center [1150, 344] width 12 height 12
click at [1270, 499] on div "31" at bounding box center [1260, 504] width 22 height 22
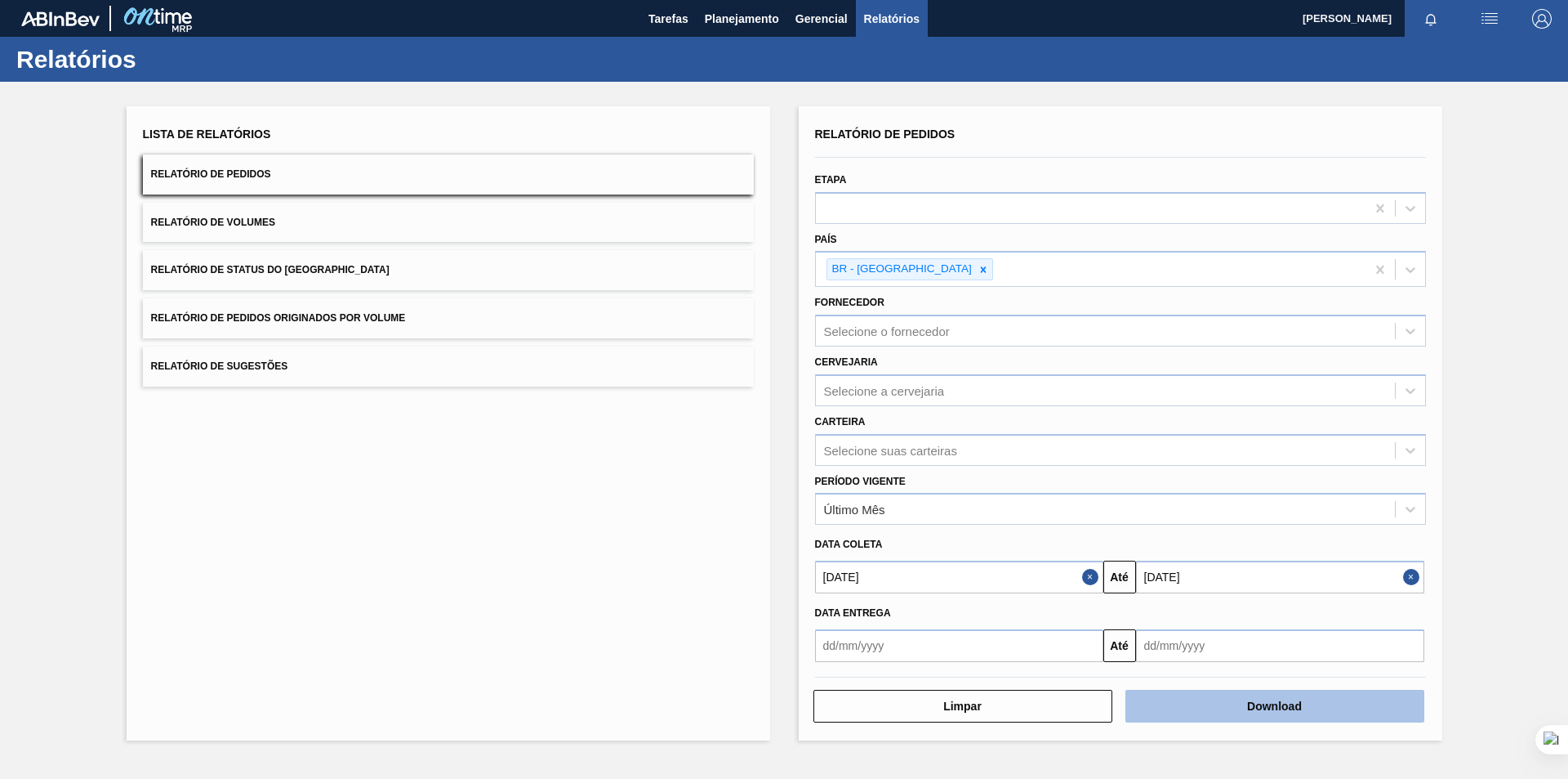
click at [1396, 690] on button "Download" at bounding box center [1274, 706] width 298 height 33
click at [1515, 237] on div "Lista de Relatórios Relatório de Pedidos Relatório de Volumes Relatório de Stat…" at bounding box center [784, 421] width 1568 height 679
click at [1497, 361] on div "Lista de Relatórios Relatório de Pedidos Relatório de Volumes Relatório de Stat…" at bounding box center [784, 421] width 1568 height 679
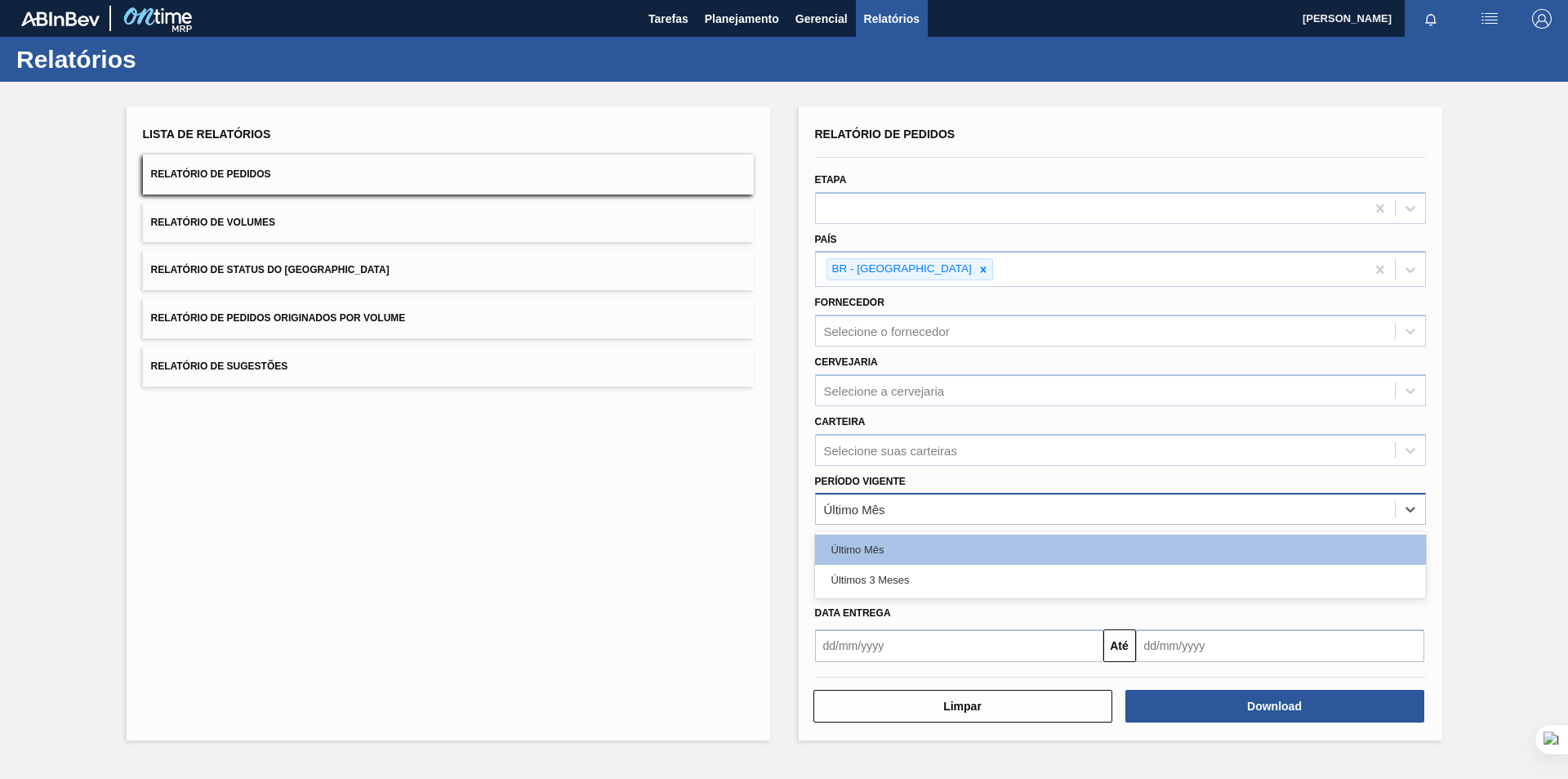
click at [883, 515] on div "Último Mês" at bounding box center [854, 509] width 61 height 14
click at [917, 572] on div "Últimos 3 Meses" at bounding box center [1120, 579] width 611 height 30
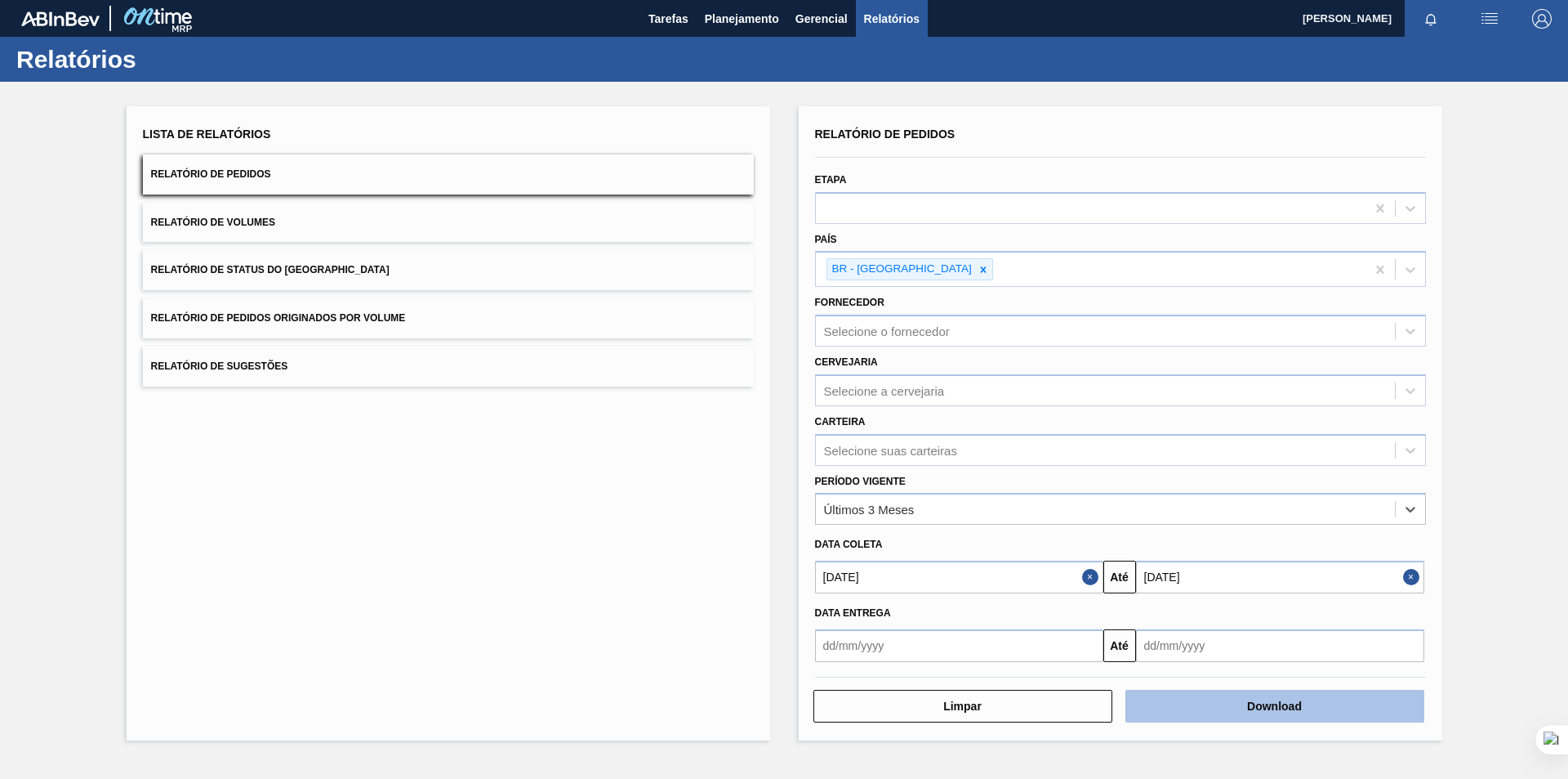
click at [1186, 706] on button "Download" at bounding box center [1274, 706] width 298 height 33
click at [999, 575] on input "01/05/2025" at bounding box center [959, 577] width 288 height 33
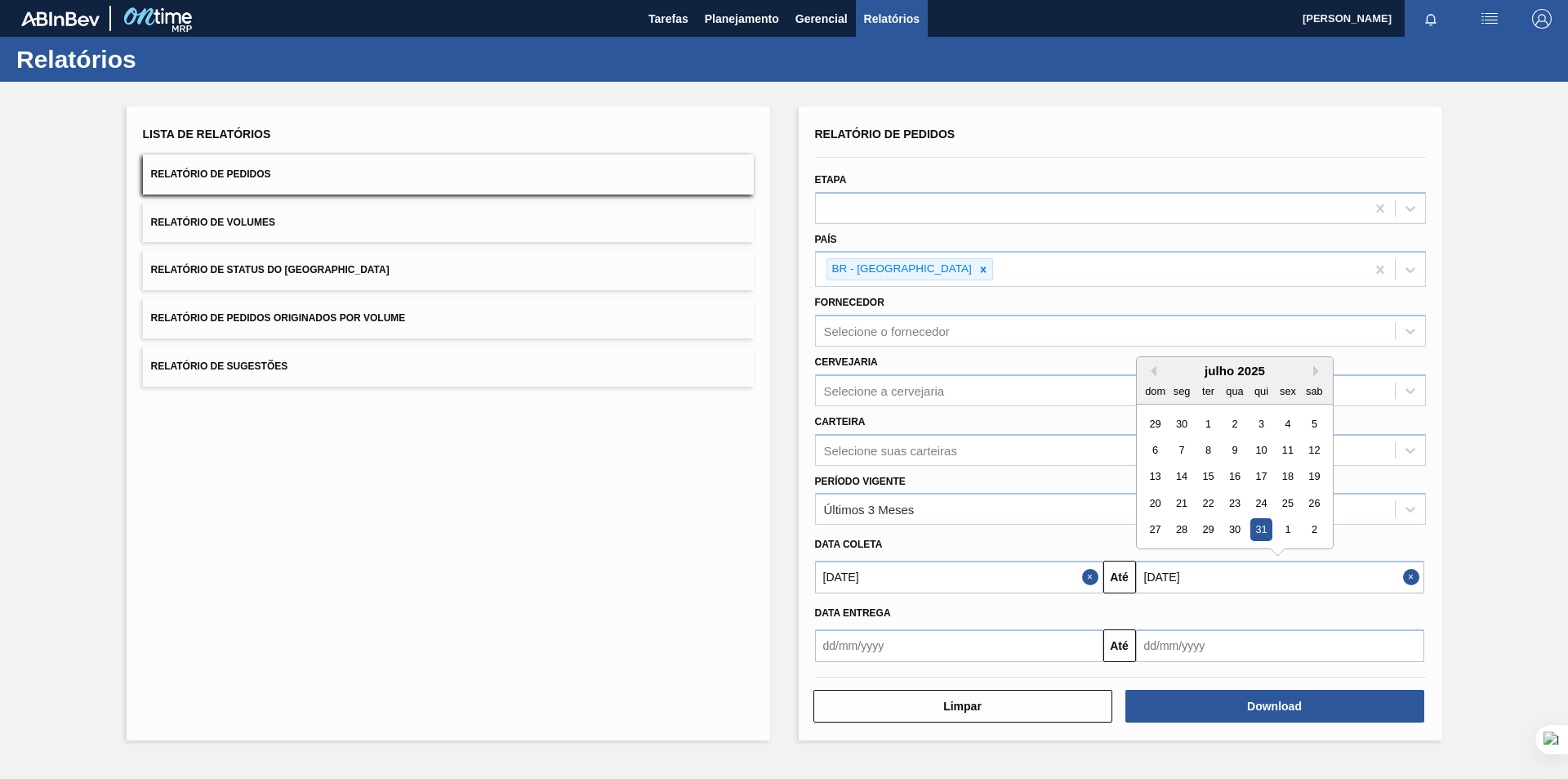
click at [1212, 566] on input "[DATE]" at bounding box center [1281, 577] width 288 height 33
click at [1156, 374] on div "julho 2025" at bounding box center [1235, 370] width 196 height 14
click at [1154, 372] on button "Previous Month" at bounding box center [1150, 371] width 12 height 12
click at [1285, 530] on div "30" at bounding box center [1288, 530] width 22 height 22
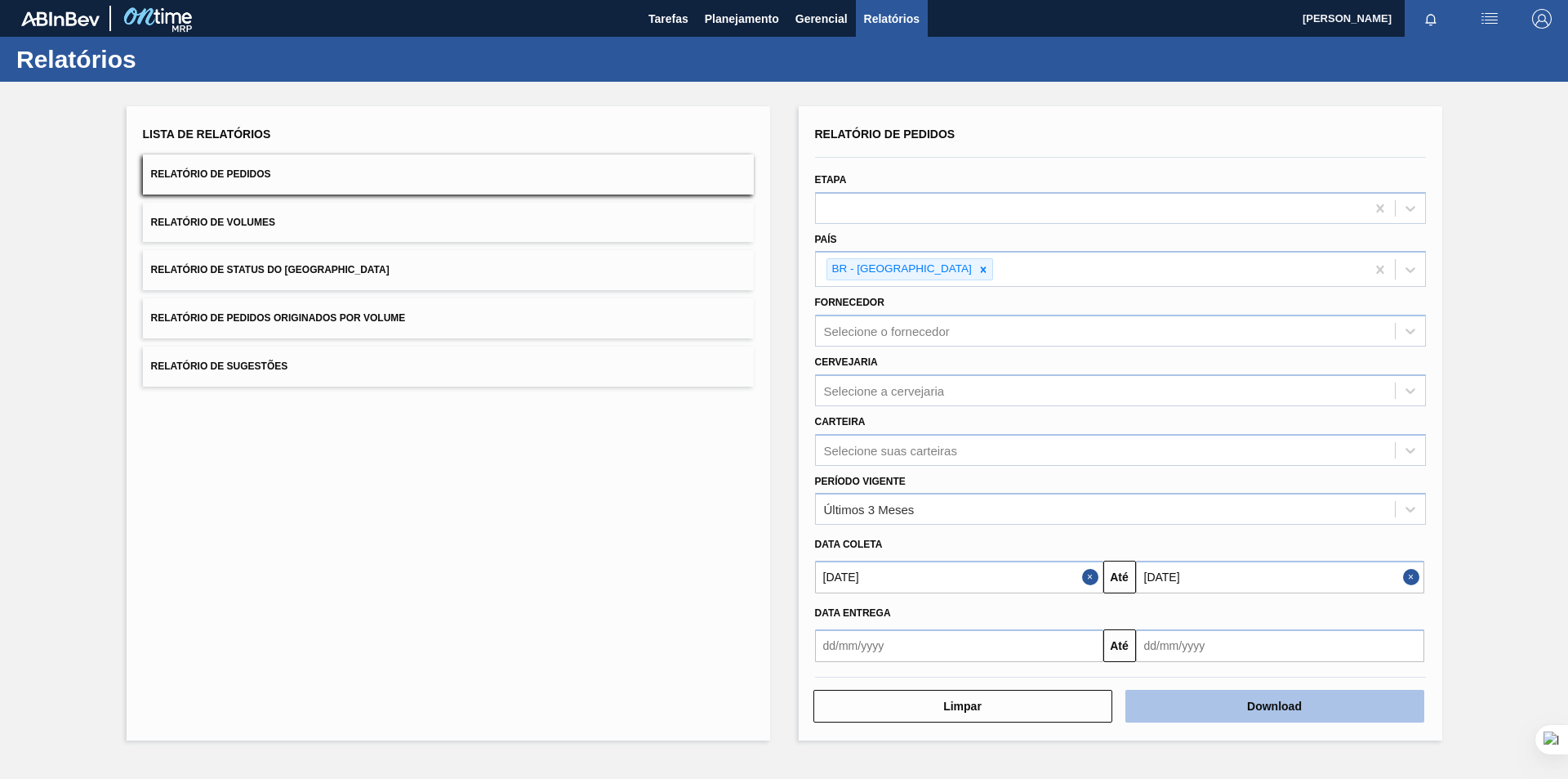
click at [1218, 712] on button "Download" at bounding box center [1274, 706] width 298 height 33
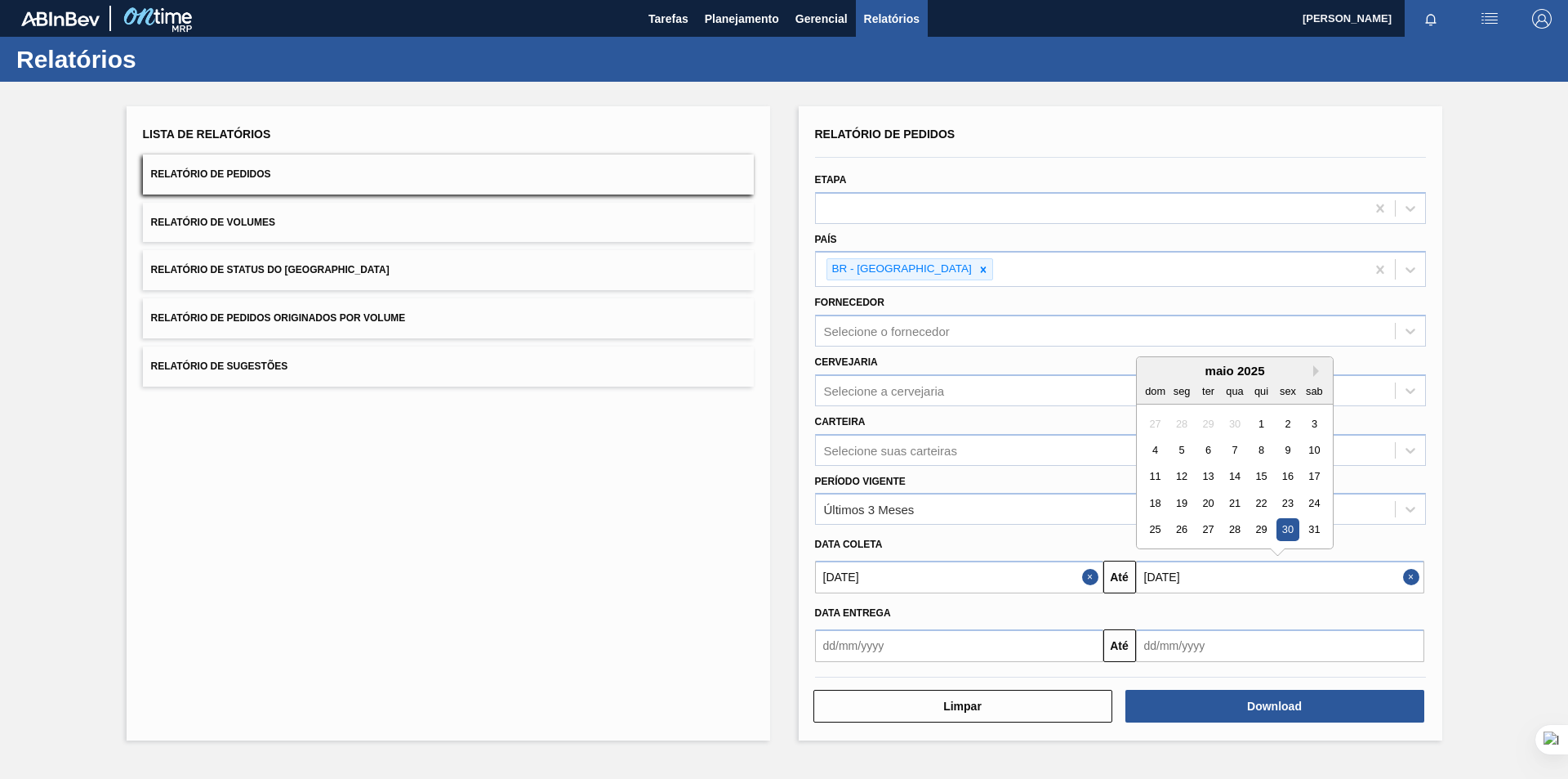
click at [1258, 584] on input "30/05/2025" at bounding box center [1281, 577] width 288 height 33
click at [1313, 376] on div "maio 2025" at bounding box center [1235, 370] width 196 height 14
click at [1317, 370] on button "Next Month" at bounding box center [1319, 371] width 12 height 12
click at [1184, 524] on div "30" at bounding box center [1181, 530] width 22 height 22
type input "[DATE]"
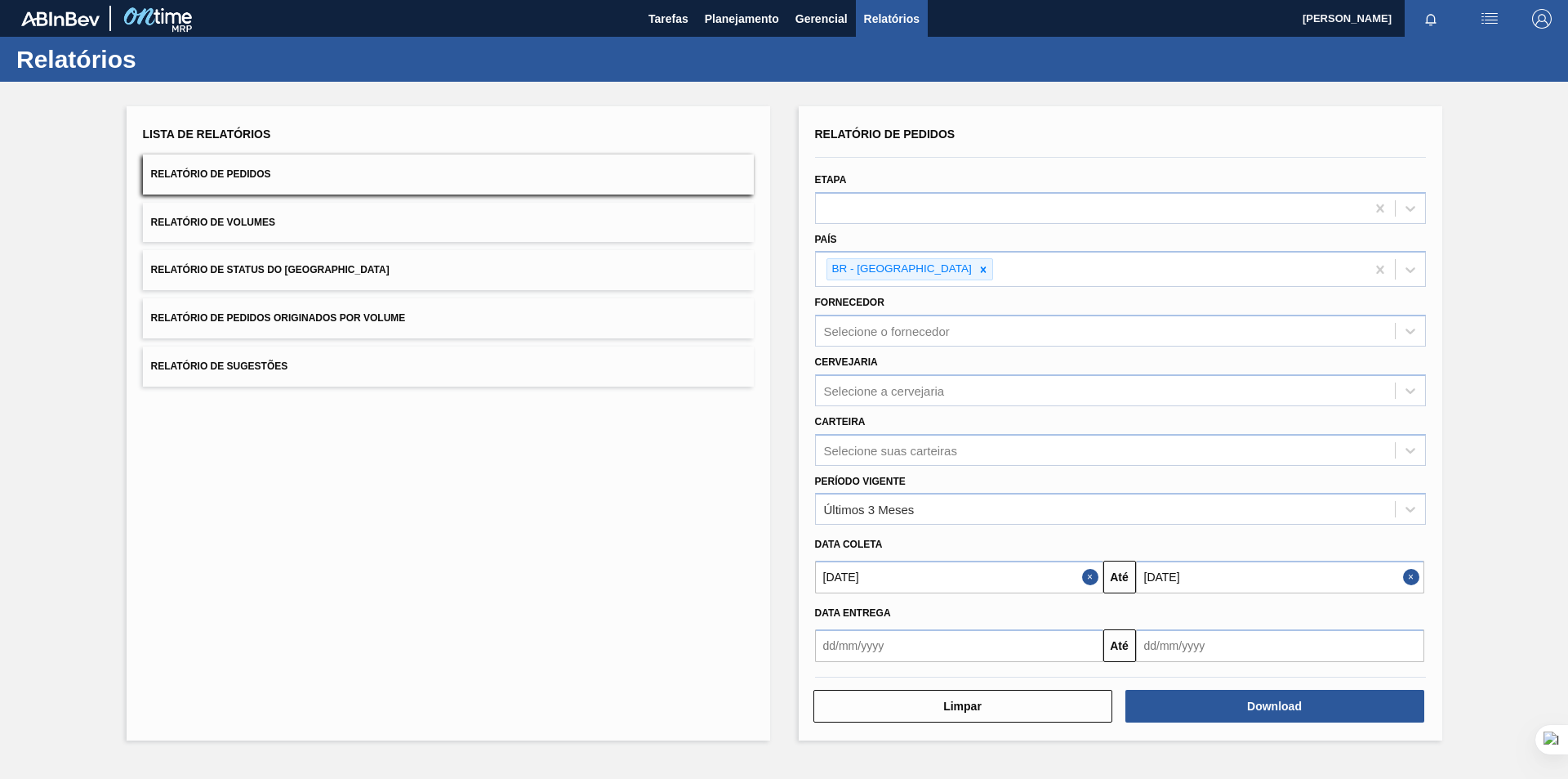
click at [1061, 581] on input "01/05/2025" at bounding box center [959, 577] width 288 height 33
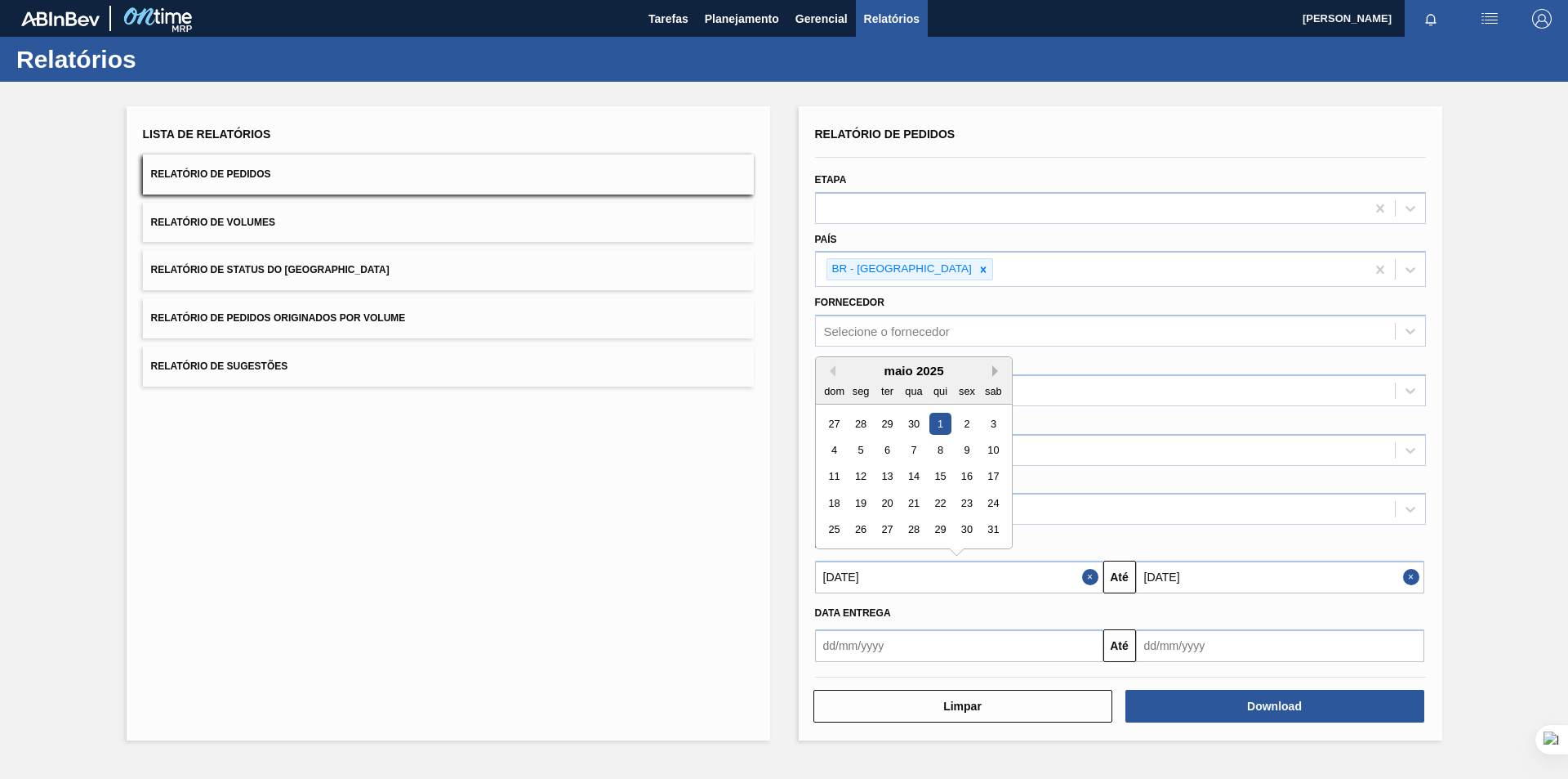
click at [998, 369] on button "Next Month" at bounding box center [998, 371] width 12 height 12
click at [834, 430] on div "1" at bounding box center [834, 424] width 22 height 22
type input "[DATE]"
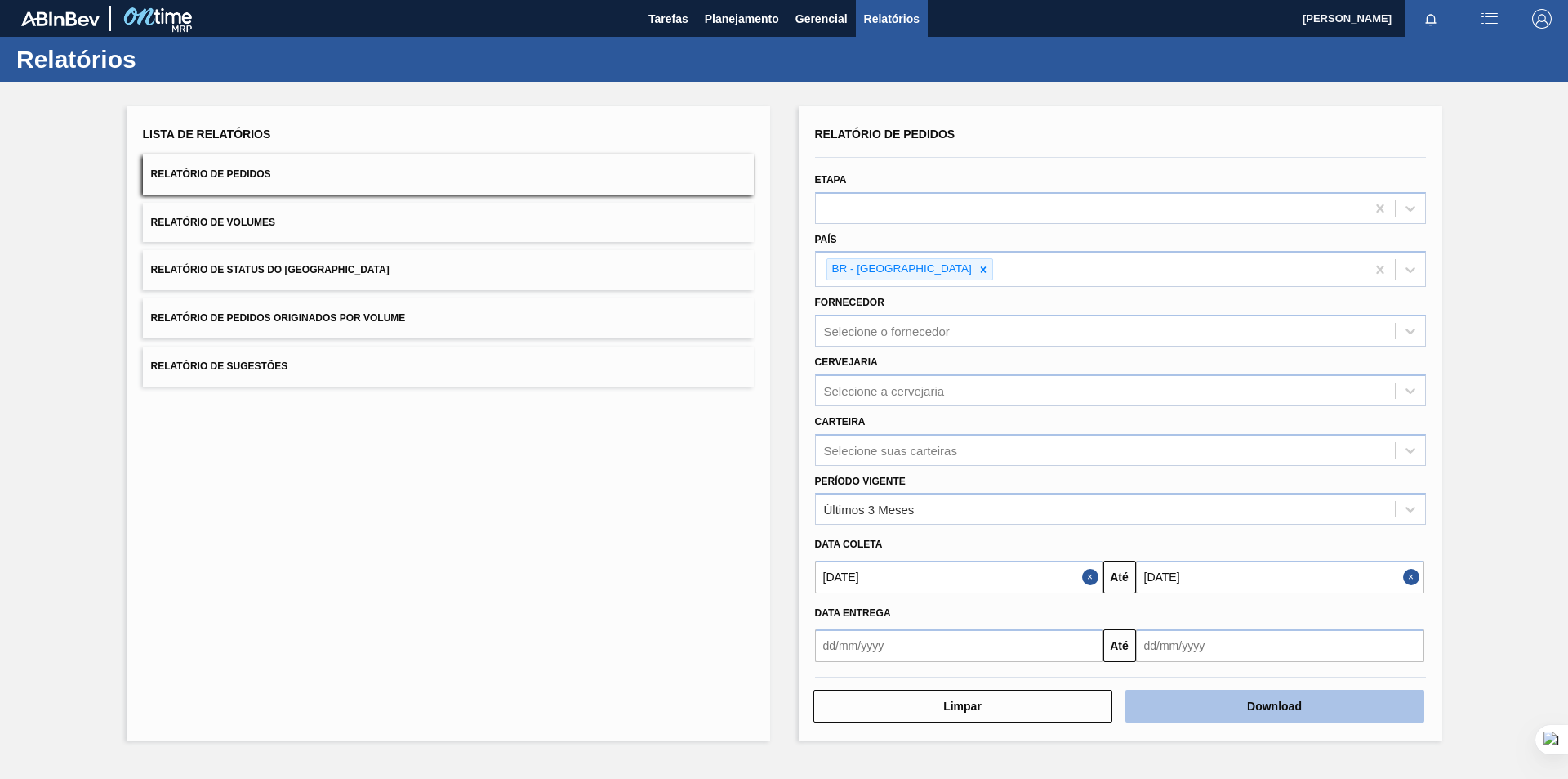
click at [1218, 699] on button "Download" at bounding box center [1274, 706] width 298 height 33
click at [1234, 572] on input "[DATE]" at bounding box center [1281, 577] width 288 height 33
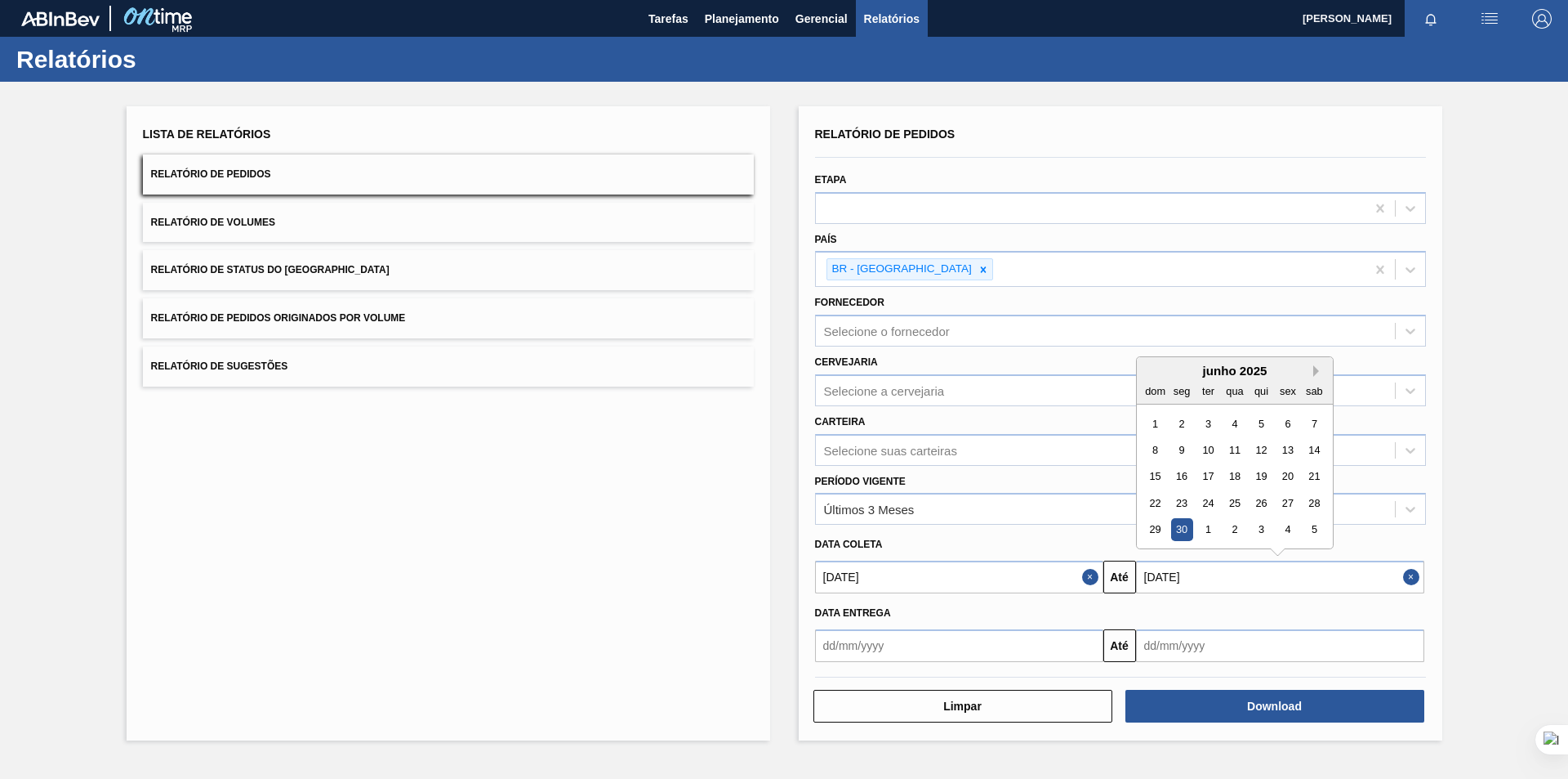
click at [1316, 372] on button "Next Month" at bounding box center [1319, 371] width 12 height 12
click at [1237, 531] on div "30" at bounding box center [1234, 530] width 22 height 22
type input "30/07/2025"
click at [1006, 576] on input "[DATE]" at bounding box center [959, 577] width 288 height 33
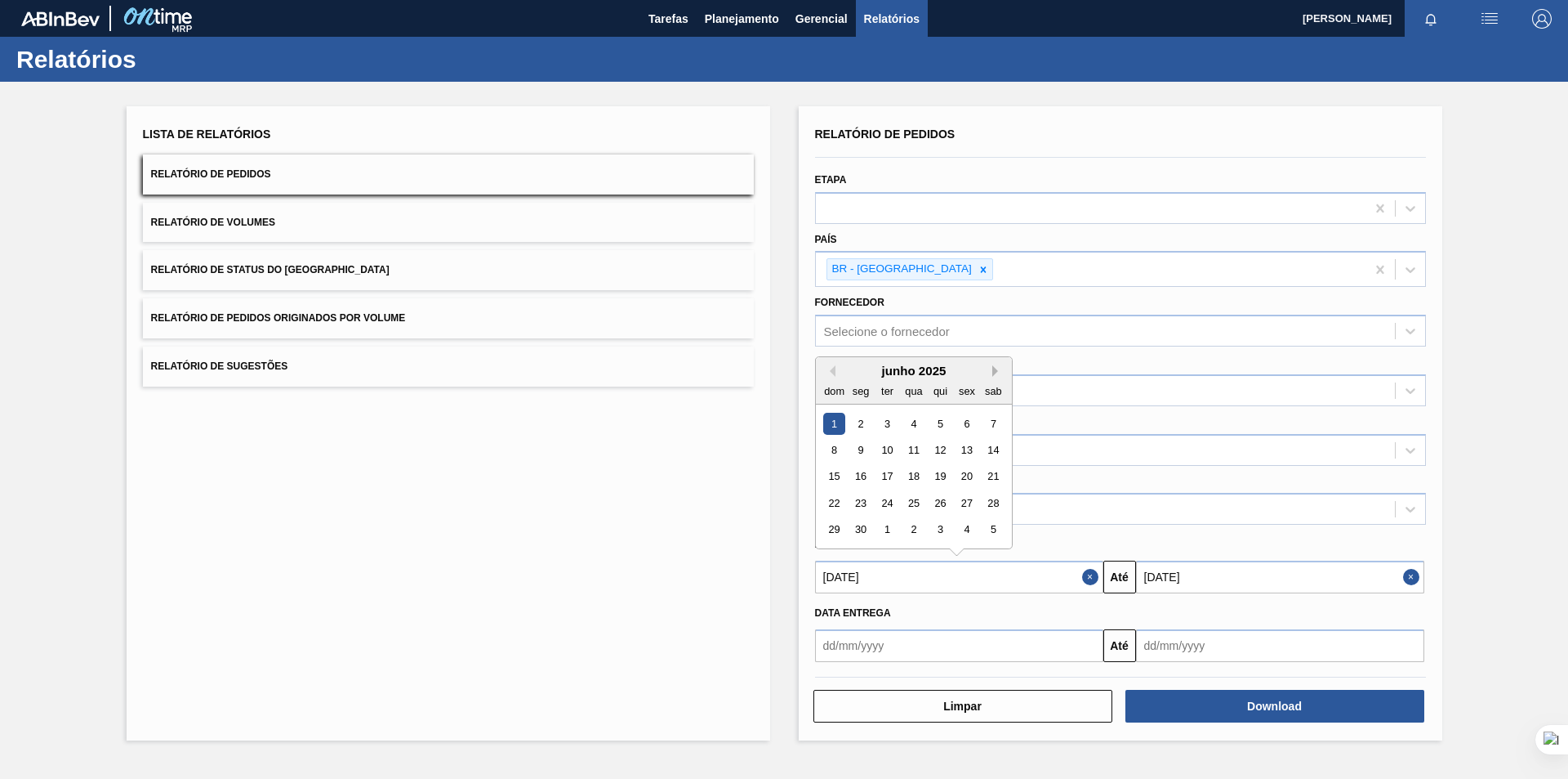
click at [995, 369] on button "Next Month" at bounding box center [998, 371] width 12 height 12
click at [883, 424] on div "1" at bounding box center [886, 424] width 22 height 22
type input "[DATE]"
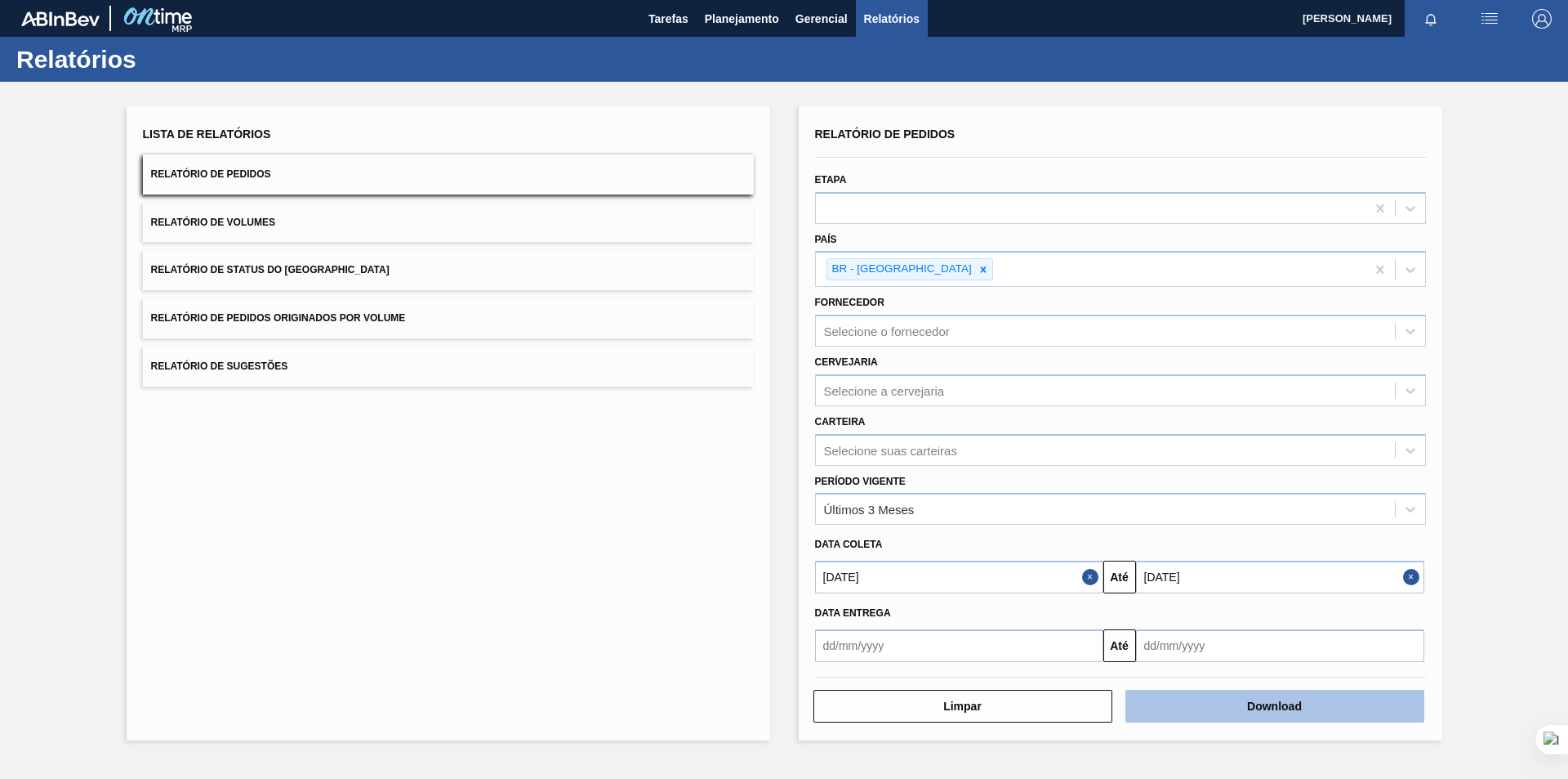
click at [1207, 706] on button "Download" at bounding box center [1274, 706] width 298 height 33
click at [1265, 710] on button "Download" at bounding box center [1274, 706] width 298 height 33
click at [1498, 521] on div "Lista de Relatórios Relatório de Pedidos Relatório de Volumes Relatório de Stat…" at bounding box center [784, 421] width 1568 height 679
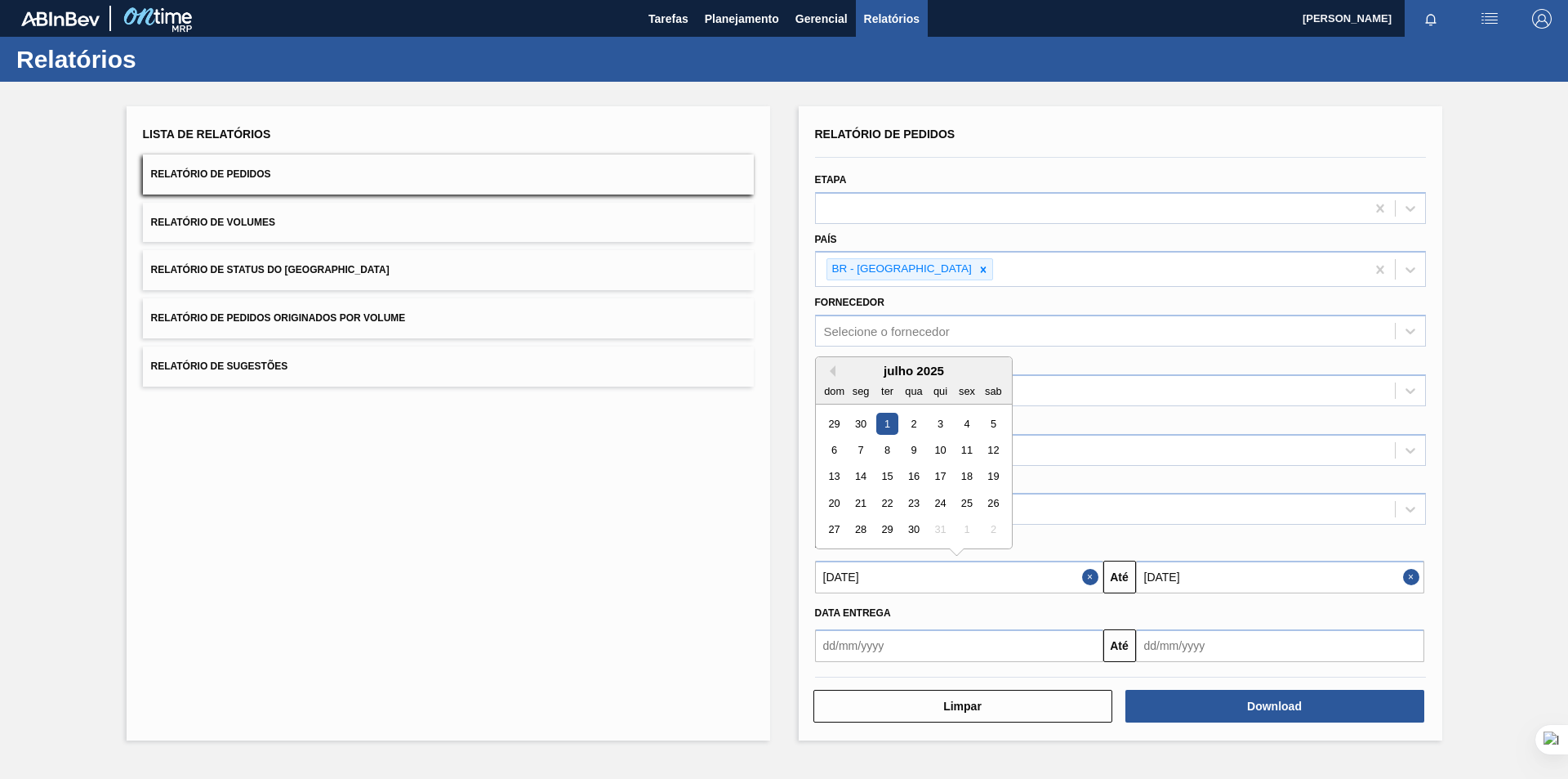
click at [862, 579] on input "[DATE]" at bounding box center [959, 577] width 288 height 33
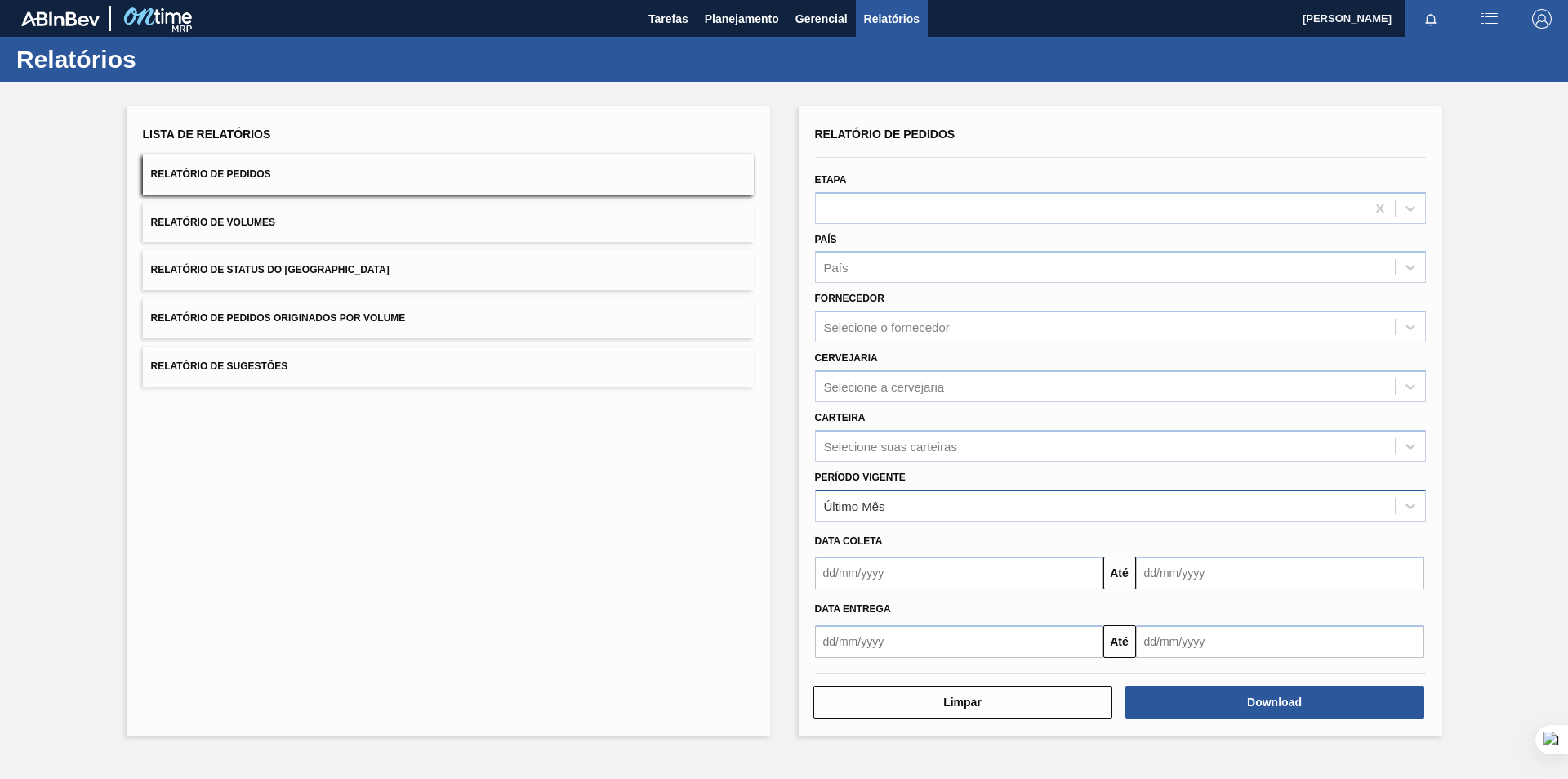
click at [1045, 520] on div "Último Mês" at bounding box center [1120, 505] width 611 height 32
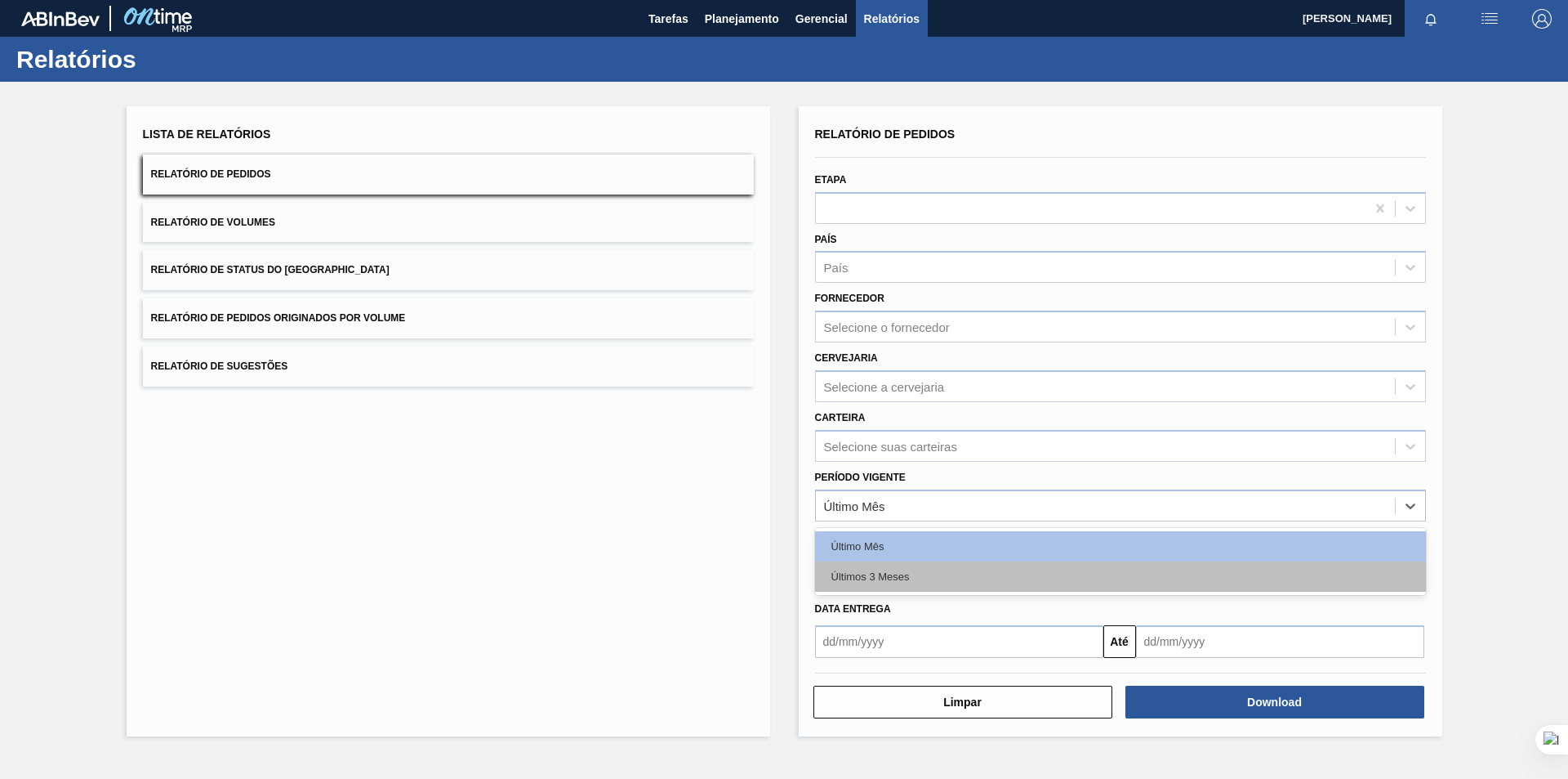
click at [970, 574] on div "Últimos 3 Meses" at bounding box center [1120, 576] width 611 height 30
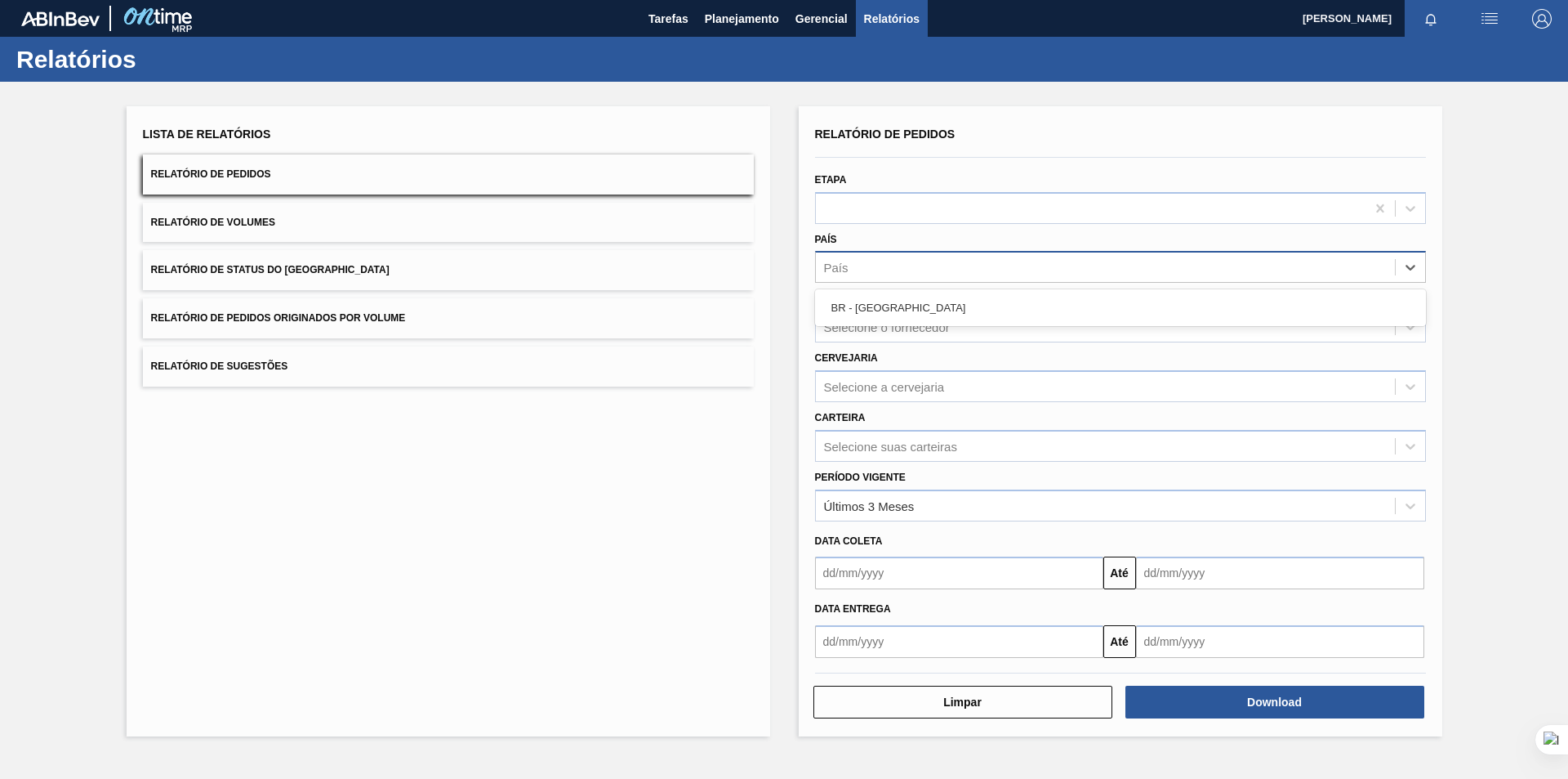
click at [887, 264] on div "País" at bounding box center [1105, 268] width 579 height 24
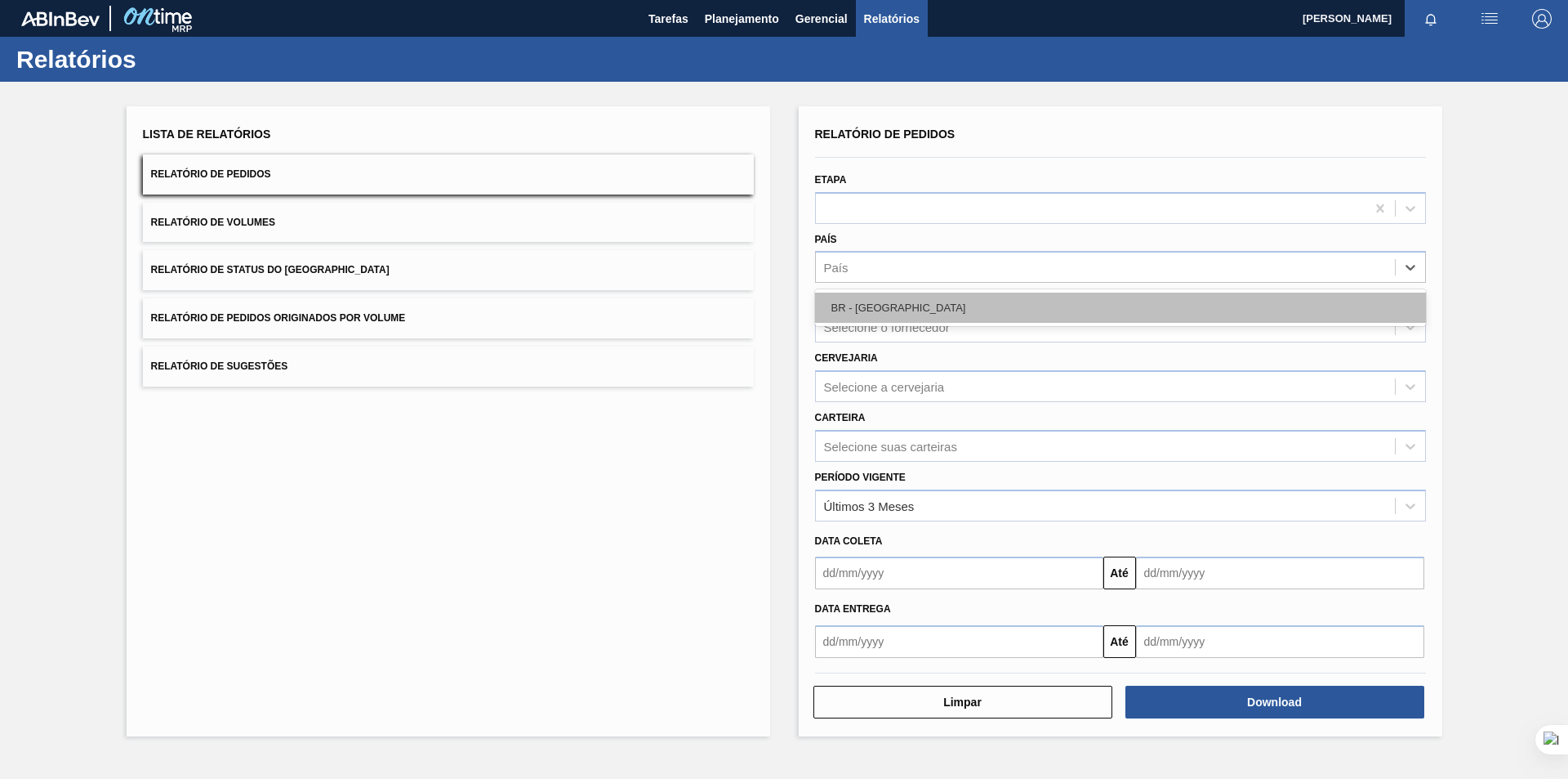
click at [883, 309] on div "BR - [GEOGRAPHIC_DATA]" at bounding box center [1120, 307] width 611 height 30
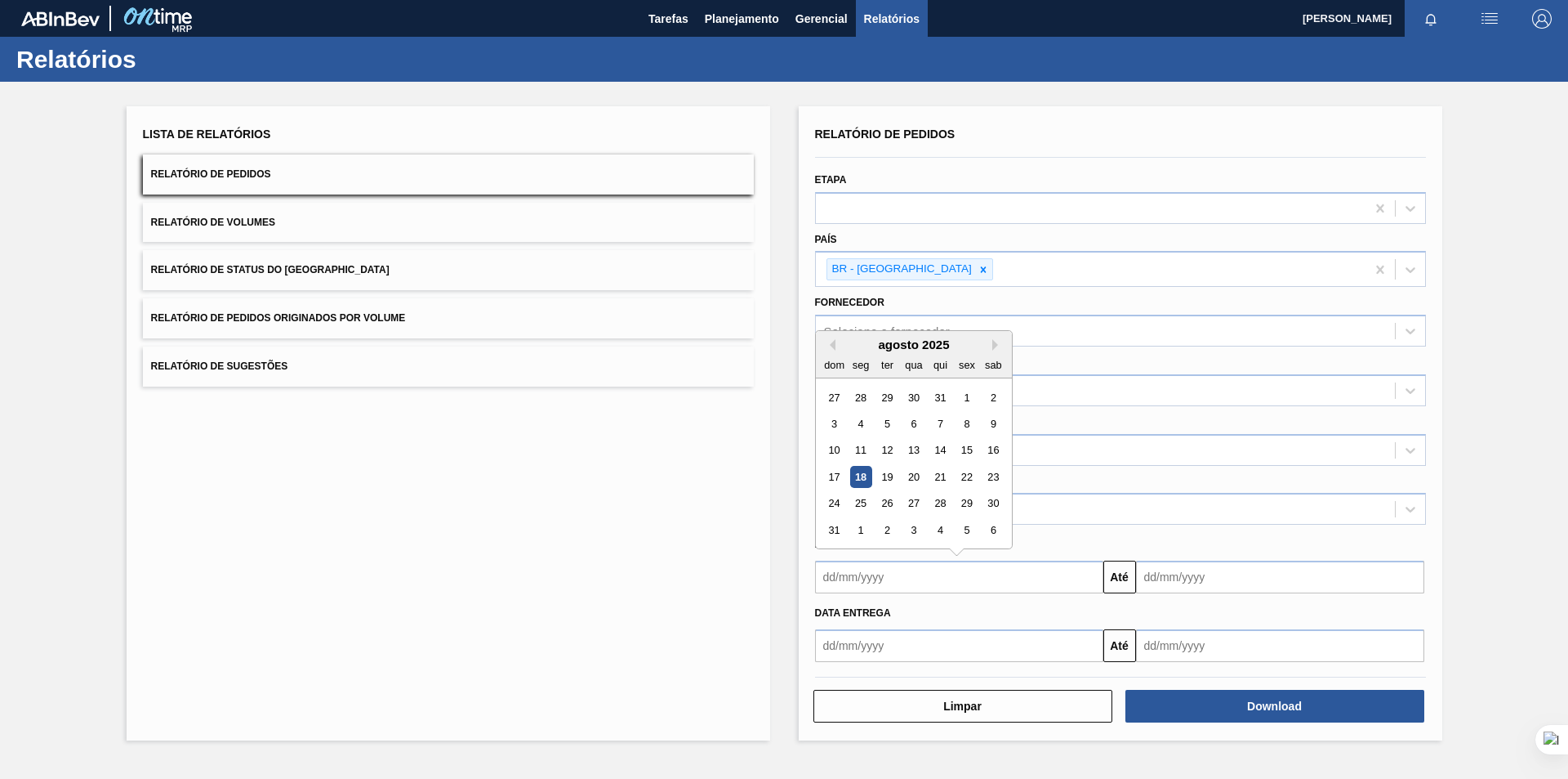
click at [997, 571] on input "text" at bounding box center [959, 577] width 288 height 33
click at [835, 345] on div "agosto 2025" at bounding box center [914, 344] width 196 height 14
click at [834, 342] on button "Previous Month" at bounding box center [830, 344] width 12 height 12
click at [885, 400] on div "1" at bounding box center [886, 397] width 22 height 22
type input "[DATE]"
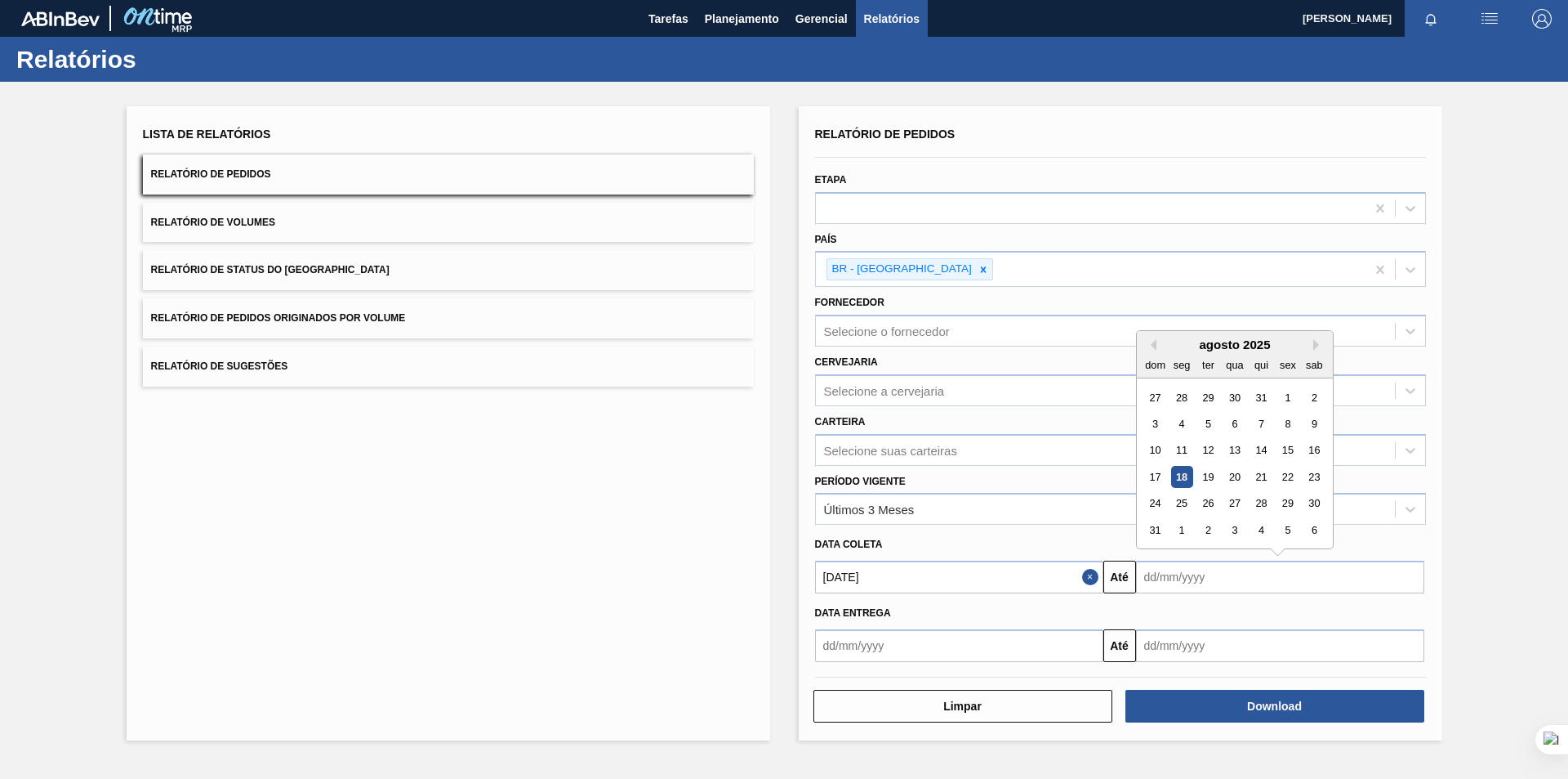
click at [1207, 583] on input "text" at bounding box center [1281, 577] width 288 height 33
click at [1155, 350] on button "Previous Month" at bounding box center [1150, 344] width 12 height 12
click at [1260, 501] on div "31" at bounding box center [1260, 504] width 22 height 22
type input "[DATE]"
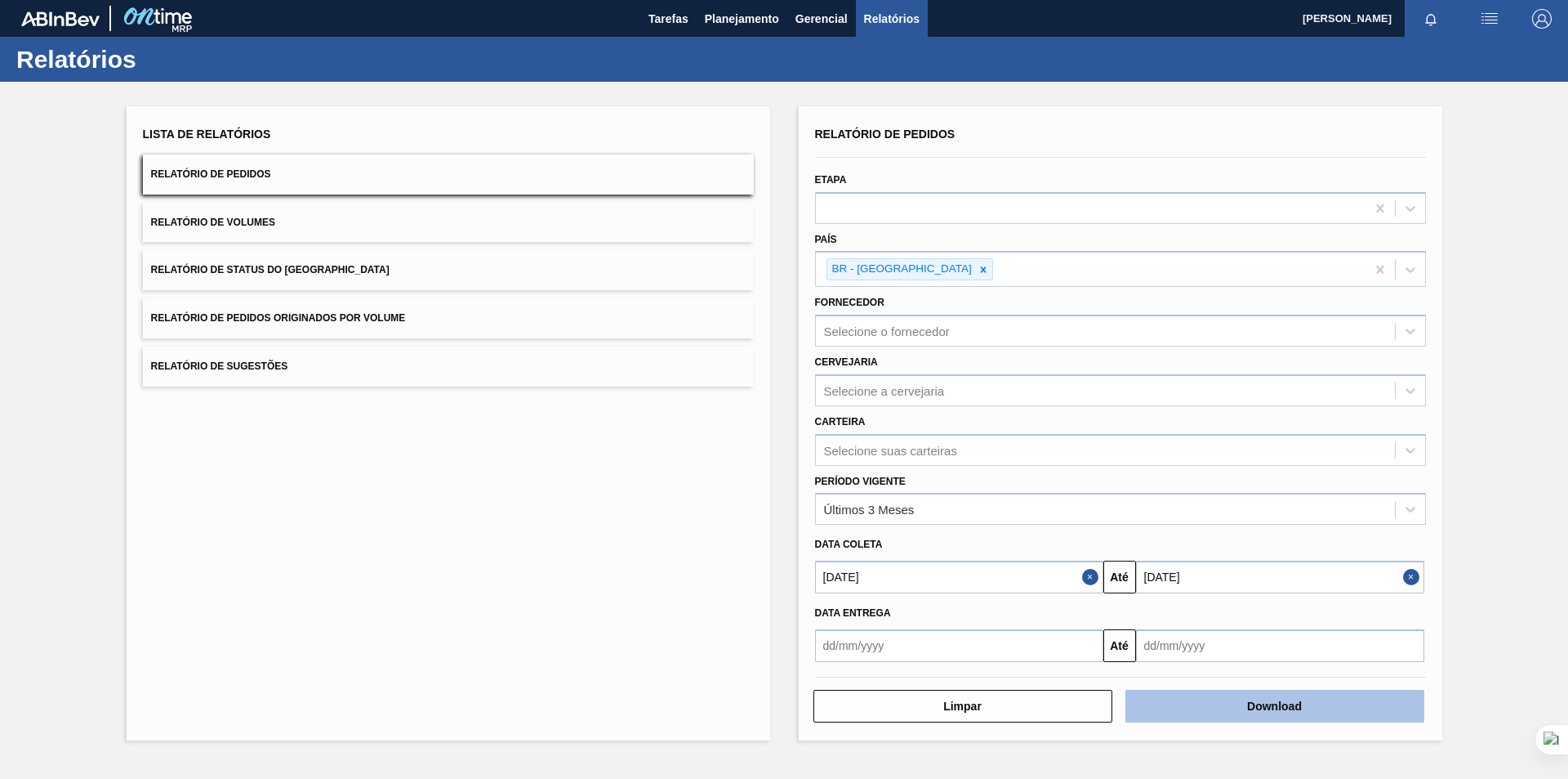
click at [1199, 712] on button "Download" at bounding box center [1274, 706] width 298 height 33
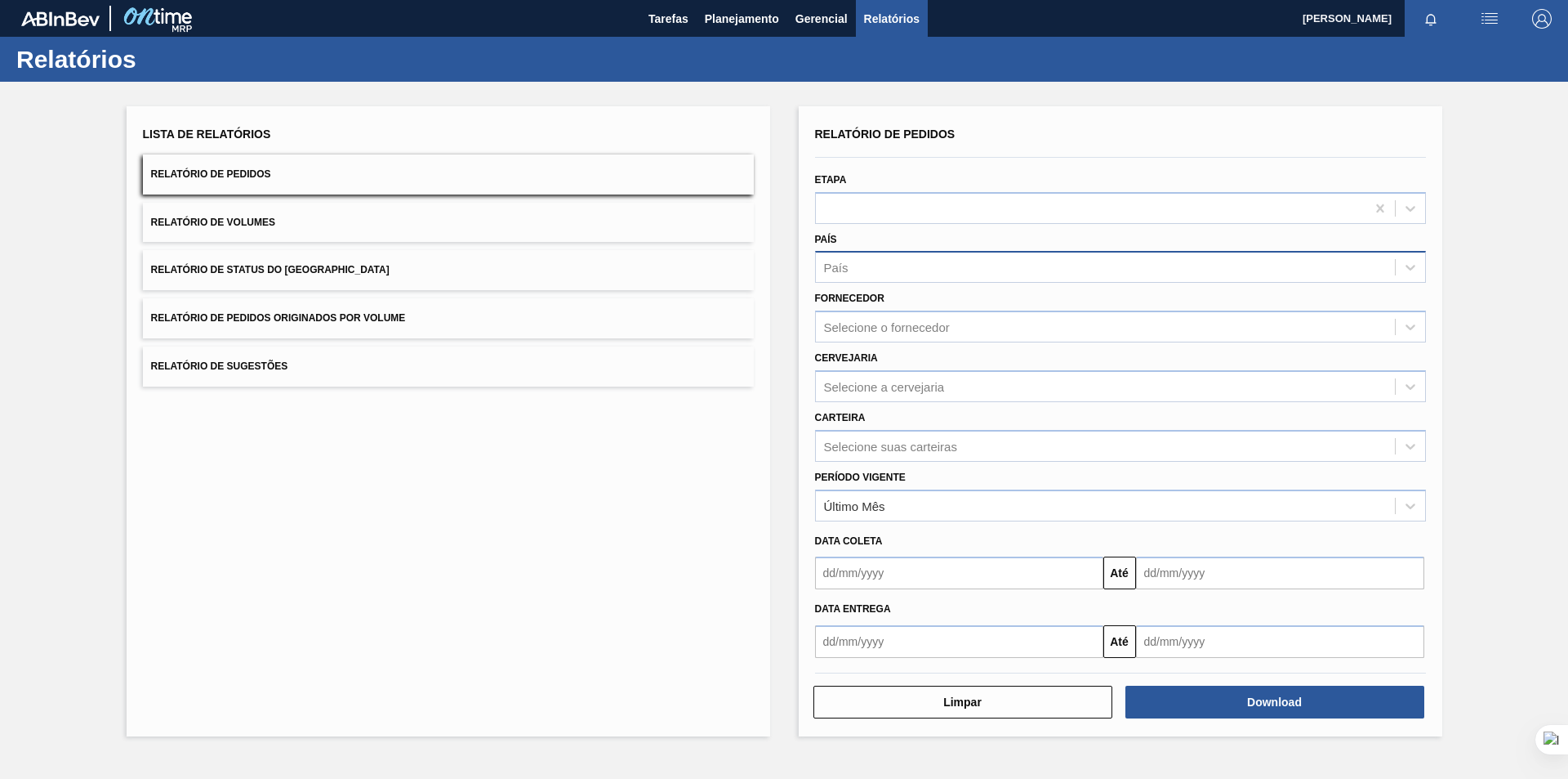
click at [930, 260] on div "País" at bounding box center [1105, 268] width 579 height 24
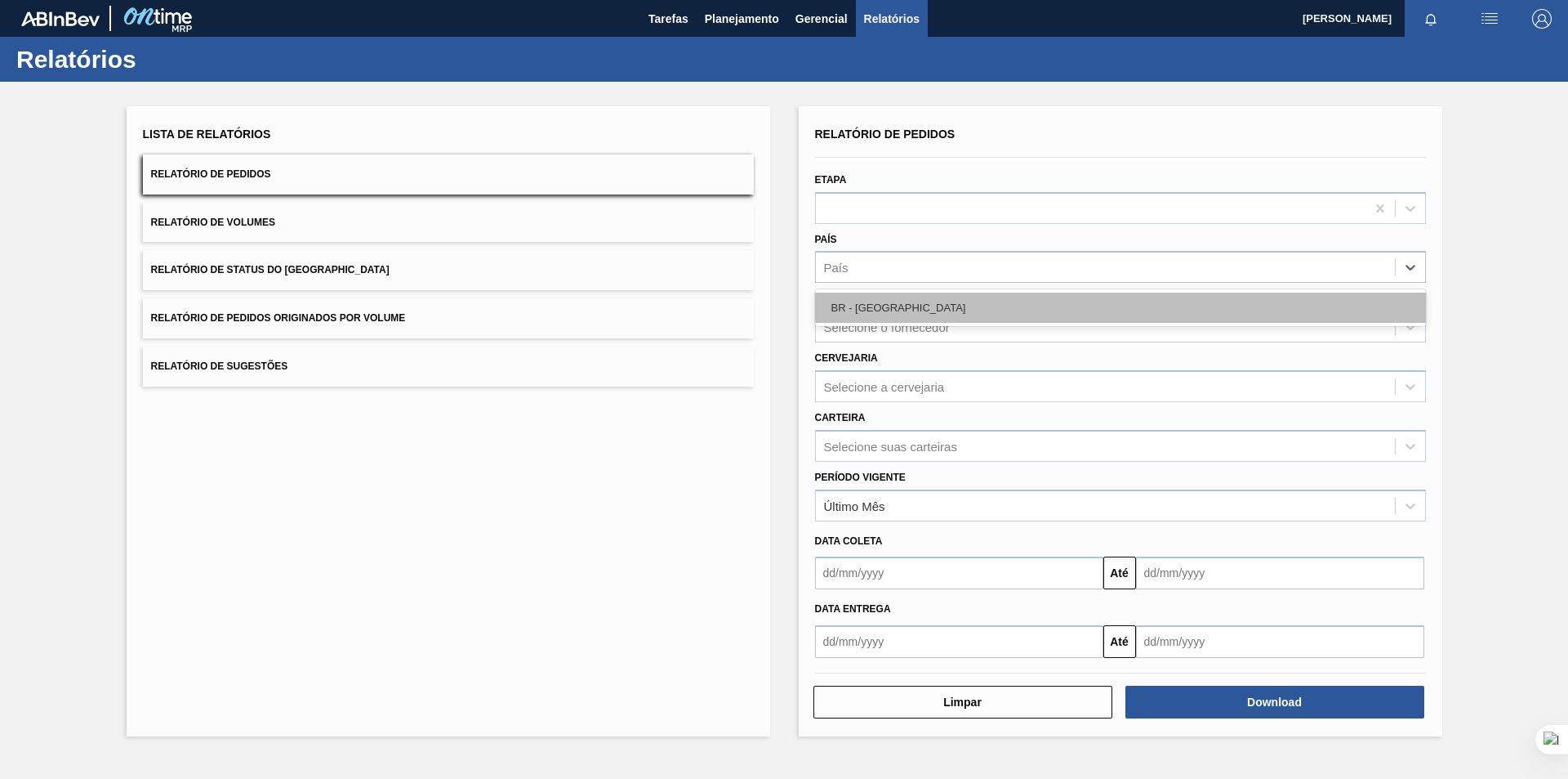
click at [862, 301] on div "BR - [GEOGRAPHIC_DATA]" at bounding box center [1120, 307] width 611 height 30
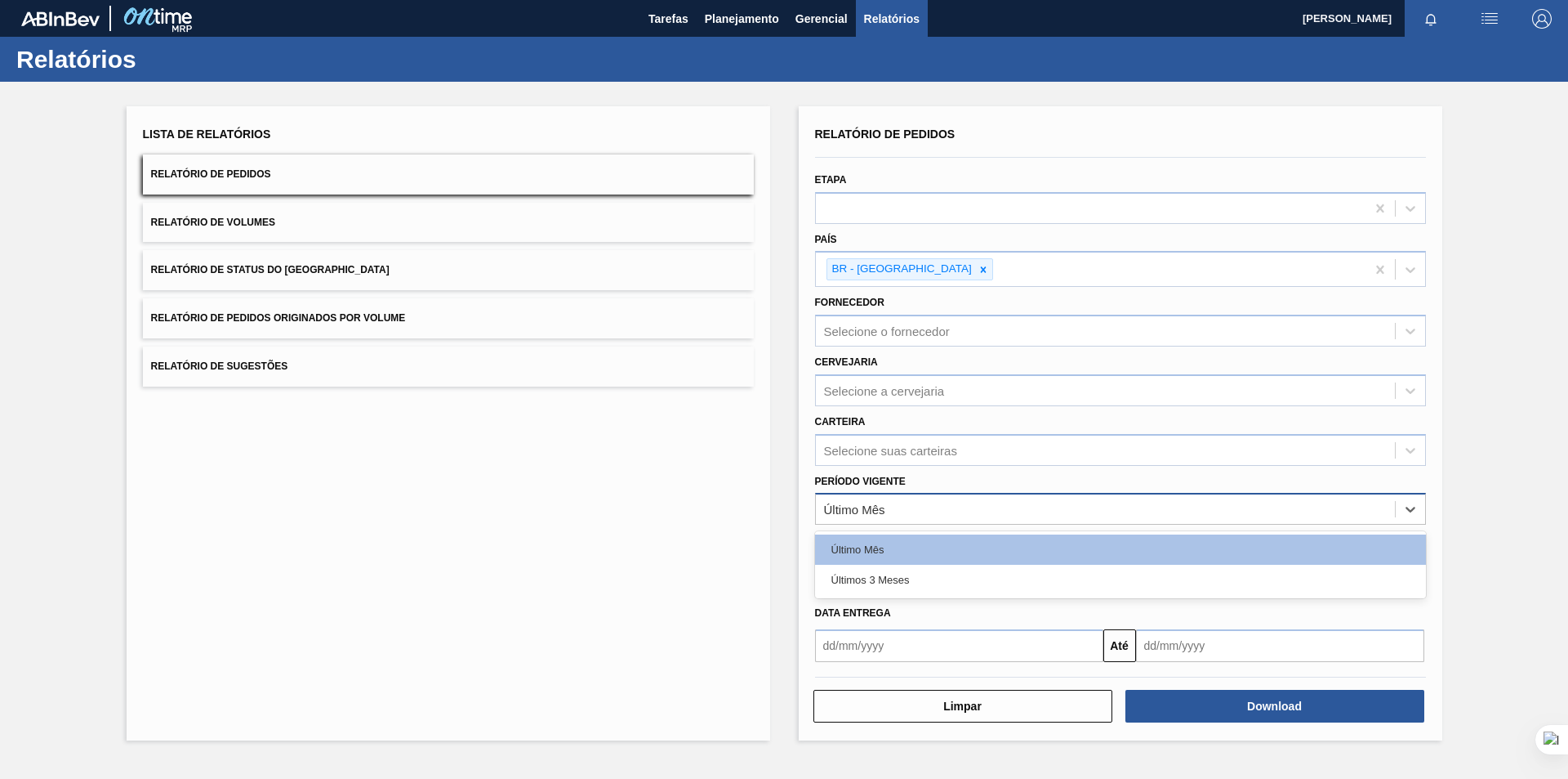
click at [936, 505] on div "Último Mês" at bounding box center [1105, 510] width 579 height 24
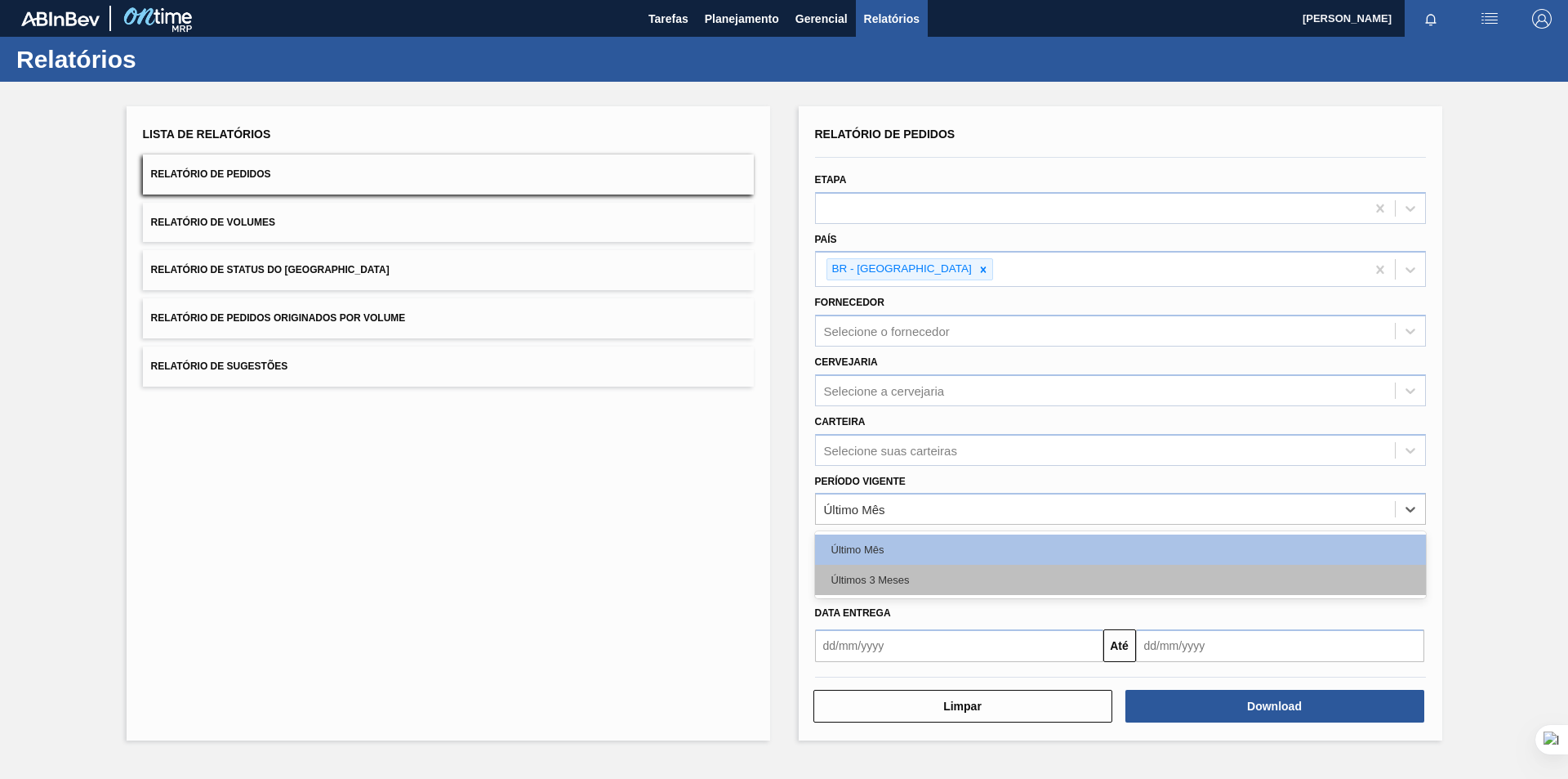
click at [866, 588] on div "Últimos 3 Meses" at bounding box center [1120, 579] width 611 height 30
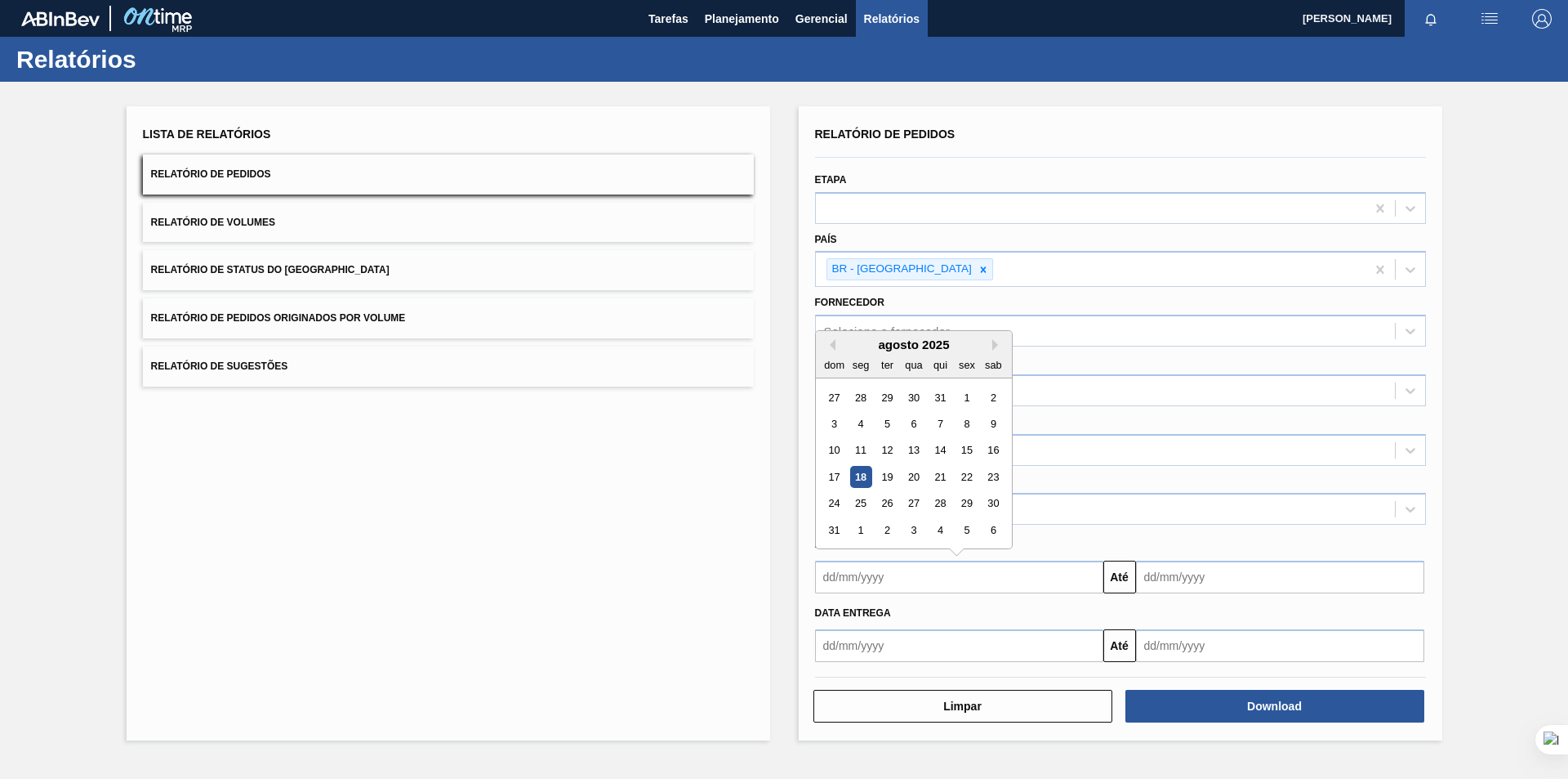
click at [1045, 567] on input "text" at bounding box center [959, 577] width 288 height 33
click at [832, 338] on div "agosto 2025" at bounding box center [914, 344] width 196 height 14
click at [832, 341] on button "Previous Month" at bounding box center [830, 344] width 12 height 12
click at [827, 353] on div "dom" at bounding box center [834, 364] width 22 height 22
click at [836, 345] on div "julho 2025" at bounding box center [914, 344] width 196 height 14
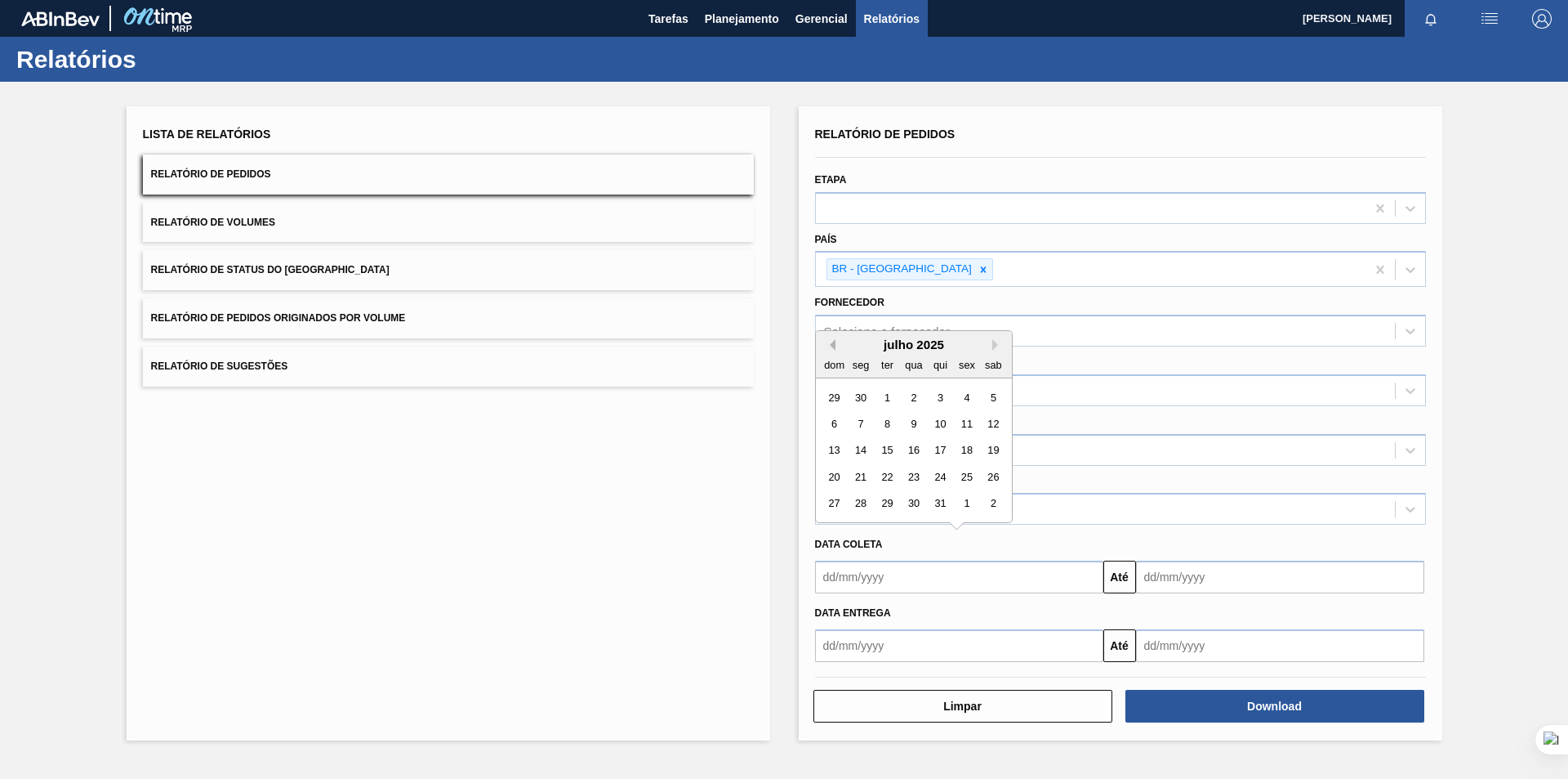
click at [831, 347] on button "Previous Month" at bounding box center [830, 344] width 12 height 12
click at [832, 395] on div "1" at bounding box center [834, 397] width 22 height 22
type input "[DATE]"
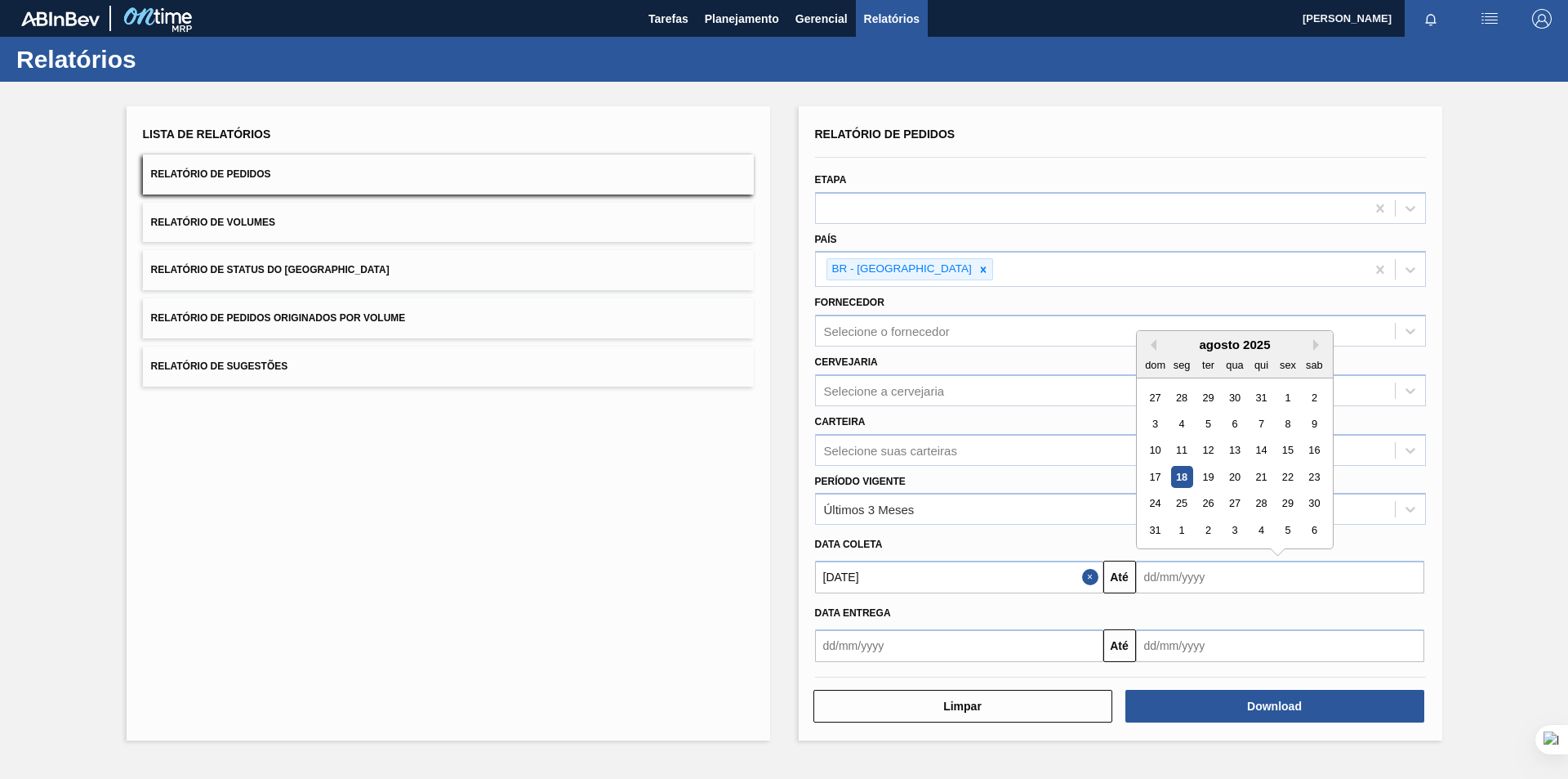
click at [1229, 576] on input "text" at bounding box center [1281, 577] width 288 height 33
click at [1154, 348] on button "Previous Month" at bounding box center [1150, 344] width 12 height 12
click at [1175, 496] on div "30" at bounding box center [1181, 504] width 22 height 22
type input "[DATE]"
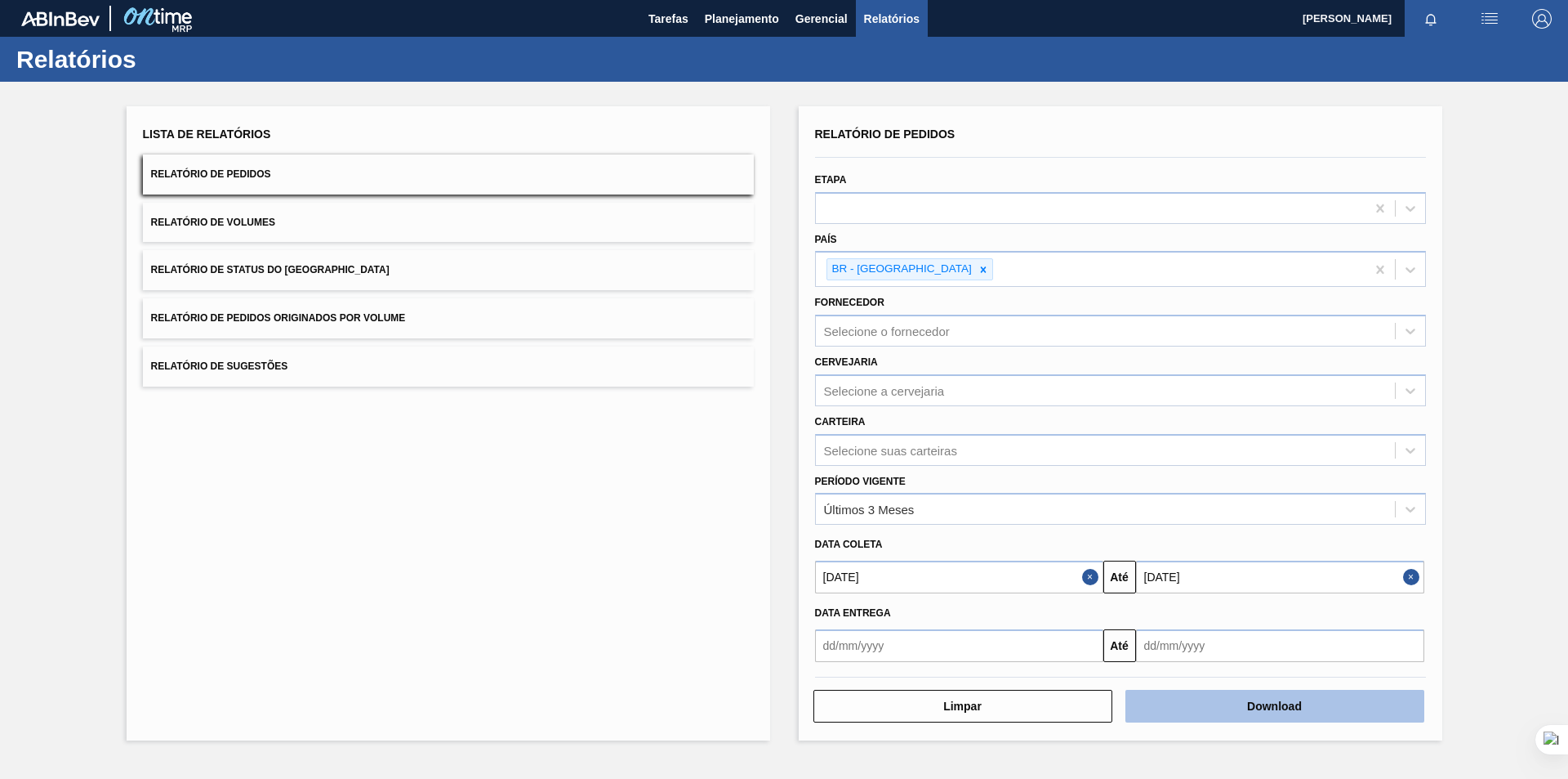
click at [1233, 694] on button "Download" at bounding box center [1274, 706] width 298 height 33
click at [1285, 693] on button "Download" at bounding box center [1274, 706] width 298 height 33
click at [1492, 408] on div "Lista de Relatórios Relatório de Pedidos Relatório de Volumes Relatório de Stat…" at bounding box center [784, 421] width 1568 height 679
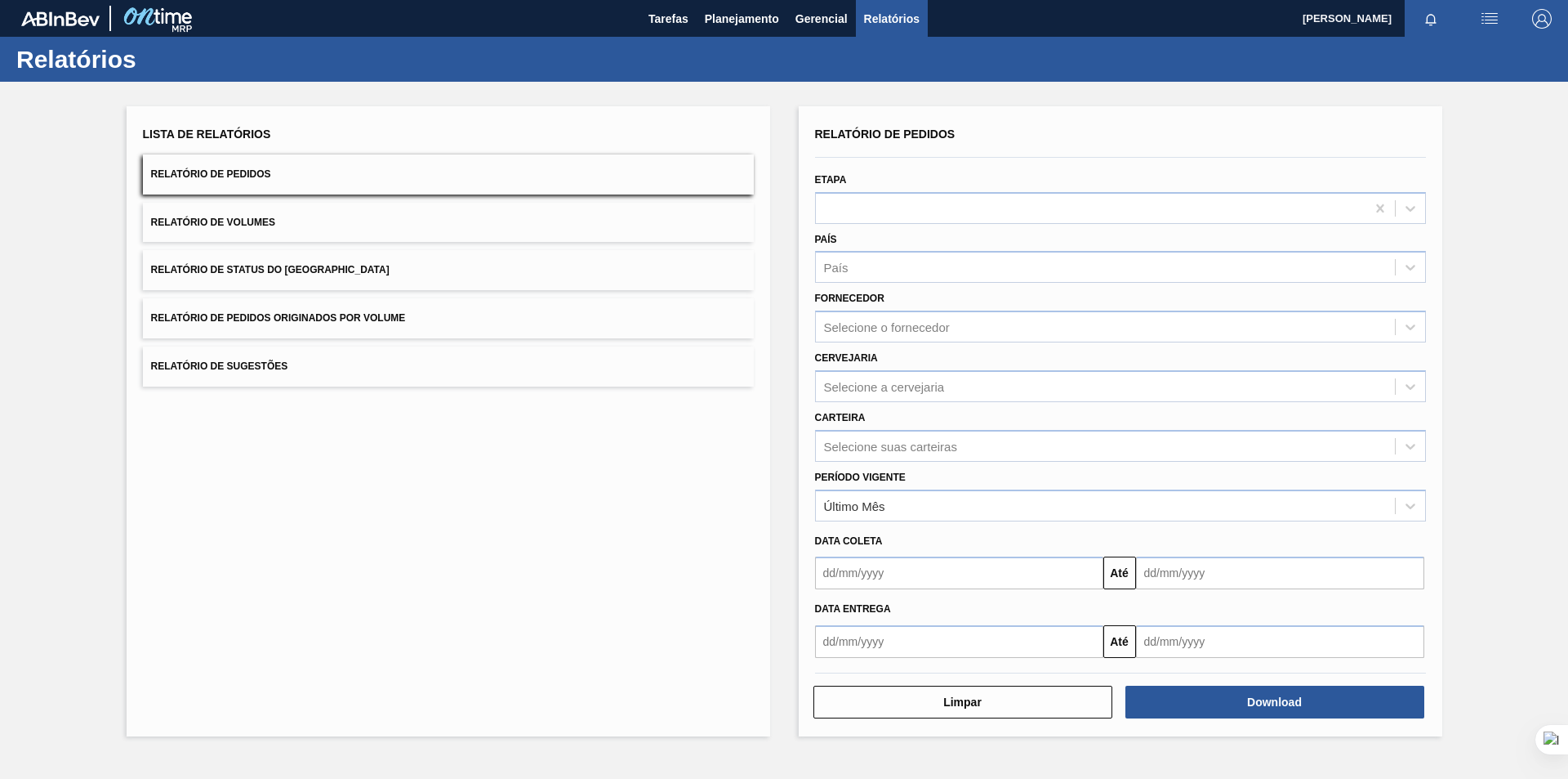
click at [1494, 267] on div "Lista de Relatórios Relatório de Pedidos Relatório de Volumes Relatório de Stat…" at bounding box center [784, 418] width 1568 height 675
click at [888, 504] on div "Último Mês" at bounding box center [1105, 505] width 579 height 24
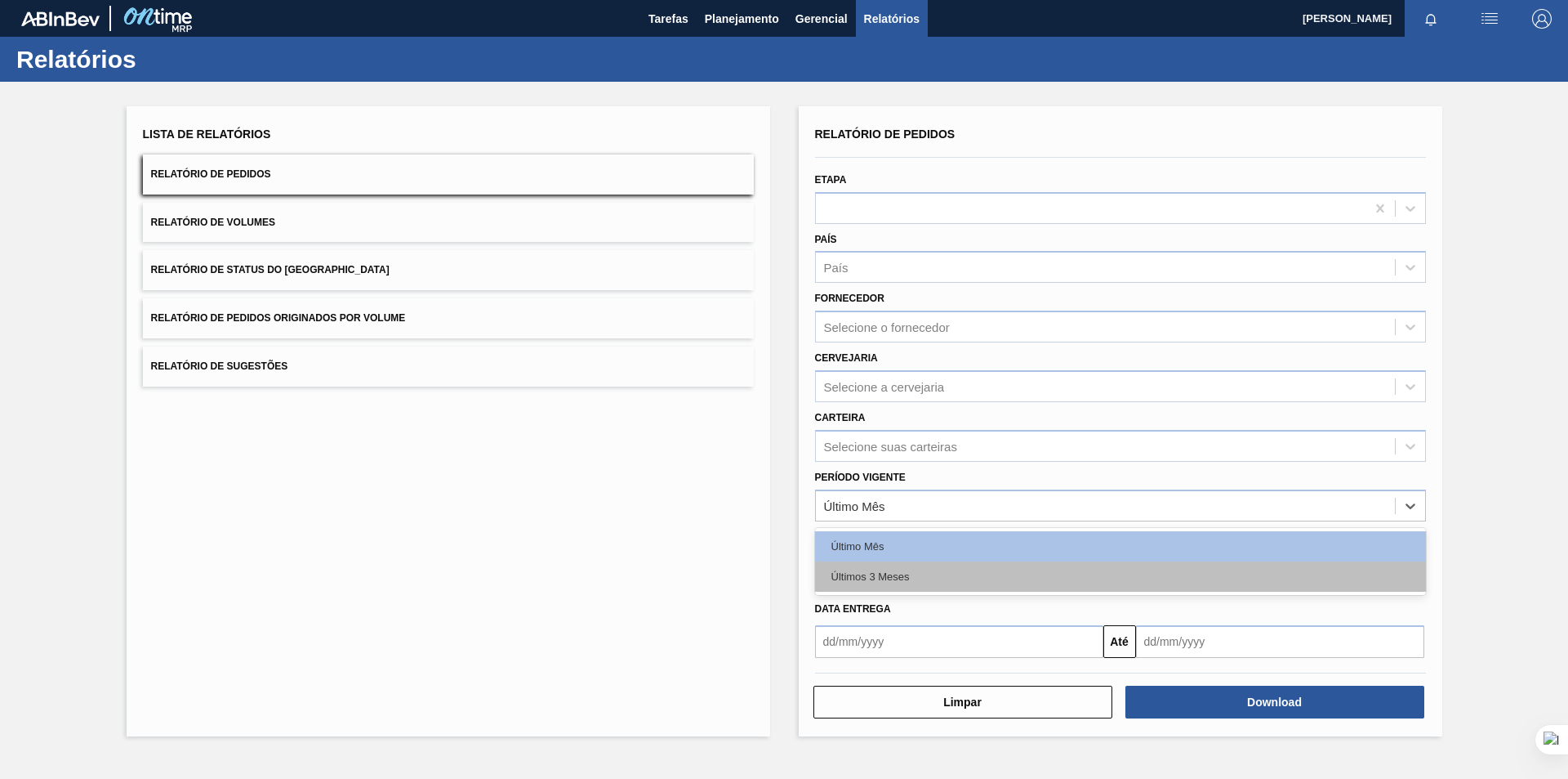
click at [894, 586] on div "Últimos 3 Meses" at bounding box center [1120, 576] width 611 height 30
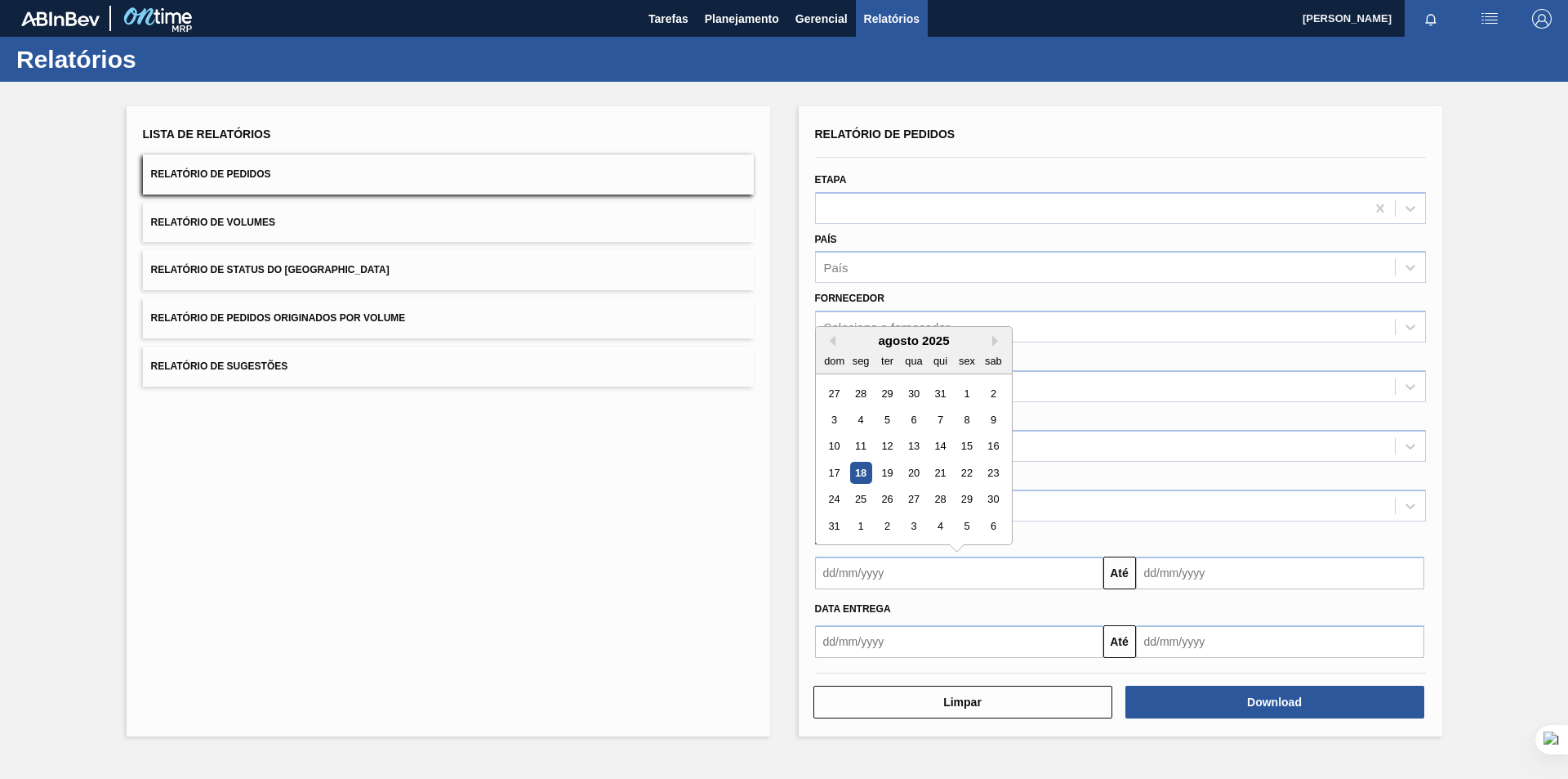
click at [904, 578] on input "text" at bounding box center [959, 573] width 288 height 33
click at [833, 345] on button "Previous Month" at bounding box center [830, 341] width 12 height 12
click at [887, 393] on div "1" at bounding box center [886, 394] width 22 height 22
type input "[DATE]"
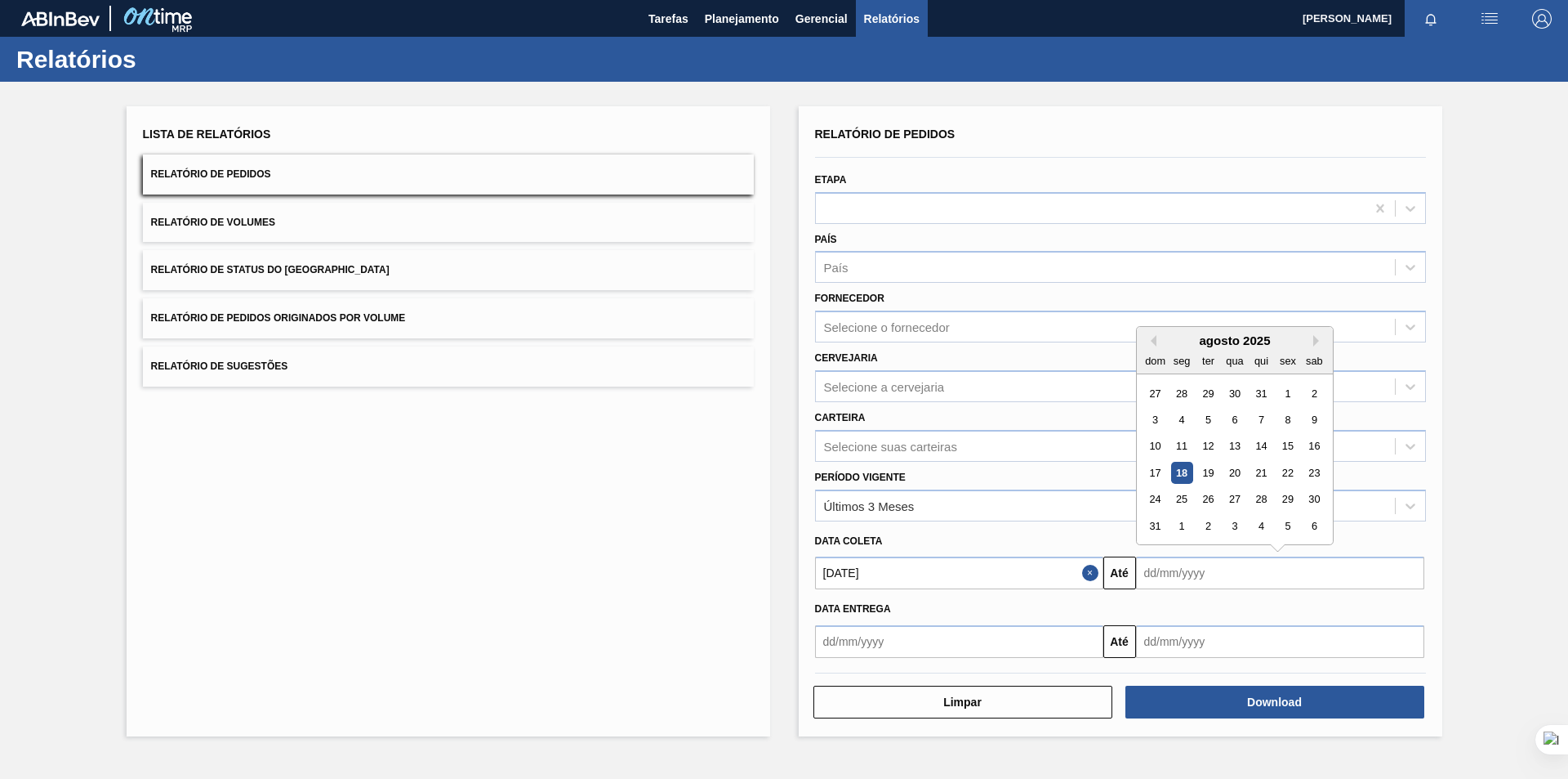
click at [1235, 585] on input "text" at bounding box center [1281, 573] width 288 height 33
click at [1149, 339] on button "Previous Month" at bounding box center [1150, 341] width 12 height 12
click at [1265, 498] on div "31" at bounding box center [1260, 500] width 22 height 22
type input "[DATE]"
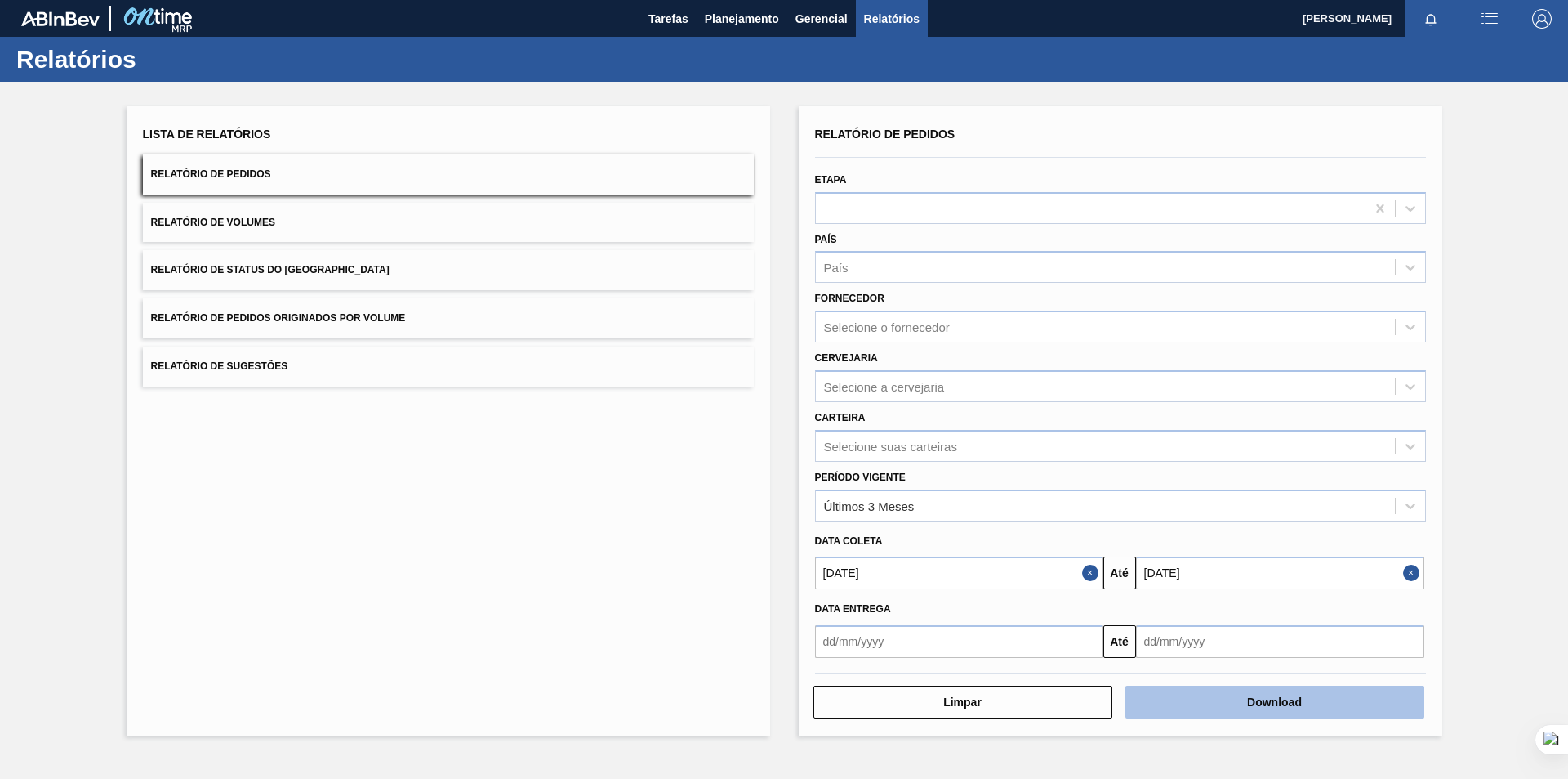
click at [1239, 693] on button "Download" at bounding box center [1274, 702] width 298 height 33
click at [1230, 689] on button "Download" at bounding box center [1274, 702] width 298 height 33
click at [963, 573] on input "[DATE]" at bounding box center [959, 573] width 288 height 33
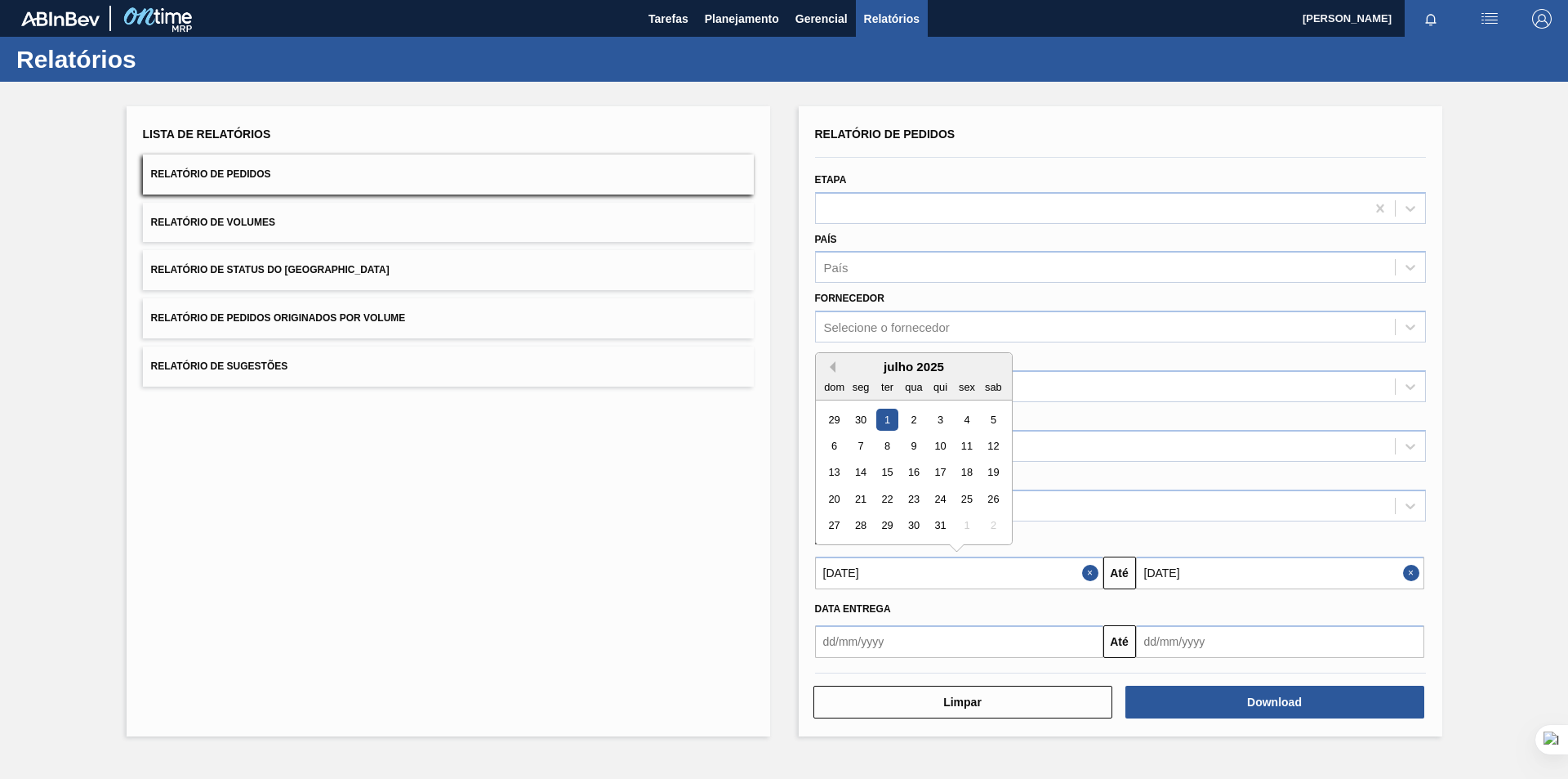
click at [831, 363] on button "Previous Month" at bounding box center [830, 366] width 12 height 12
click at [832, 416] on div "1" at bounding box center [834, 419] width 22 height 22
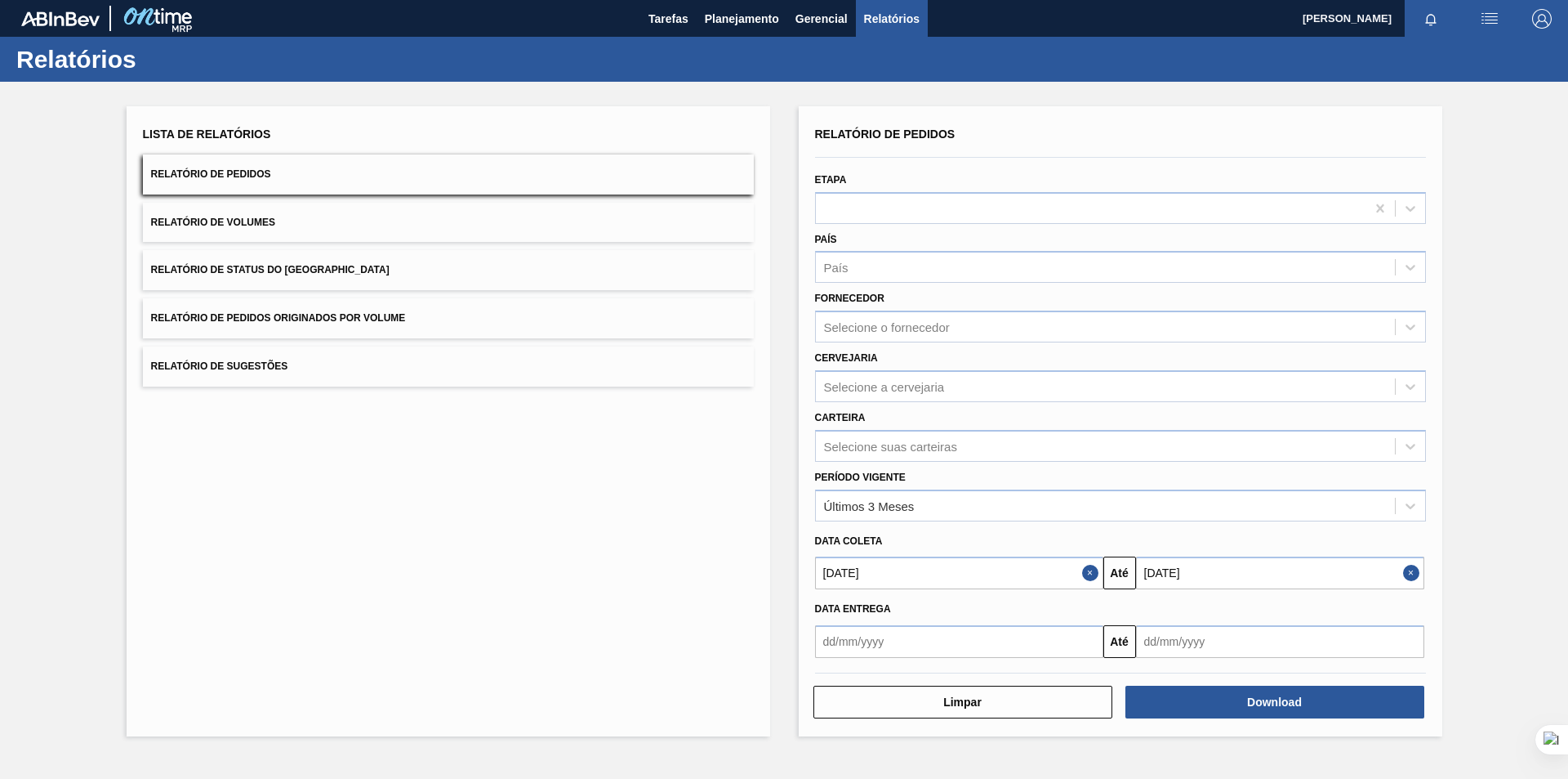
type input "[DATE]"
click at [1165, 571] on input "[DATE]" at bounding box center [1281, 573] width 288 height 33
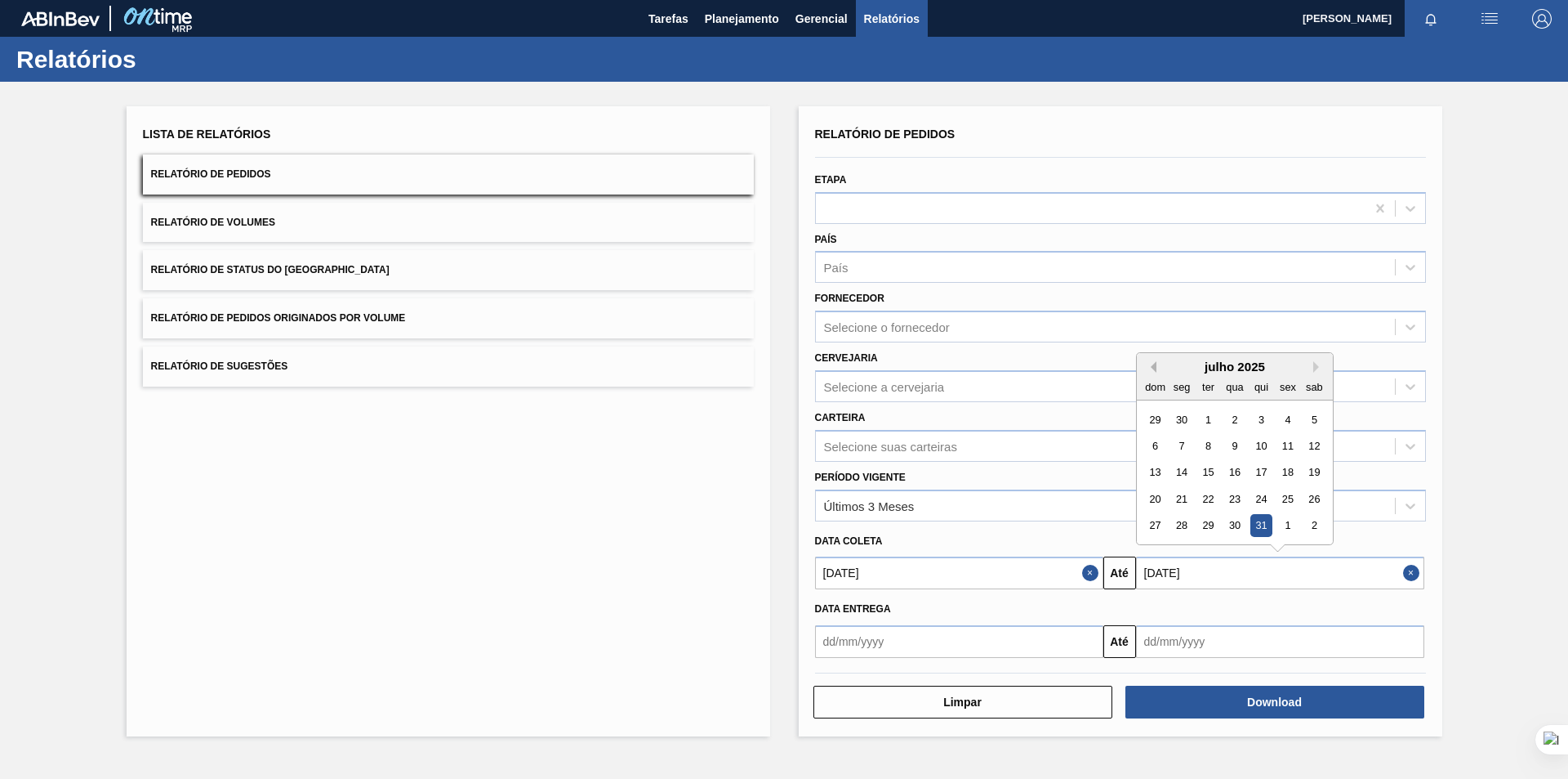
click at [1153, 368] on button "Previous Month" at bounding box center [1150, 366] width 12 height 12
click at [1182, 531] on div "30" at bounding box center [1181, 526] width 22 height 22
type input "[DATE]"
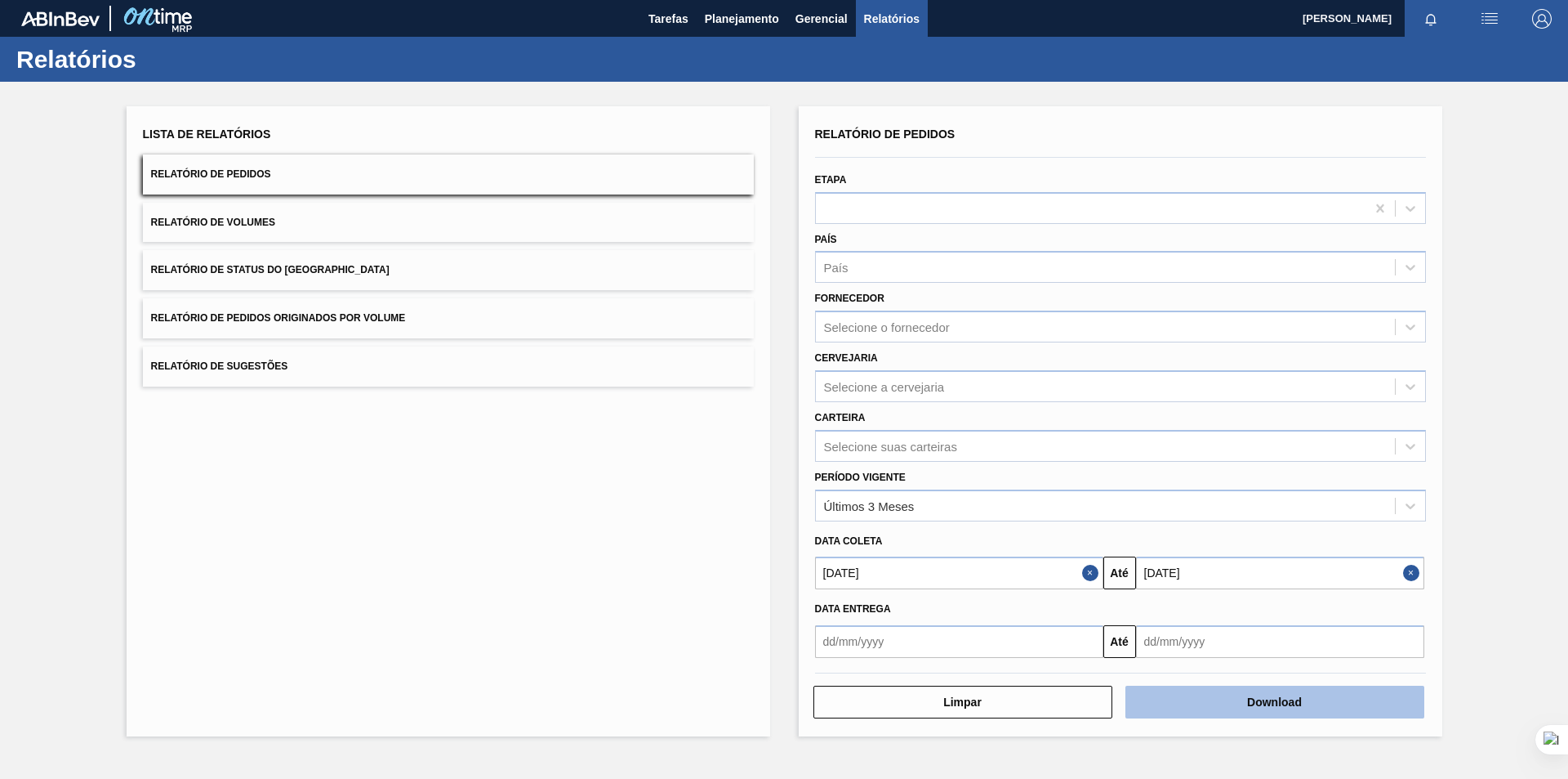
click at [1194, 696] on button "Download" at bounding box center [1274, 702] width 298 height 33
click at [1033, 569] on input "[DATE]" at bounding box center [959, 573] width 288 height 33
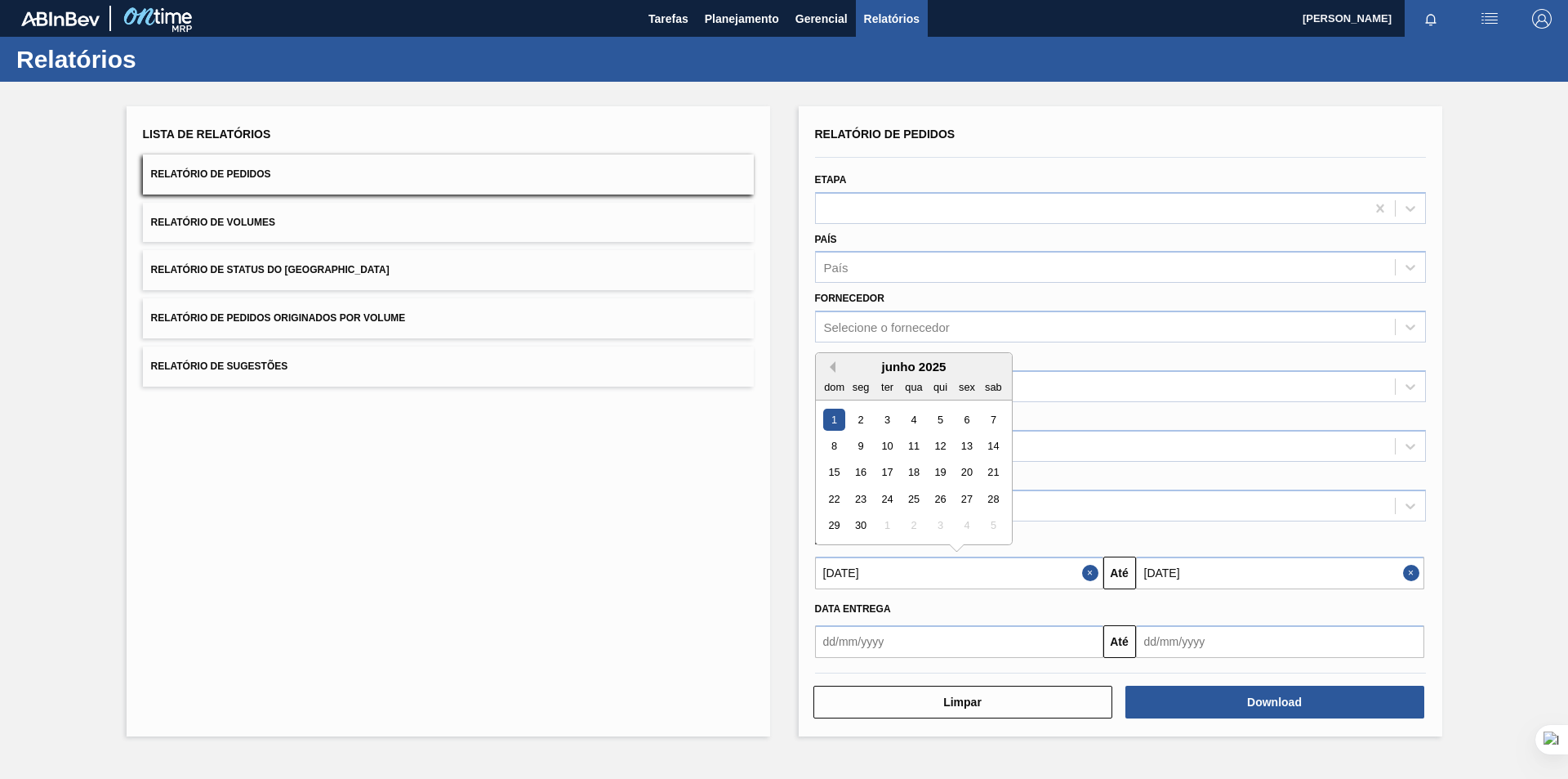
click at [829, 364] on button "Previous Month" at bounding box center [830, 366] width 12 height 12
click at [884, 409] on div "1" at bounding box center [886, 419] width 22 height 22
type input "[DATE]"
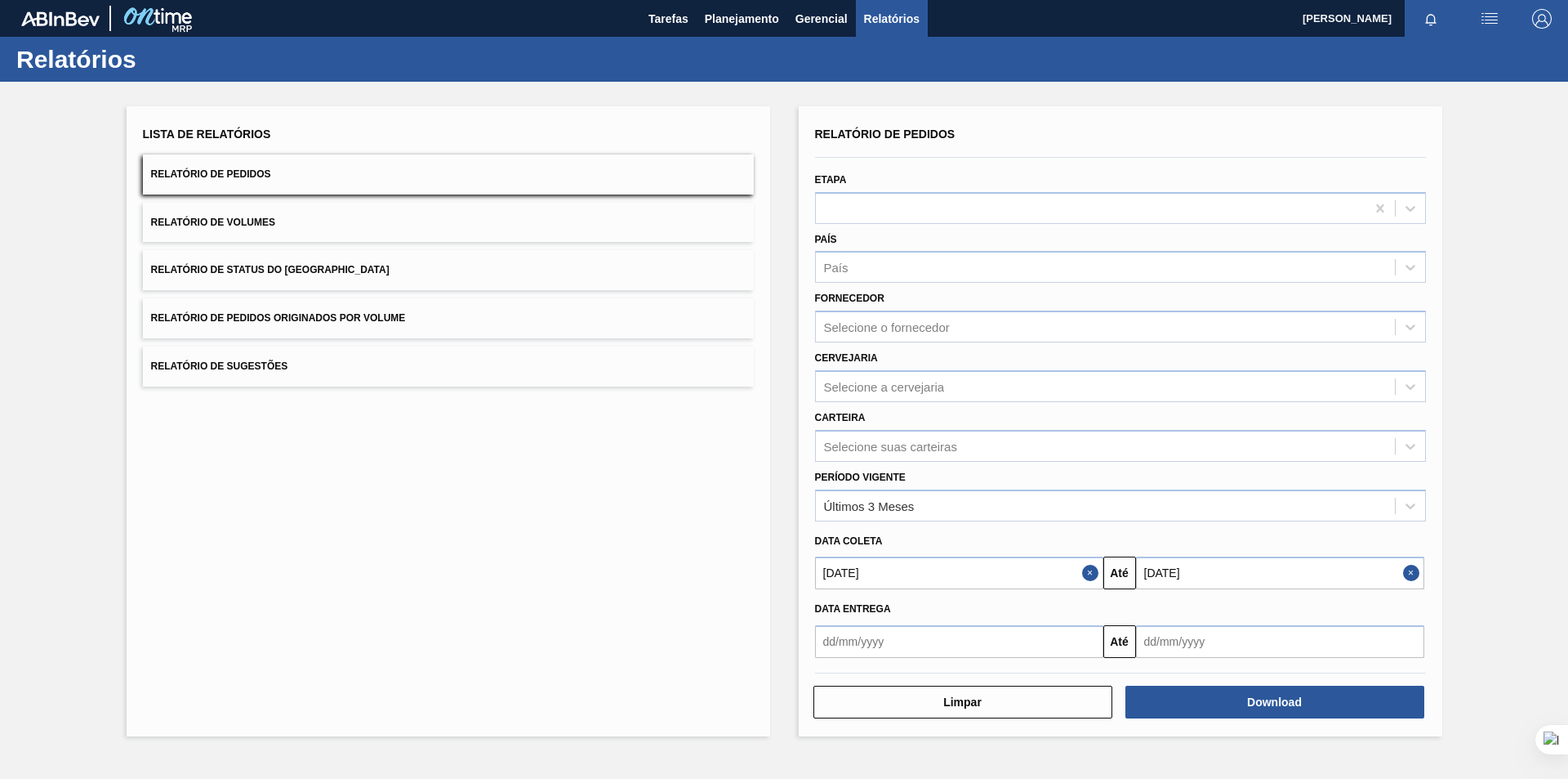
click at [1310, 593] on div "Data entrega Até" at bounding box center [1121, 623] width 624 height 68
click at [1287, 571] on input "[DATE]" at bounding box center [1281, 573] width 288 height 33
click at [1156, 372] on div "junho 2025" at bounding box center [1235, 366] width 196 height 14
click at [1153, 366] on button "Previous Month" at bounding box center [1150, 366] width 12 height 12
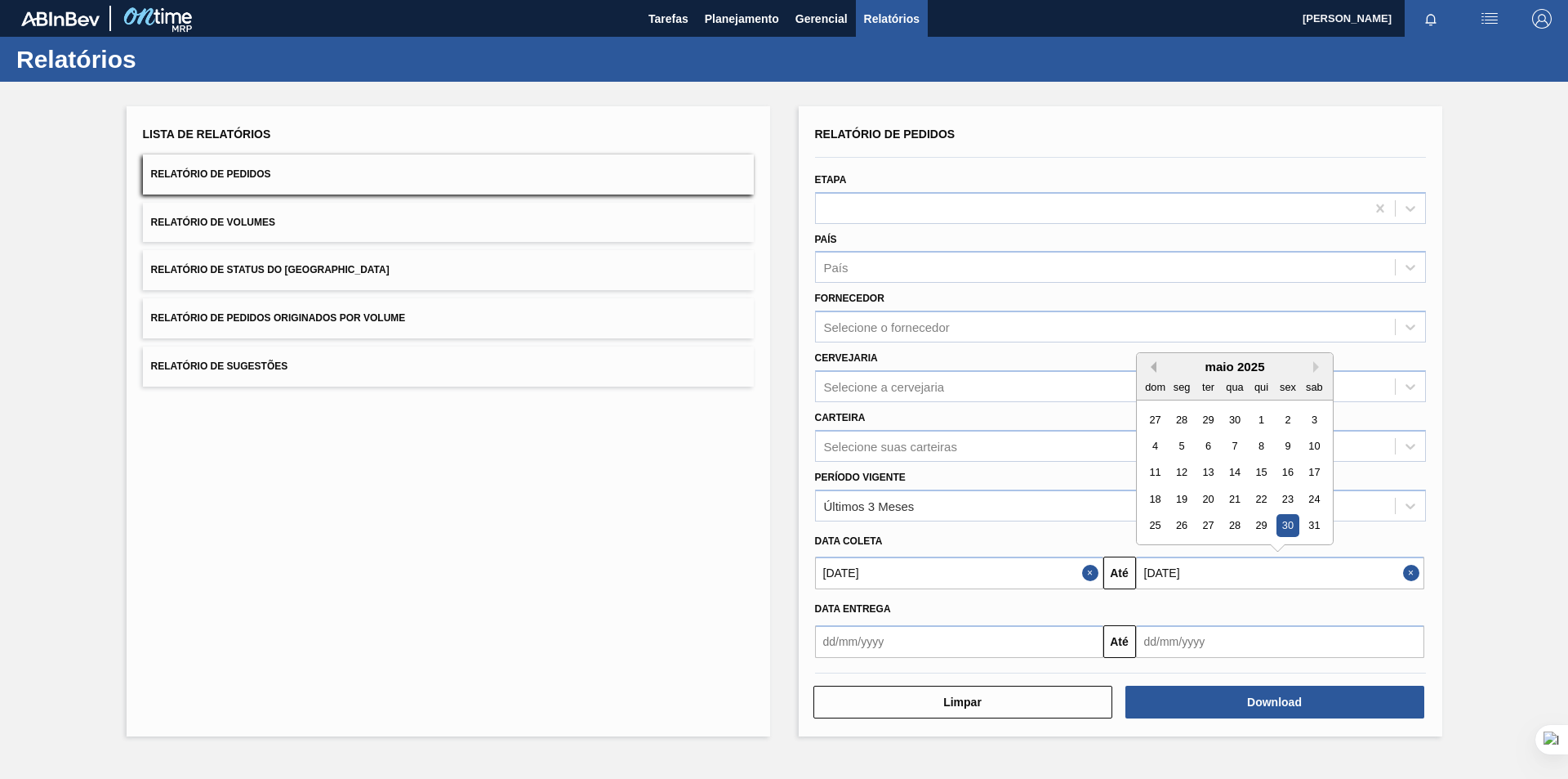
click at [1153, 366] on button "Previous Month" at bounding box center [1150, 366] width 12 height 12
click at [1229, 521] on div "30" at bounding box center [1234, 526] width 22 height 22
type input "[DATE]"
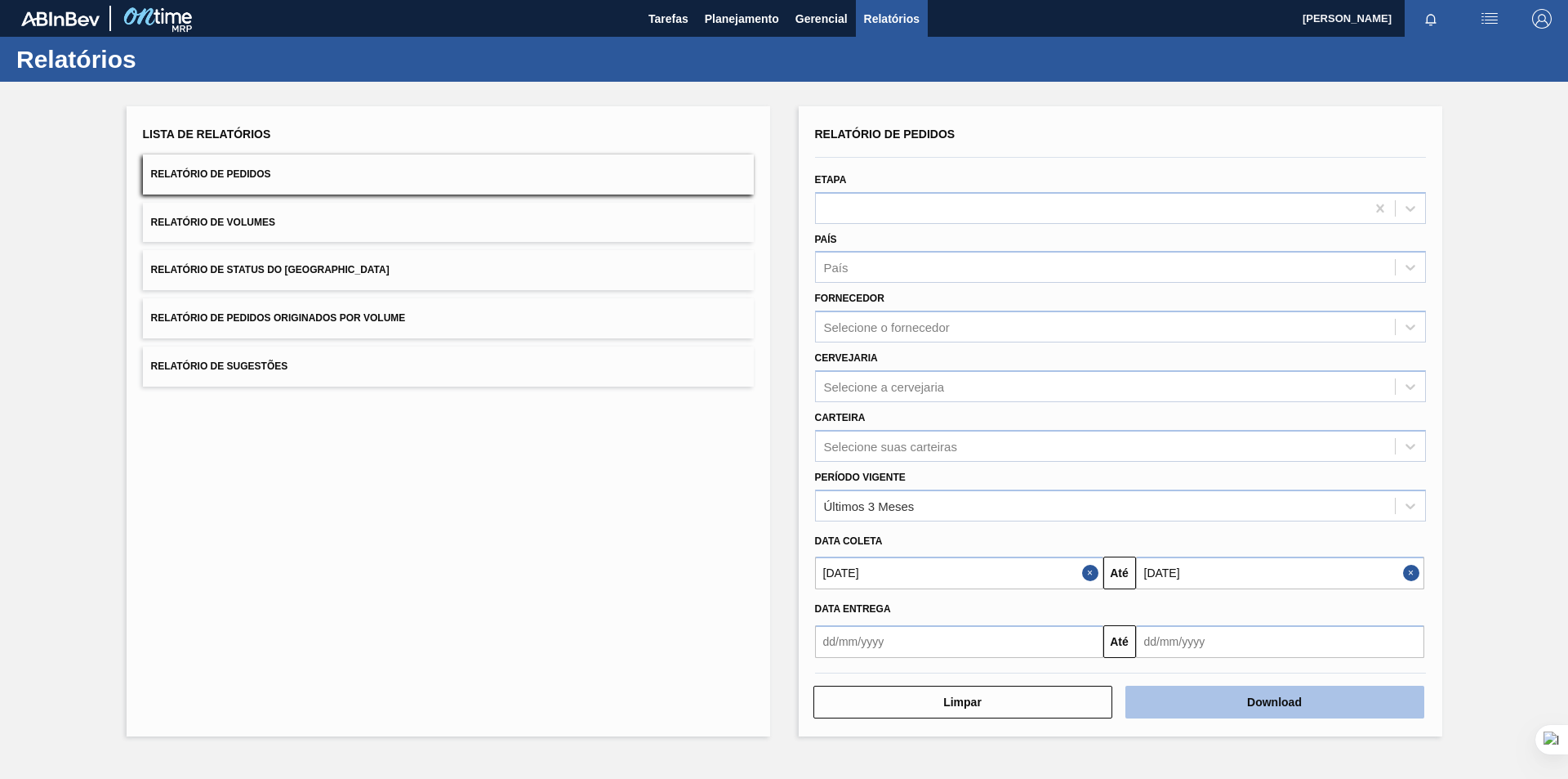
click at [1260, 700] on button "Download" at bounding box center [1274, 702] width 298 height 33
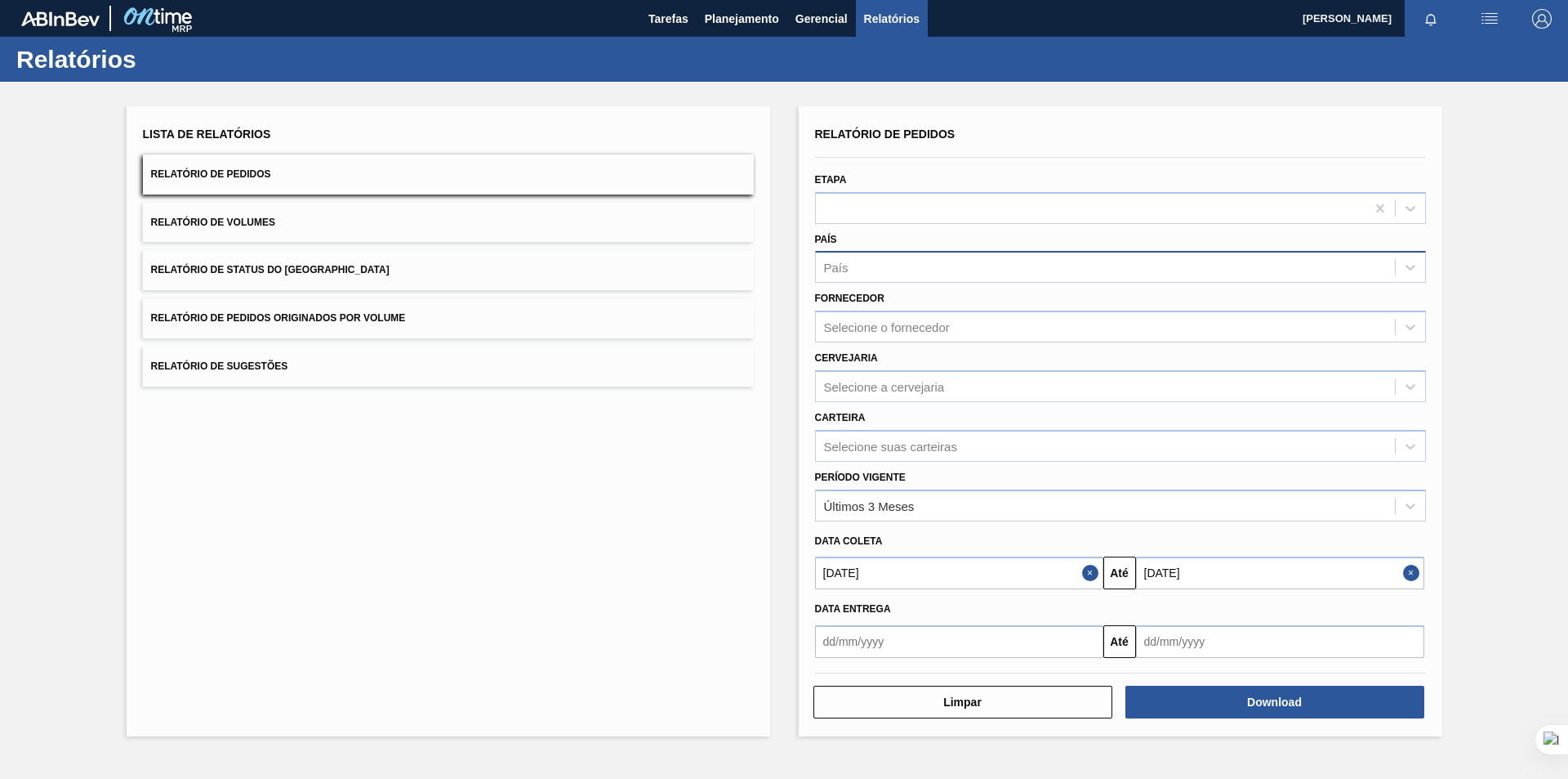
click at [1082, 262] on div "País" at bounding box center [1105, 268] width 579 height 24
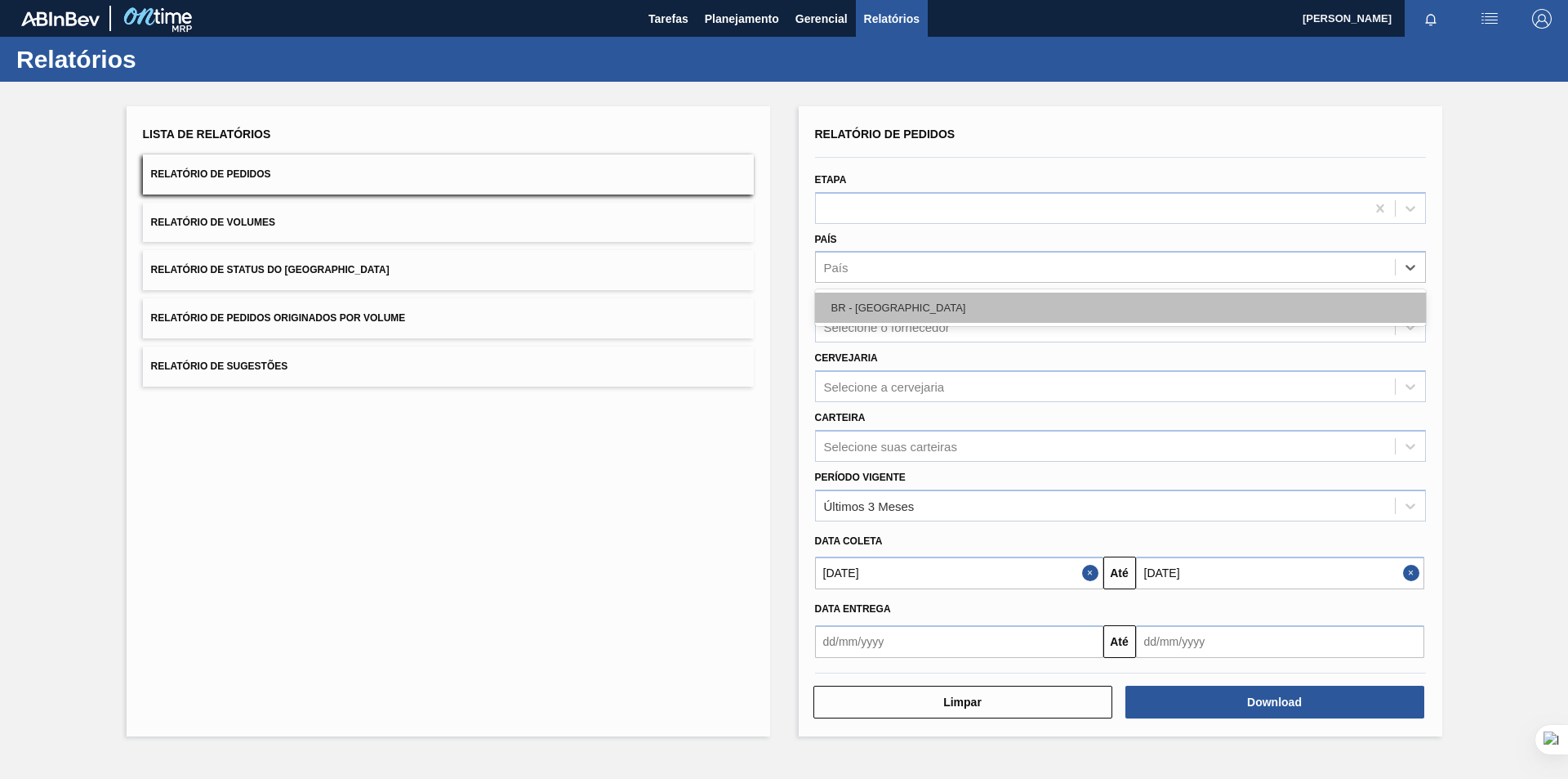
click at [1035, 319] on div "BR - [GEOGRAPHIC_DATA]" at bounding box center [1120, 307] width 611 height 30
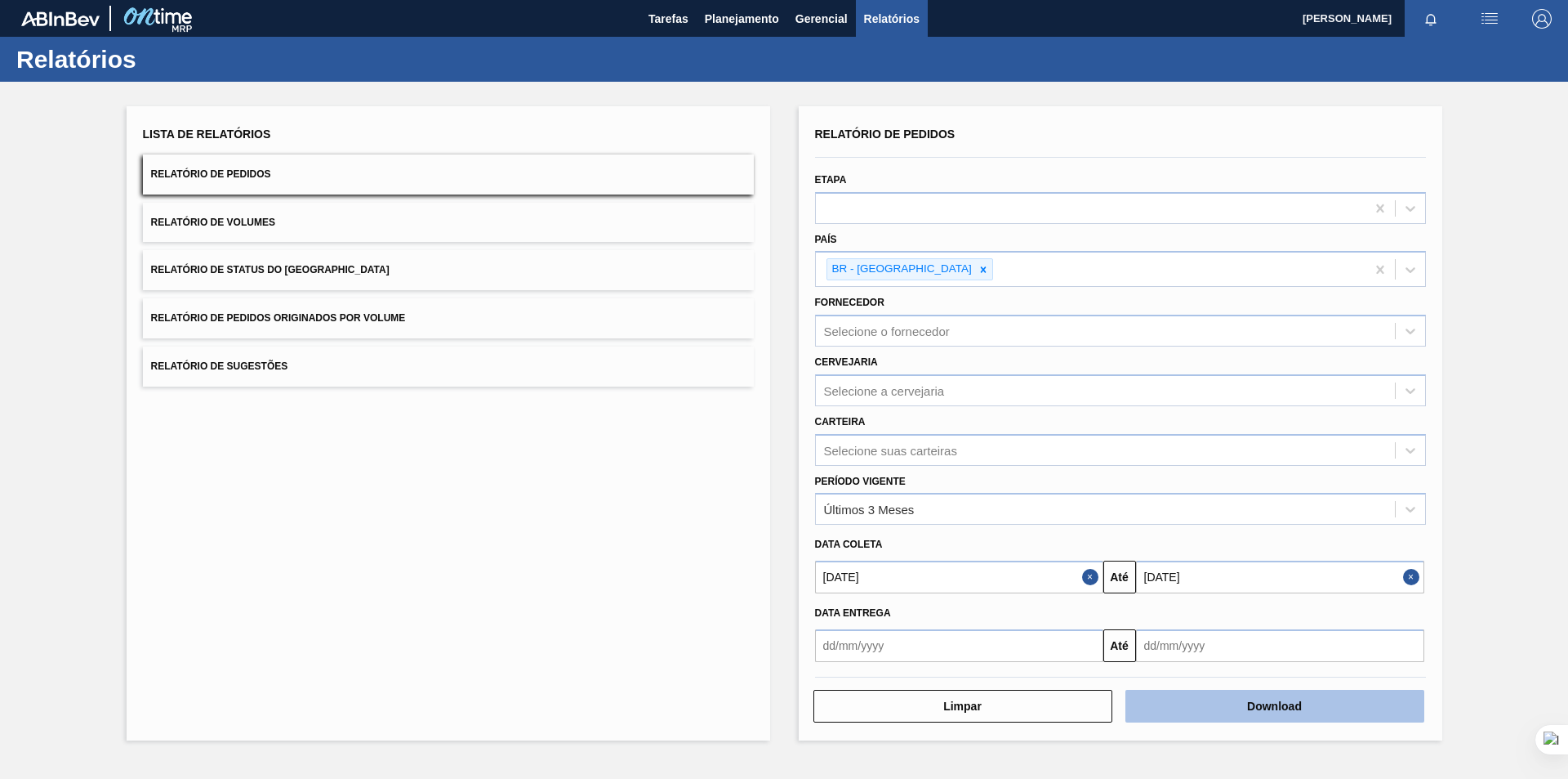
click at [1279, 699] on button "Download" at bounding box center [1274, 706] width 298 height 33
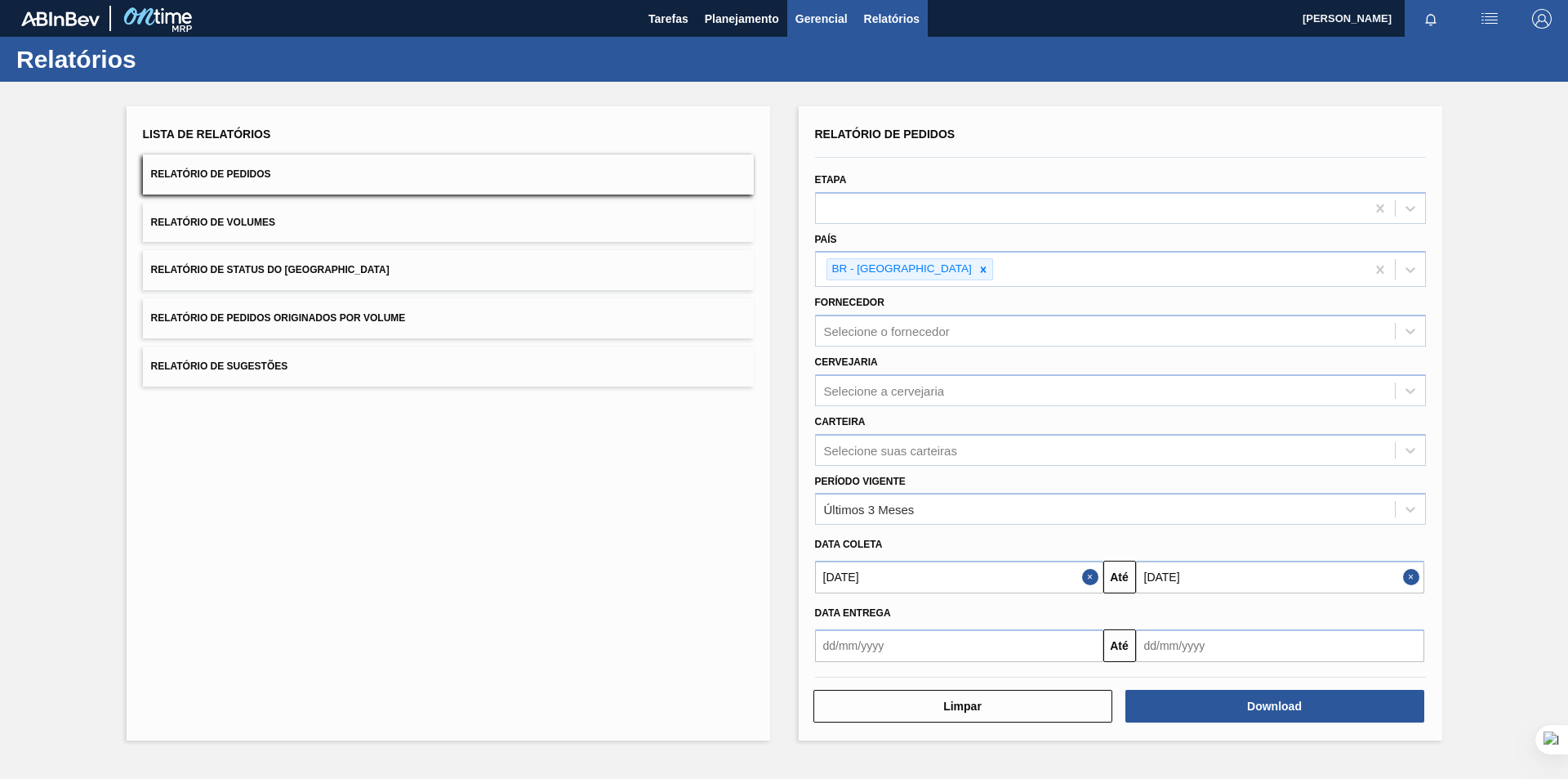
click at [810, 25] on span "Gerencial" at bounding box center [821, 18] width 52 height 19
click at [756, 20] on div at bounding box center [784, 389] width 1568 height 779
click at [741, 19] on span "Planejamento" at bounding box center [741, 18] width 74 height 19
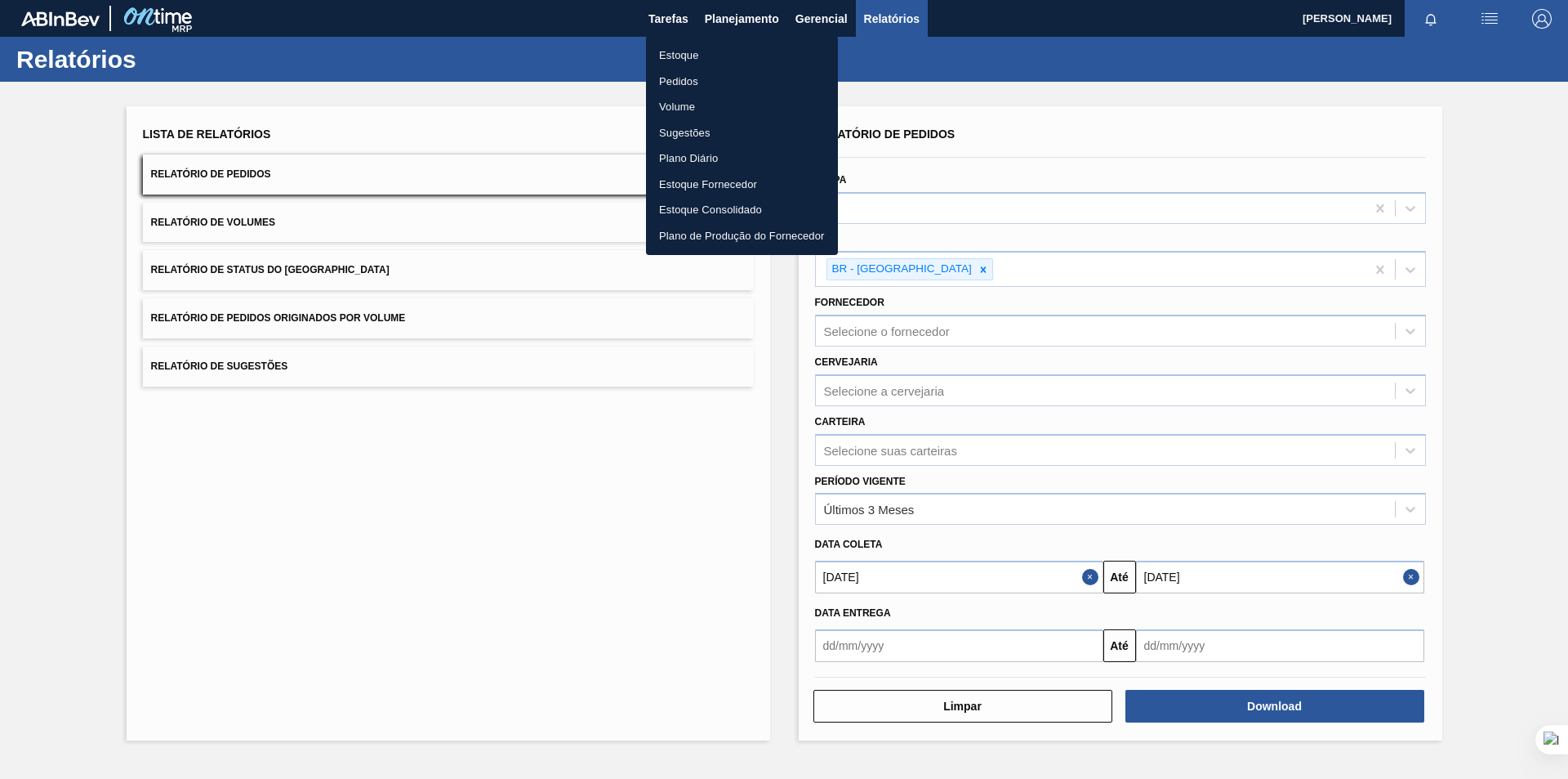
click at [690, 76] on li "Pedidos" at bounding box center [742, 81] width 192 height 26
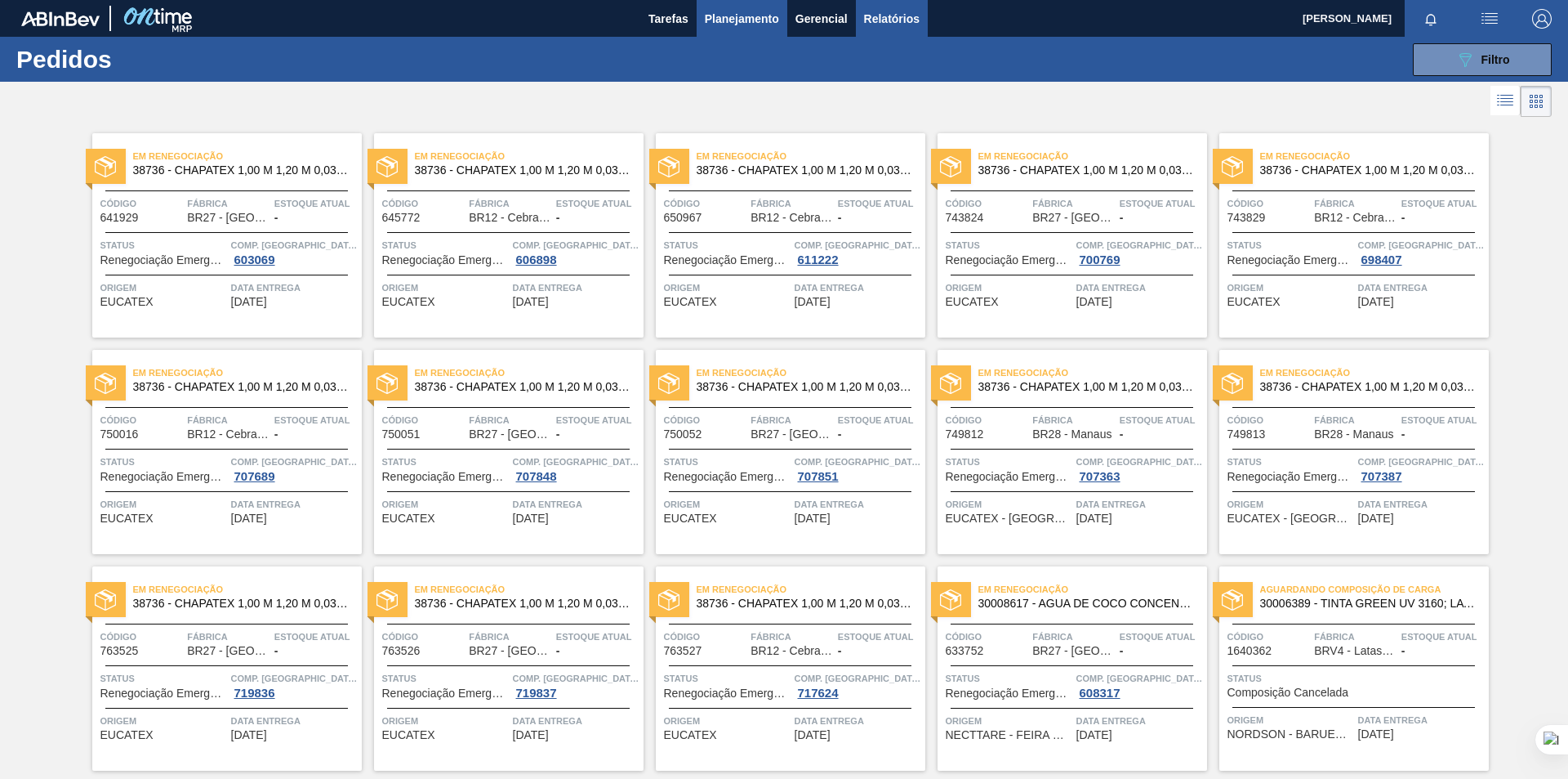
click at [878, 24] on span "Relatórios" at bounding box center [892, 18] width 56 height 19
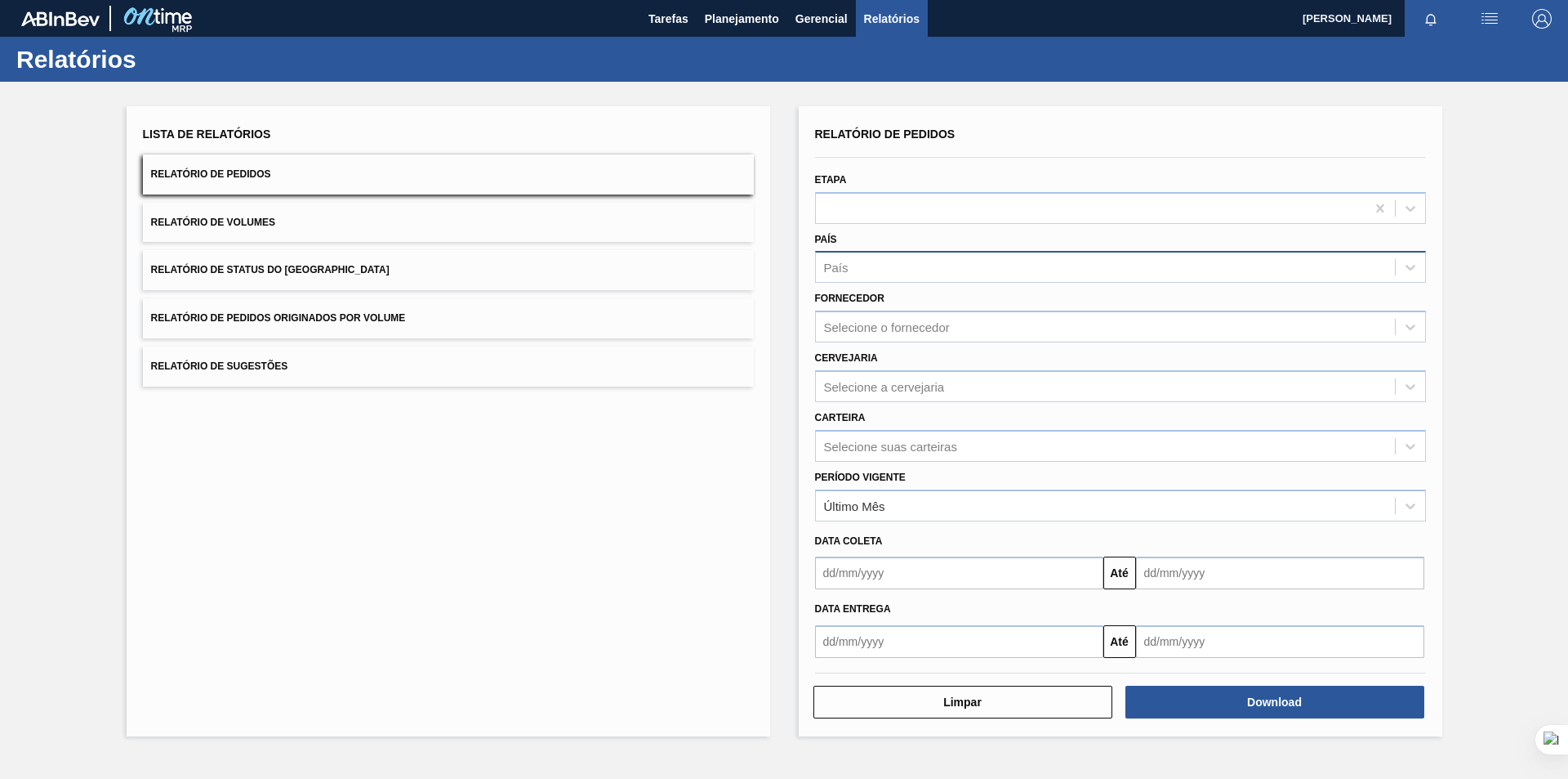
click at [930, 273] on div "País" at bounding box center [1105, 268] width 579 height 24
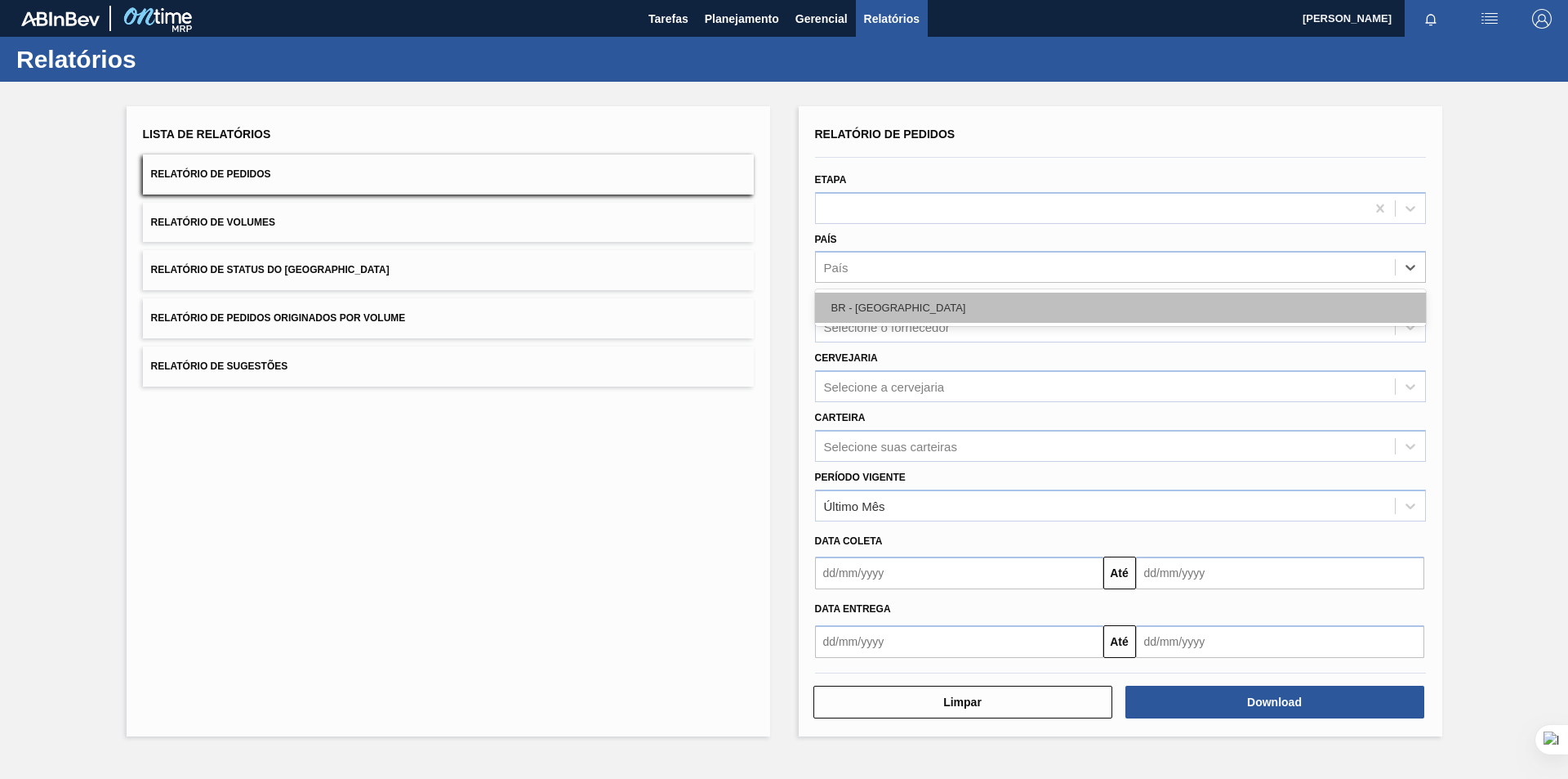
click at [915, 311] on div "BR - [GEOGRAPHIC_DATA]" at bounding box center [1120, 307] width 611 height 30
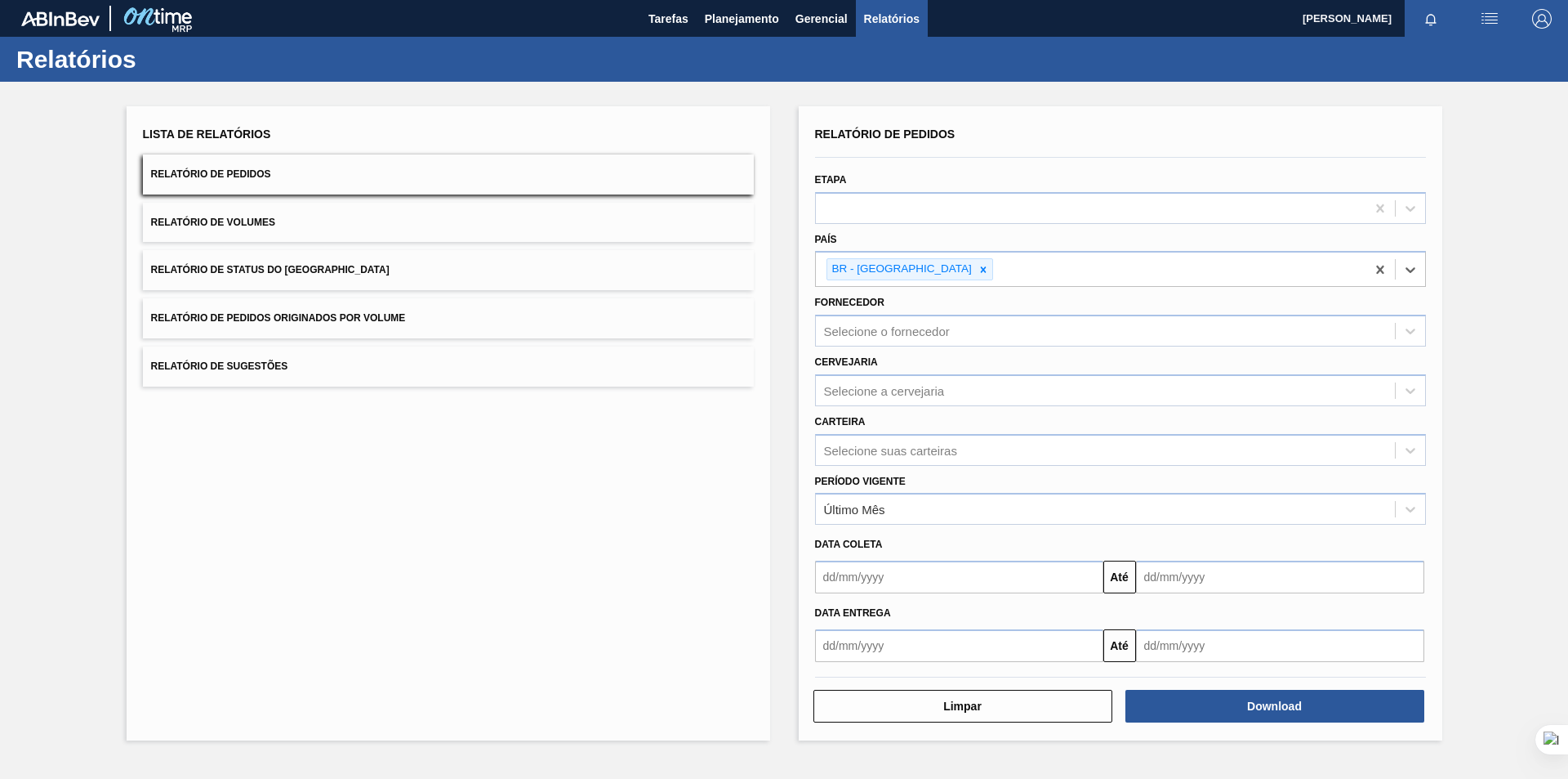
click at [929, 584] on input "text" at bounding box center [959, 577] width 288 height 33
click at [967, 396] on div "1" at bounding box center [967, 397] width 22 height 22
type input "[DATE]"
click at [1218, 563] on input "text" at bounding box center [1281, 577] width 288 height 33
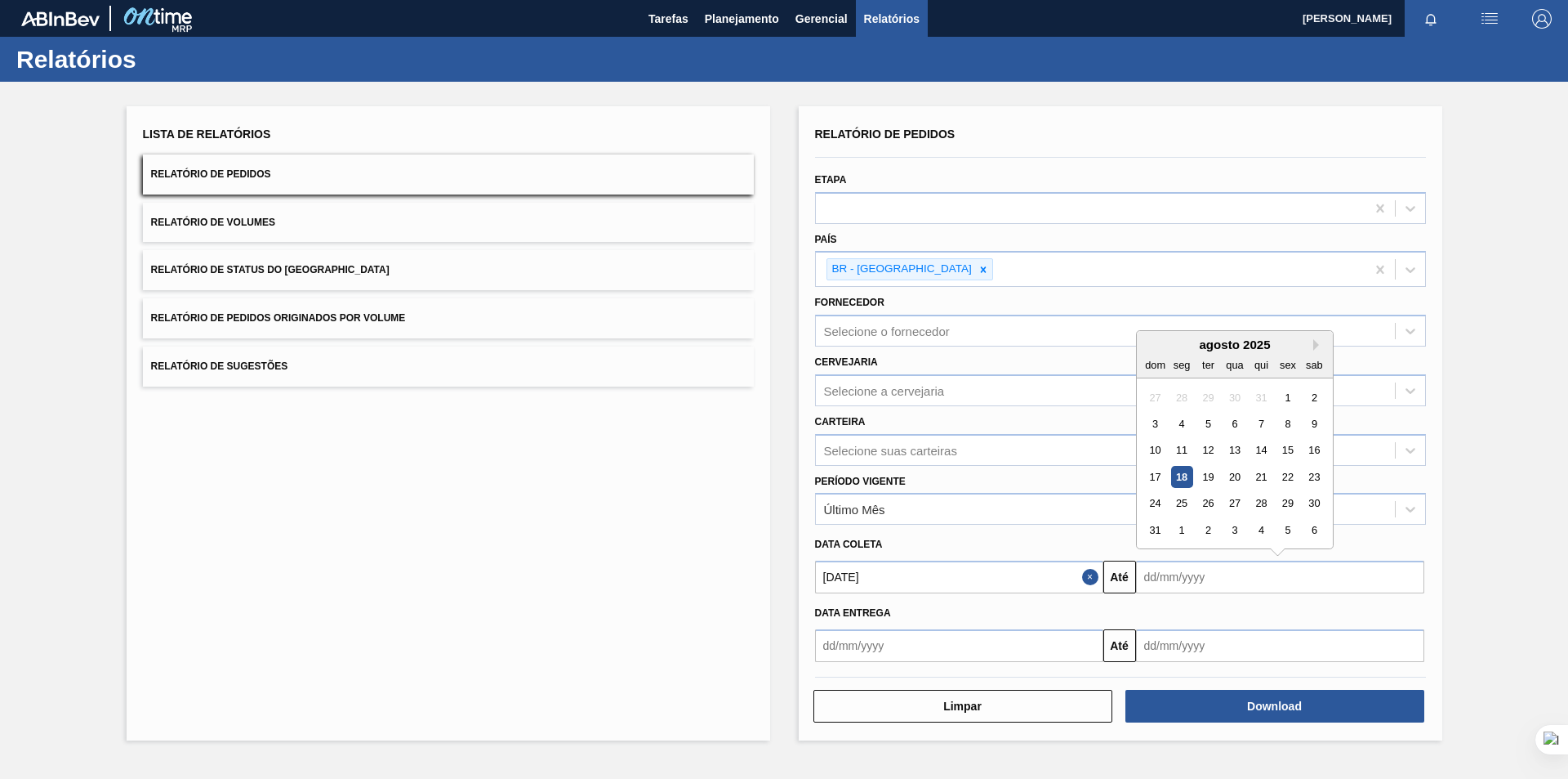
click at [1184, 476] on div "18" at bounding box center [1181, 477] width 22 height 22
type input "[DATE]"
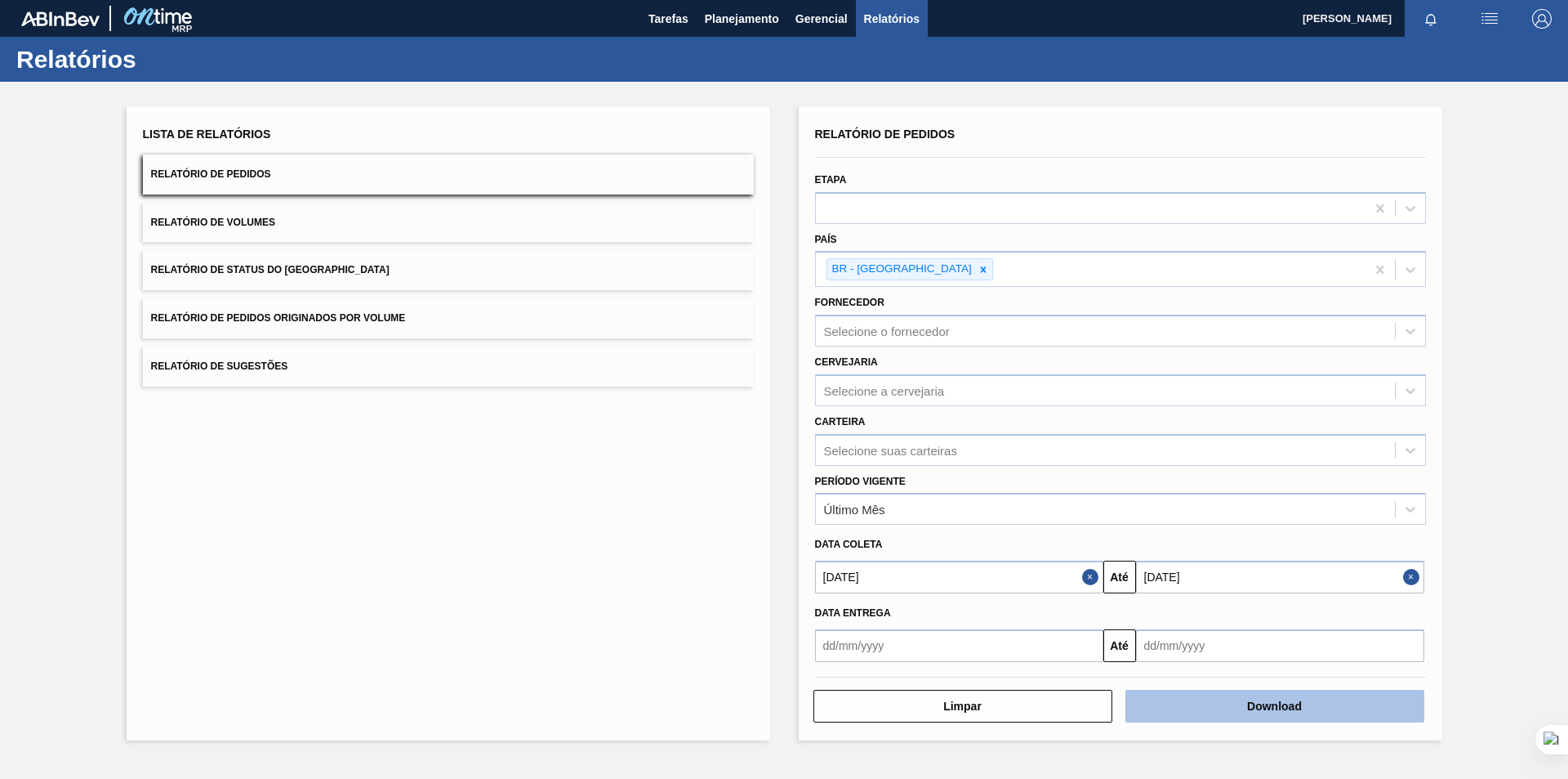
click at [1207, 701] on button "Download" at bounding box center [1274, 706] width 298 height 33
